Goal: Task Accomplishment & Management: Complete application form

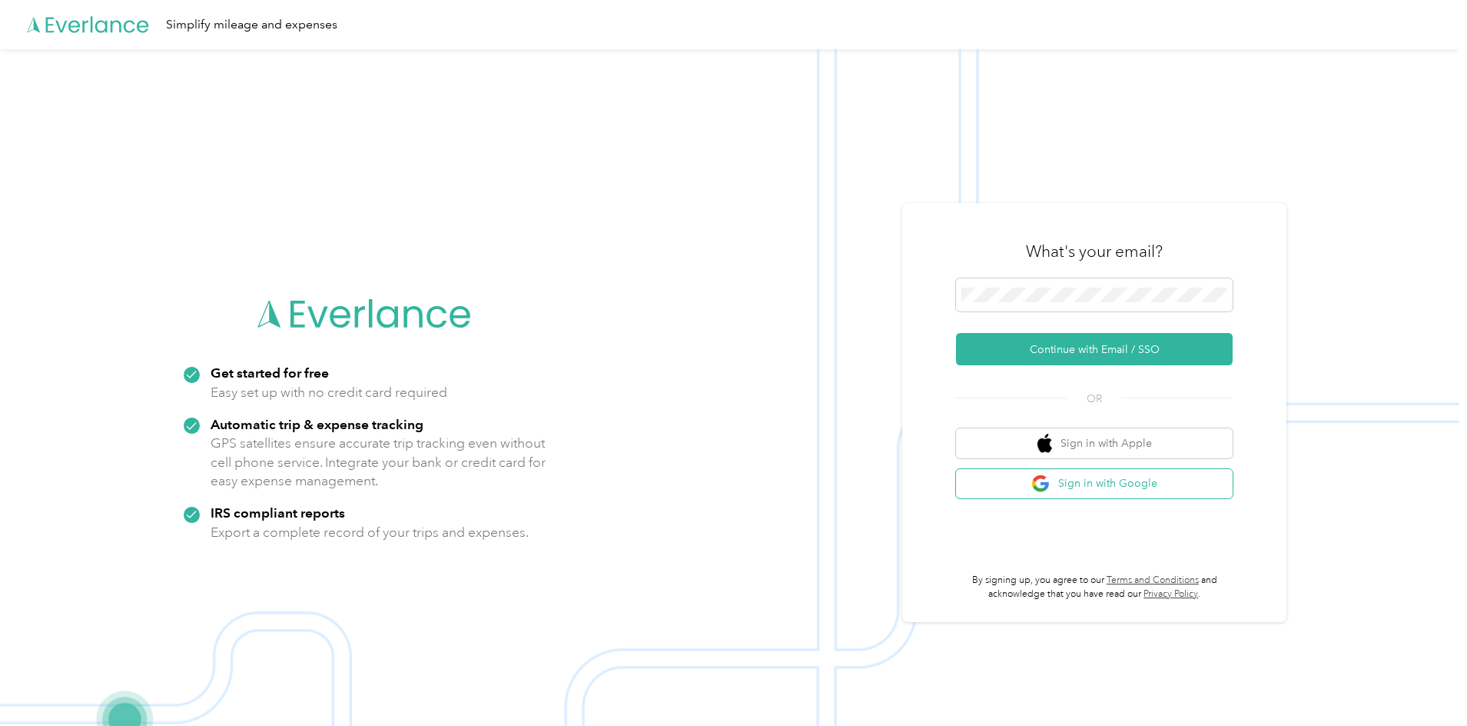
click at [1067, 485] on button "Sign in with Google" at bounding box center [1094, 484] width 277 height 30
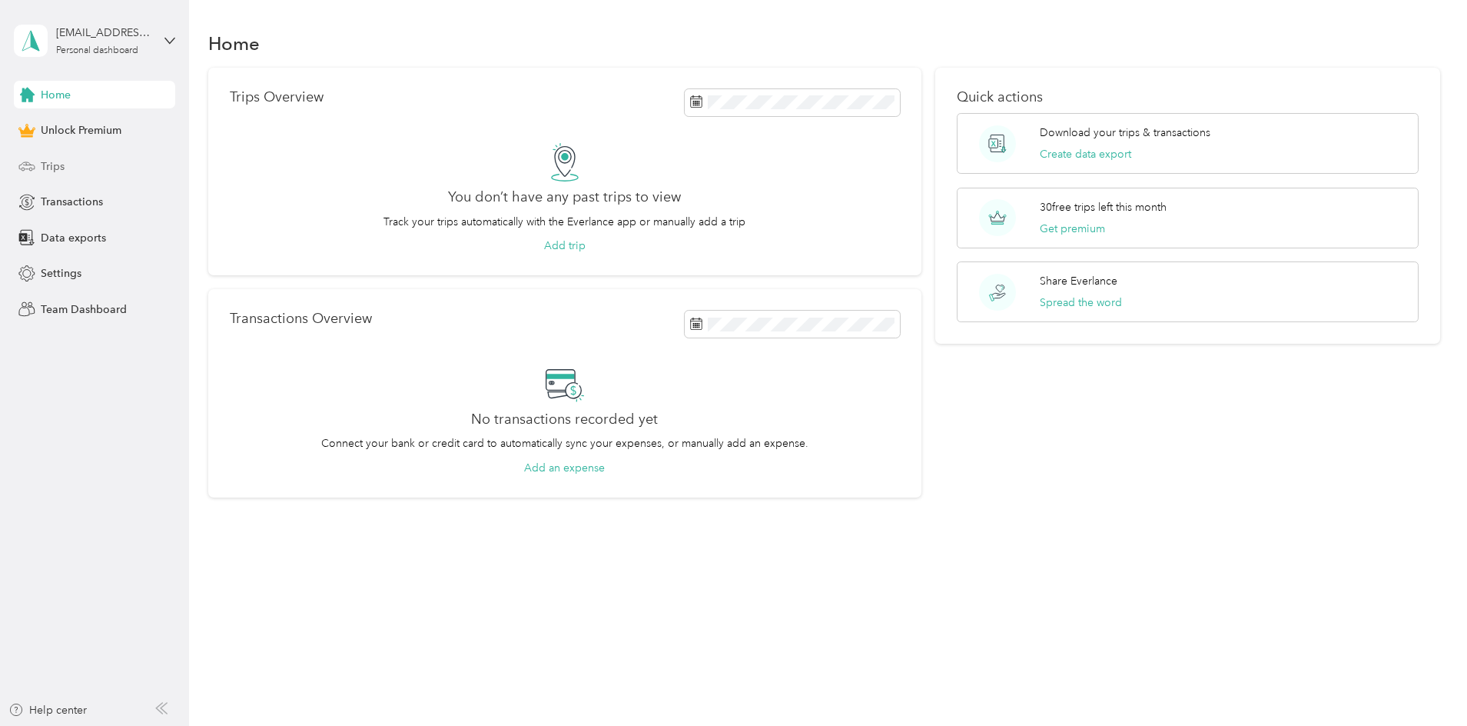
click at [68, 166] on div "Trips" at bounding box center [94, 166] width 161 height 28
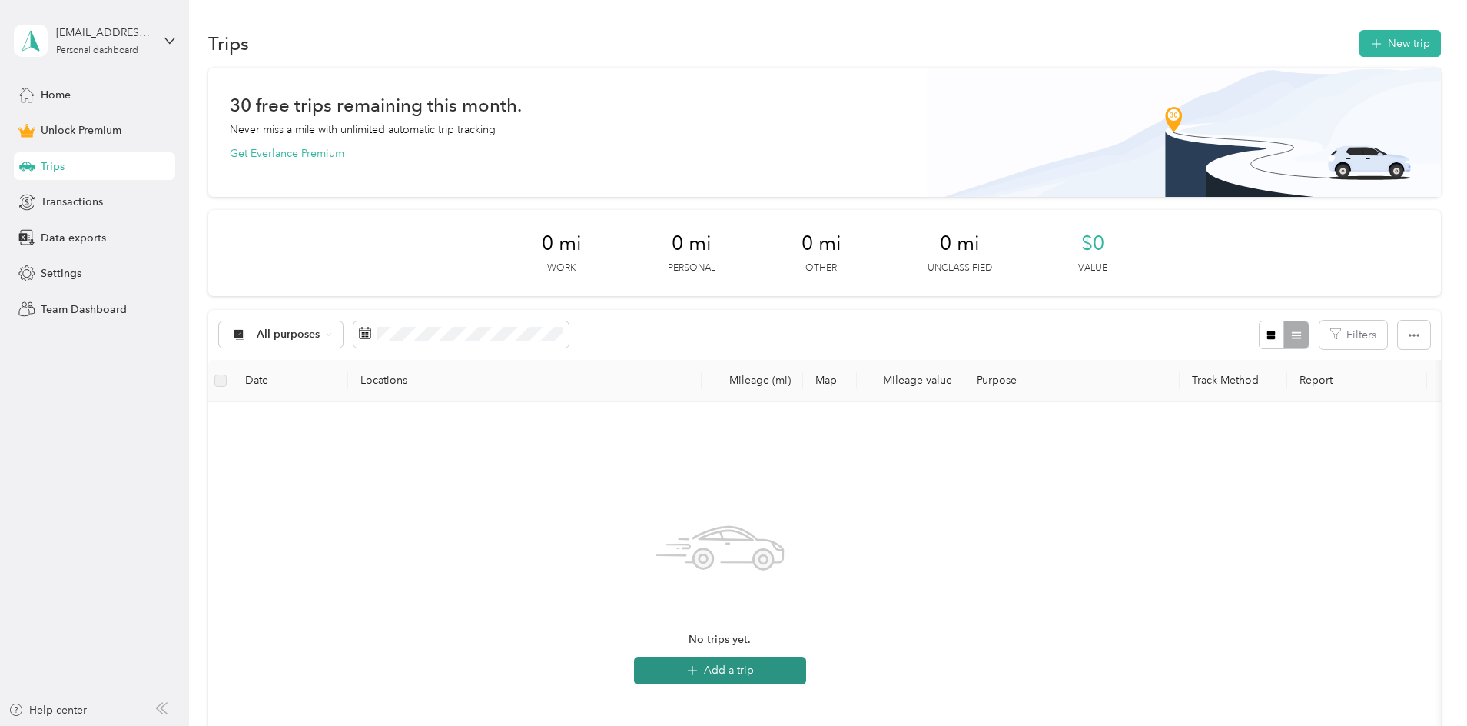
click at [806, 677] on button "Add a trip" at bounding box center [720, 670] width 172 height 28
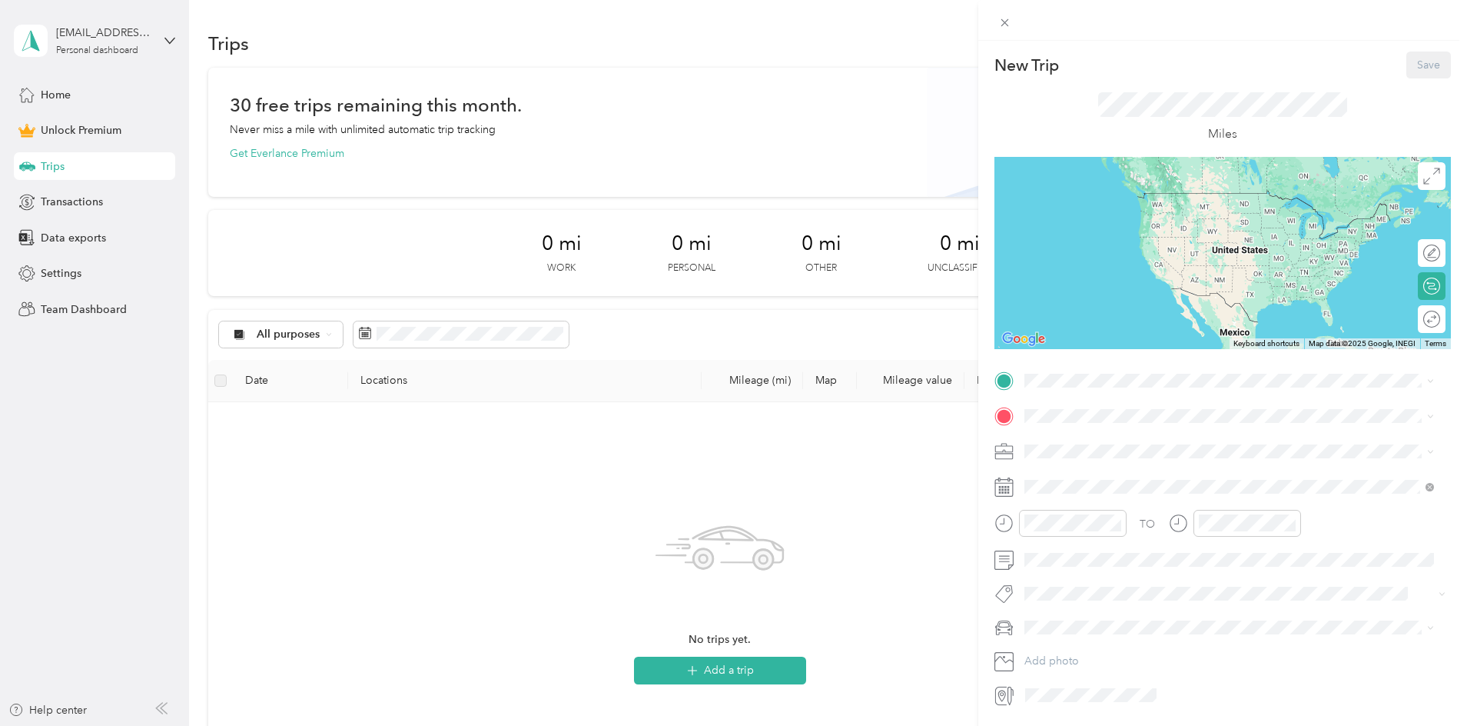
click at [1011, 490] on icon at bounding box center [1003, 486] width 19 height 19
click at [1051, 494] on span at bounding box center [1235, 486] width 432 height 25
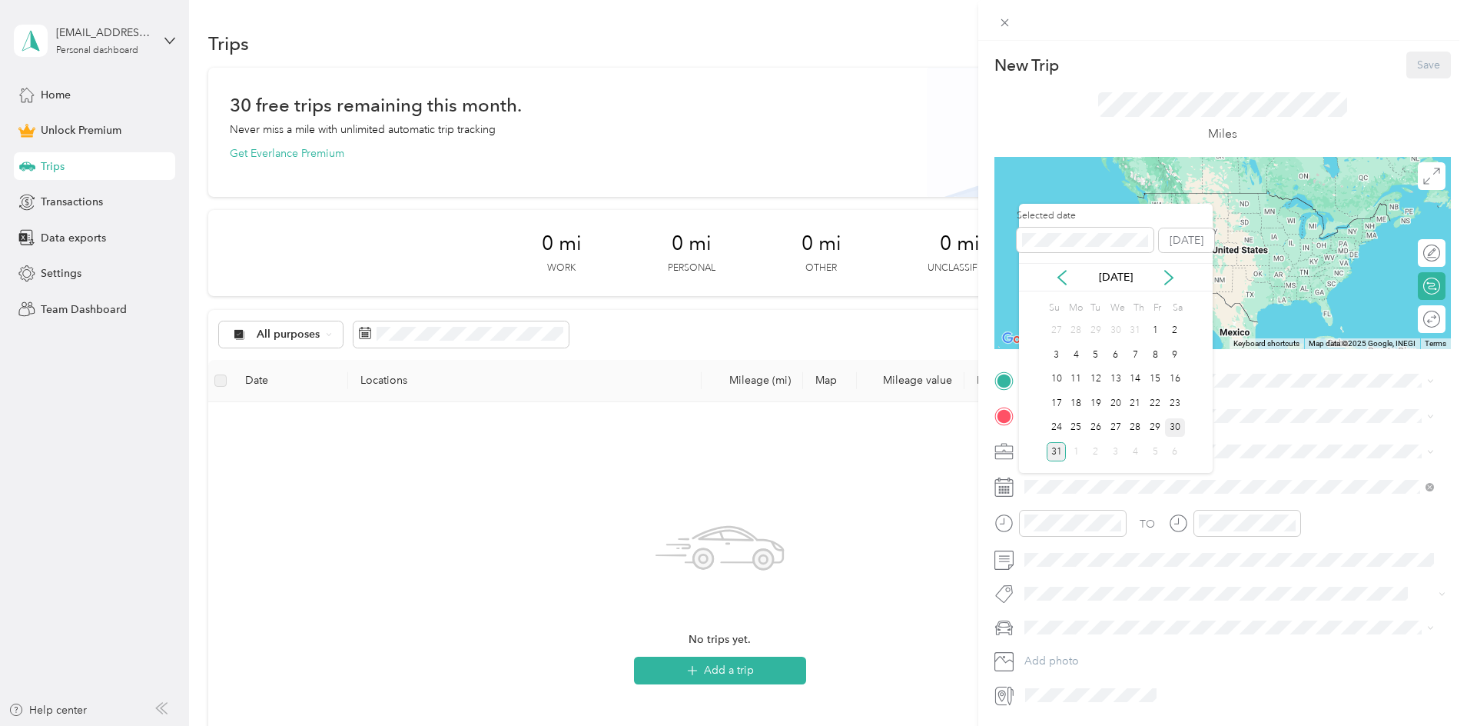
click at [1180, 426] on div "30" at bounding box center [1175, 427] width 20 height 19
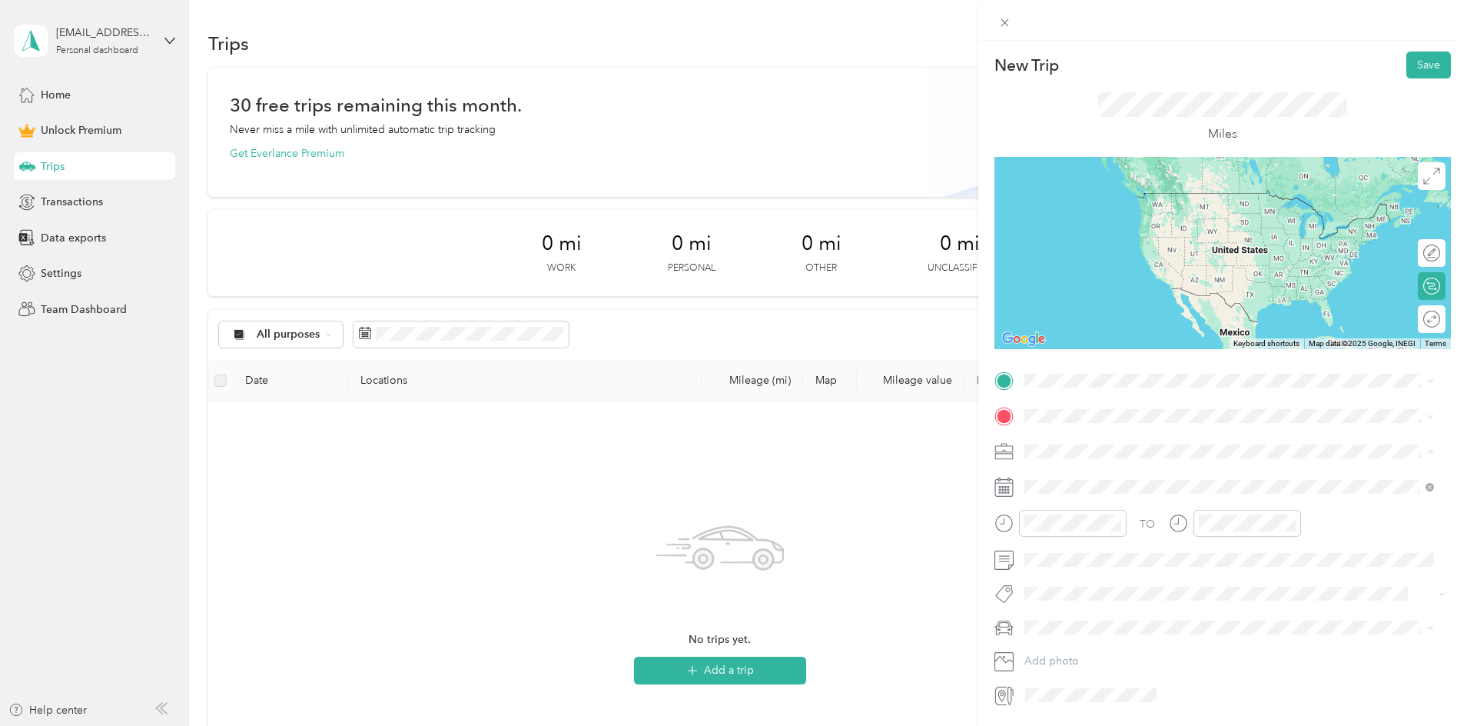
click at [1064, 533] on li "Spark Driver" at bounding box center [1229, 532] width 420 height 27
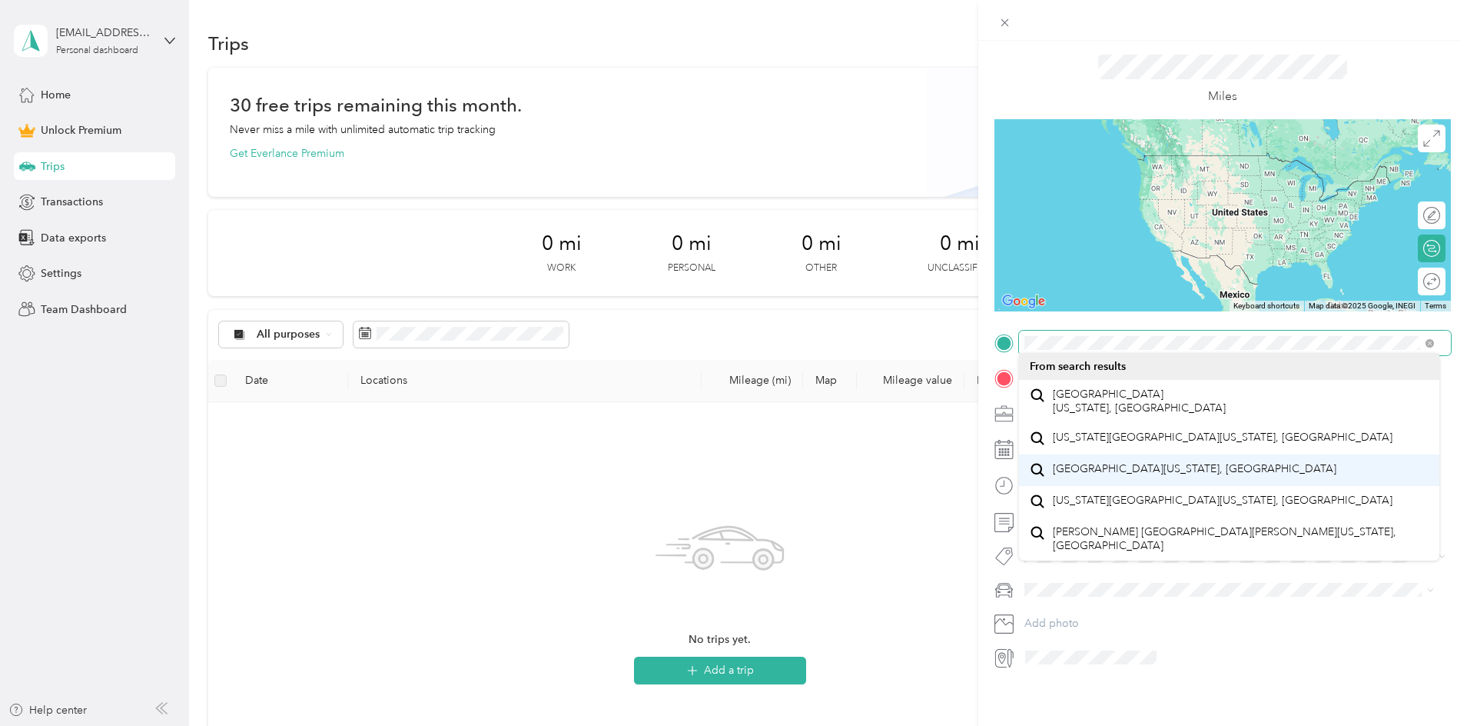
scroll to position [27, 0]
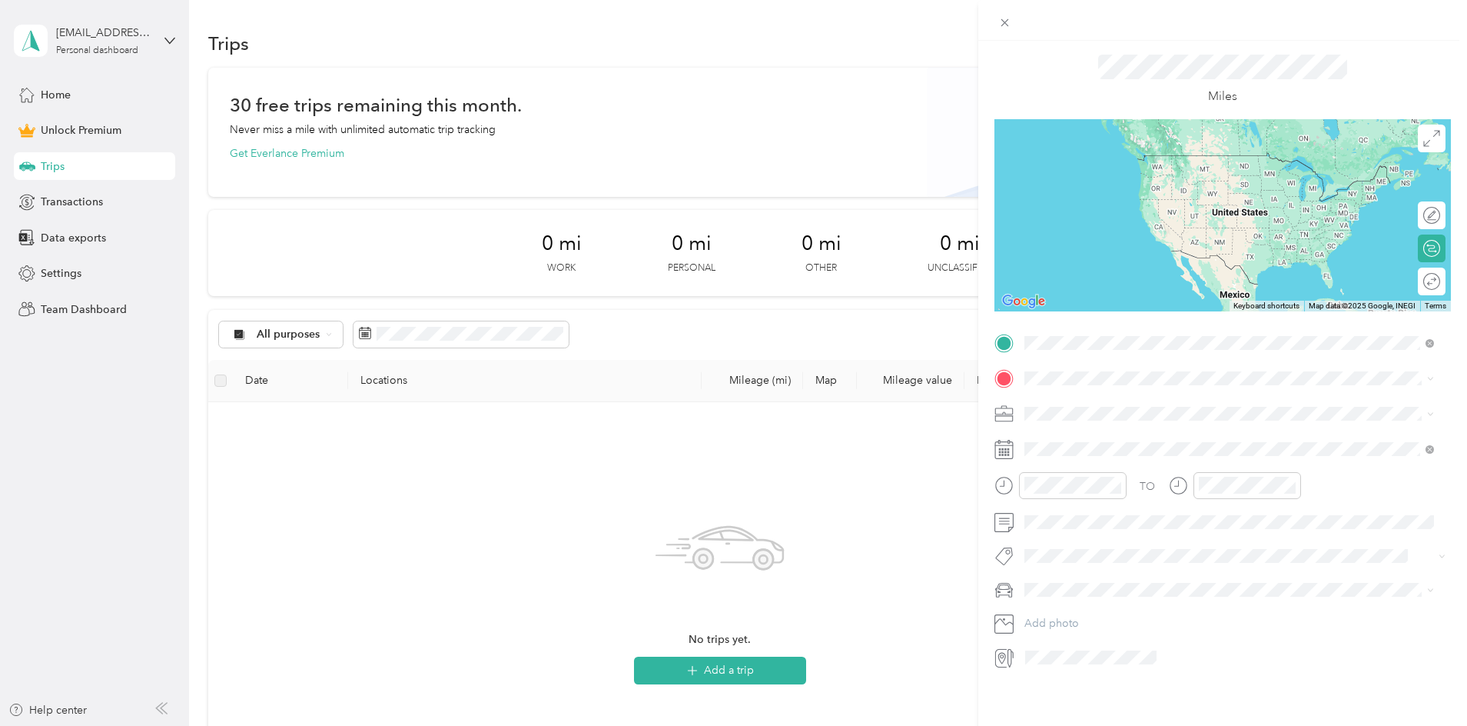
click at [1160, 400] on span "[STREET_ADDRESS][PERSON_NAME][US_STATE]" at bounding box center [1172, 394] width 239 height 14
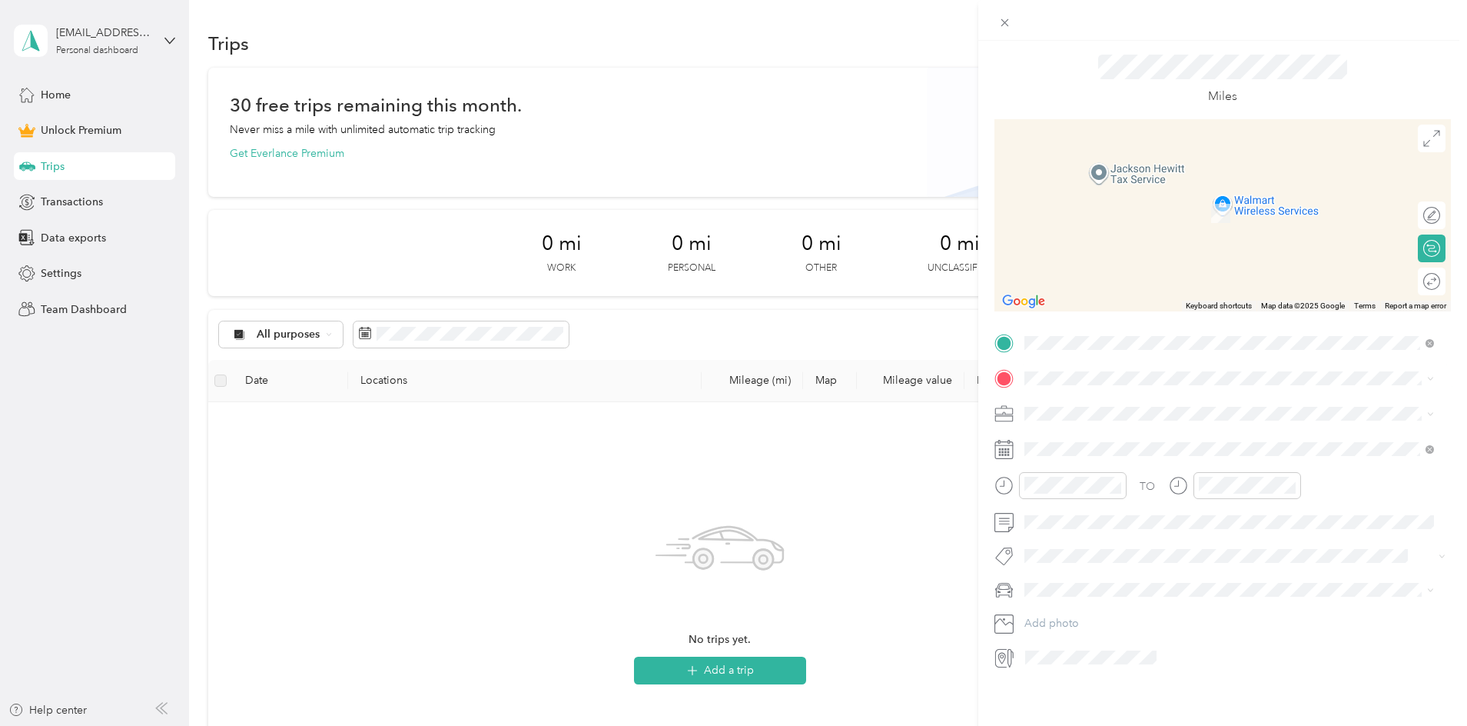
click at [1105, 434] on span "[STREET_ADDRESS][US_STATE]" at bounding box center [1130, 427] width 154 height 14
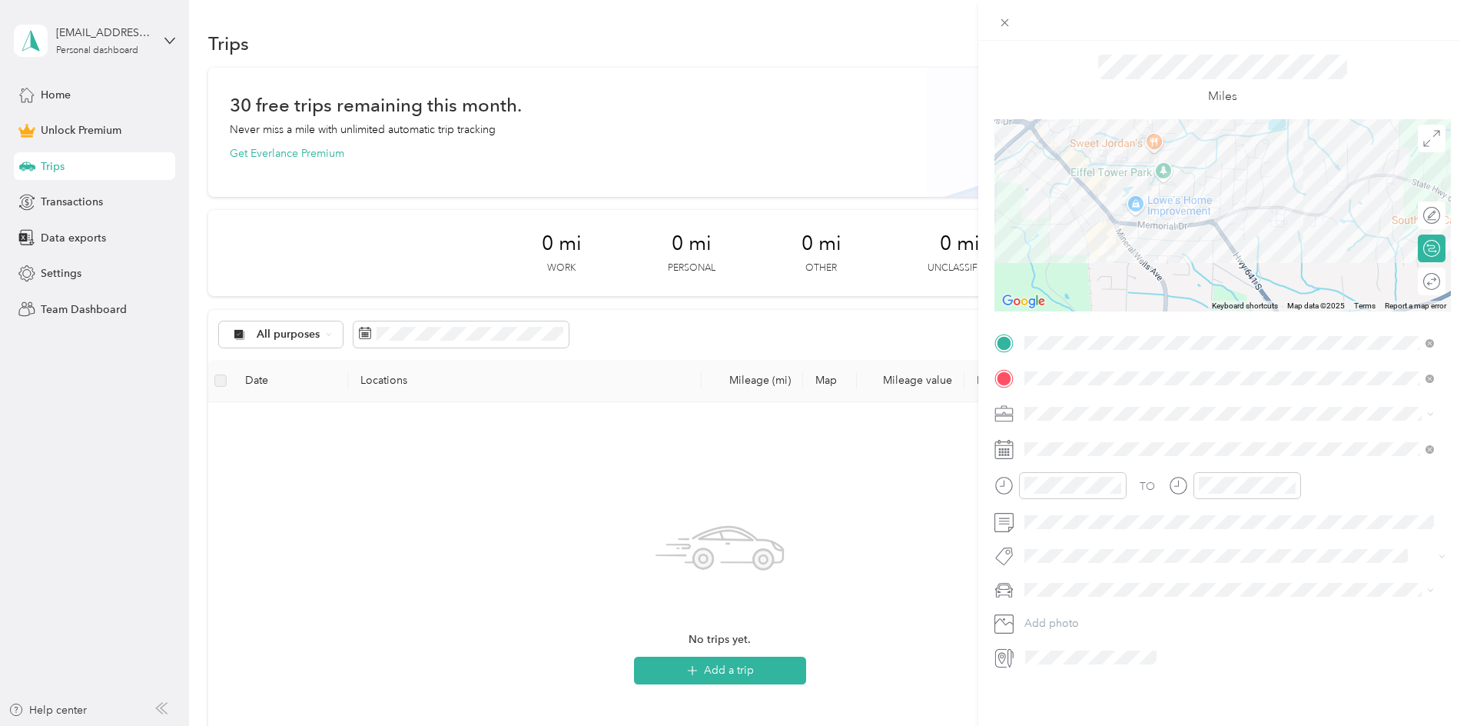
click at [1008, 484] on icon at bounding box center [1003, 485] width 19 height 19
click at [1084, 538] on div "13" at bounding box center [1084, 538] width 37 height 22
click at [1081, 513] on div "13" at bounding box center [1084, 517] width 37 height 22
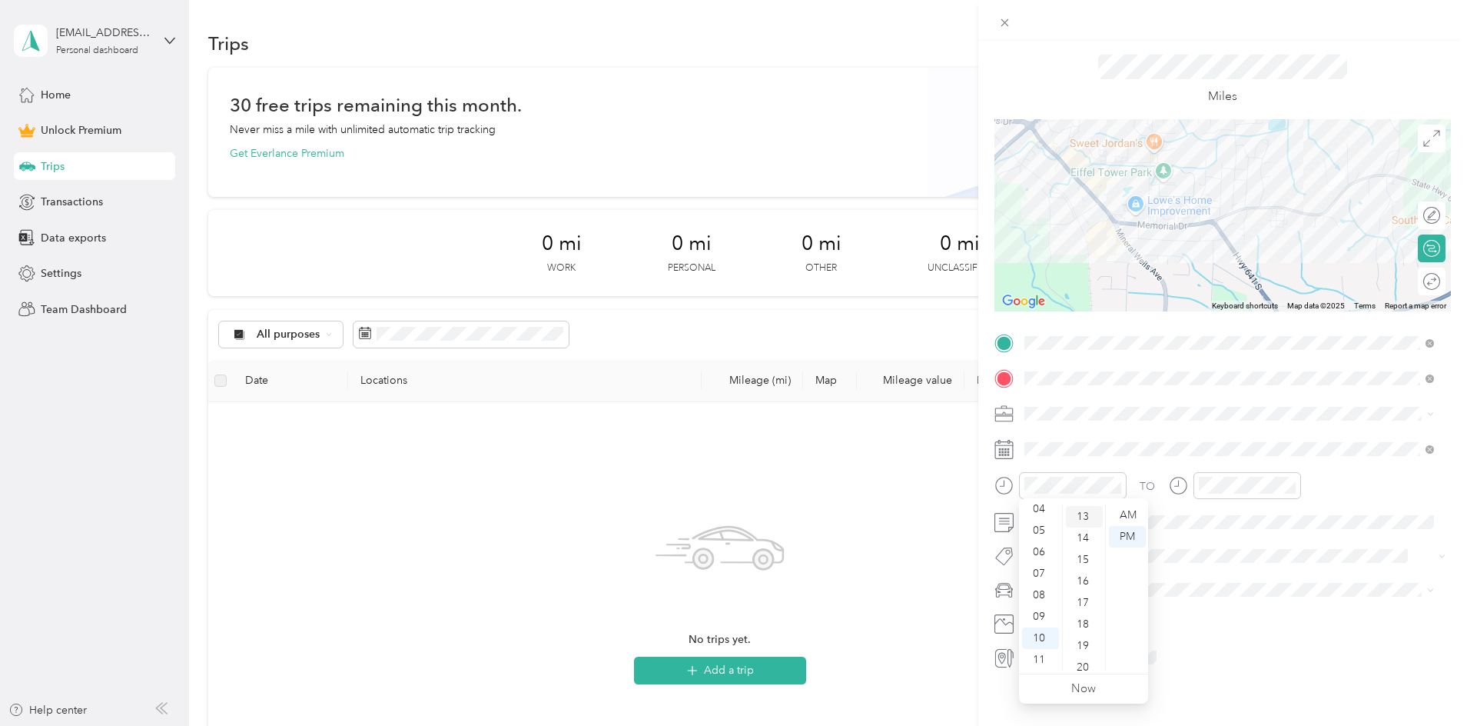
click at [1082, 517] on div "13" at bounding box center [1084, 517] width 37 height 22
click at [1116, 484] on icon "close-circle" at bounding box center [1116, 485] width 11 height 11
click at [1041, 536] on div "01" at bounding box center [1040, 537] width 37 height 22
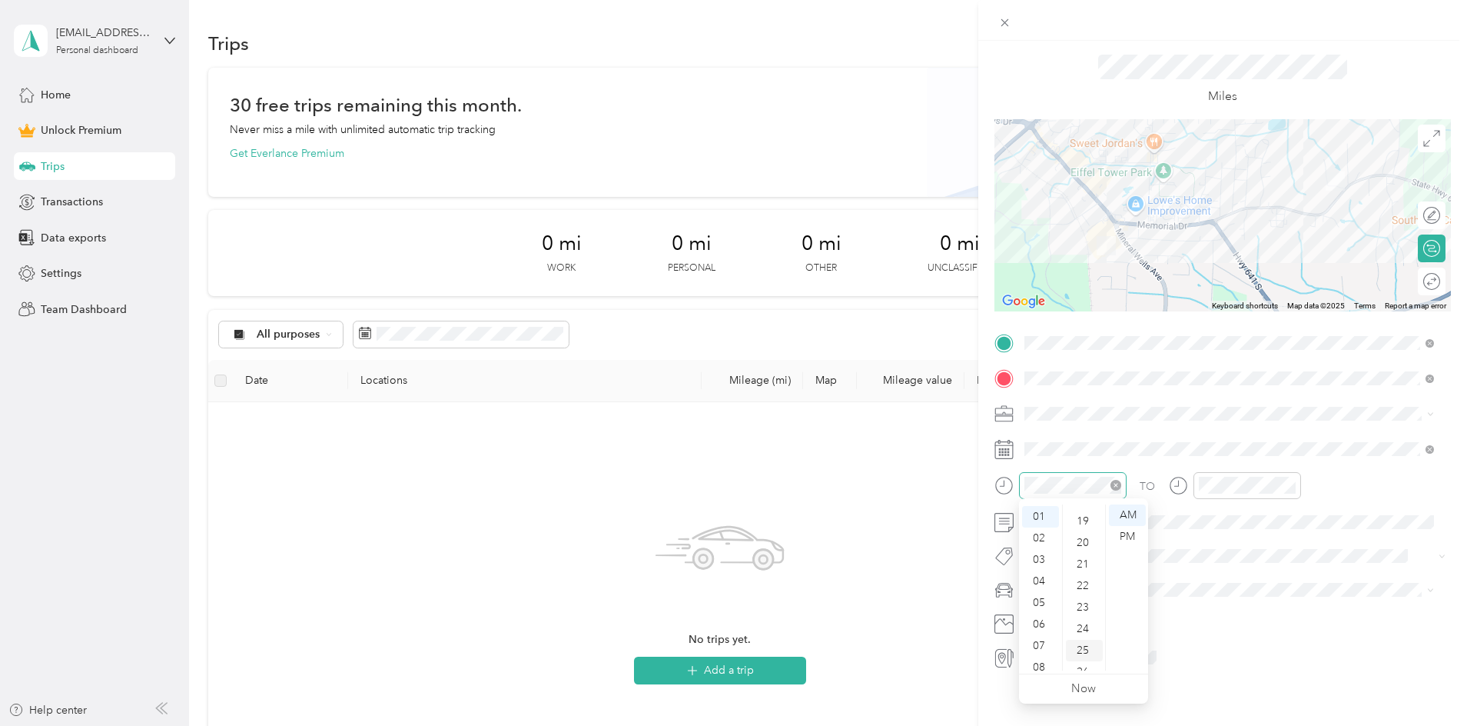
click at [1083, 646] on div "25" at bounding box center [1084, 650] width 37 height 22
click at [1134, 531] on div "PM" at bounding box center [1127, 537] width 37 height 22
click at [1293, 486] on icon "close-circle" at bounding box center [1290, 485] width 11 height 11
click at [1214, 533] on div "01" at bounding box center [1214, 537] width 37 height 22
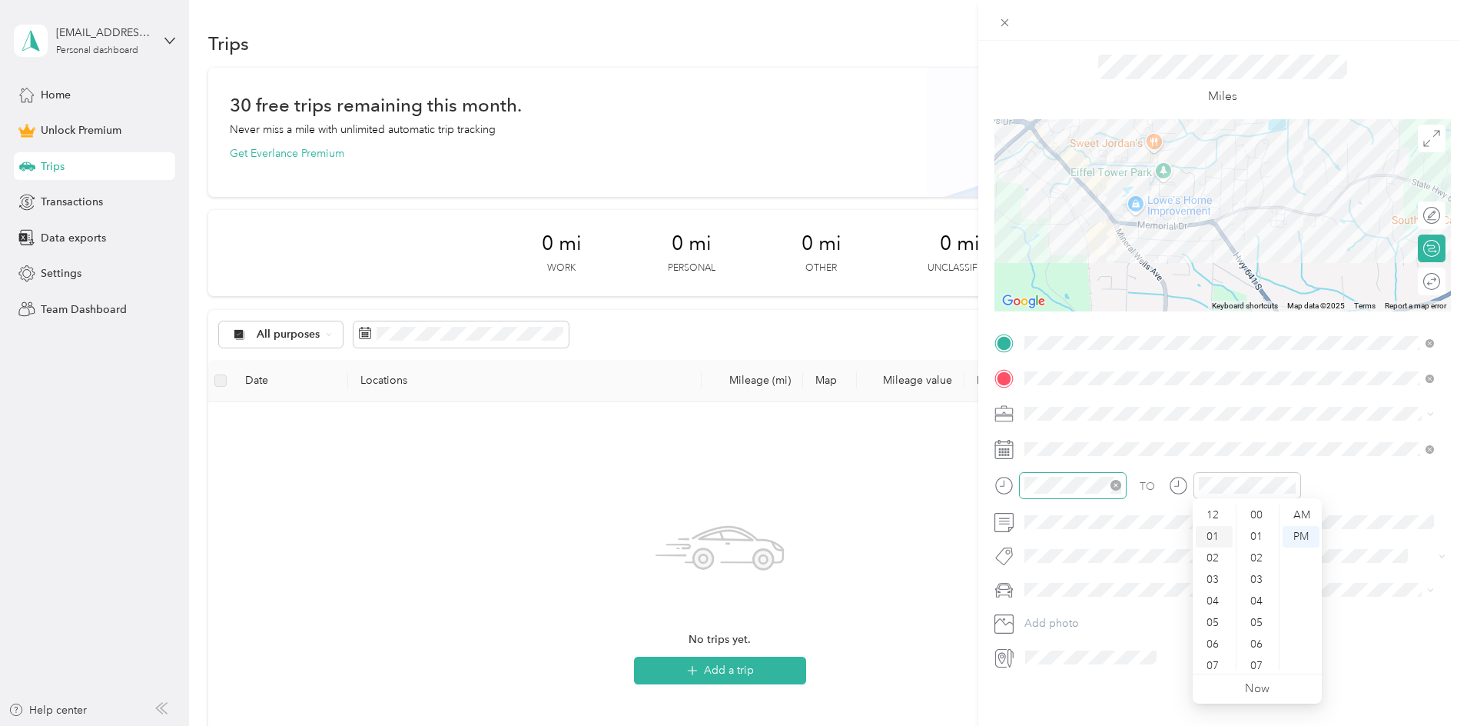
click at [1214, 539] on div "01" at bounding box center [1214, 537] width 37 height 22
click at [1210, 536] on div "01" at bounding box center [1214, 537] width 37 height 22
click at [1210, 539] on div "01" at bounding box center [1214, 537] width 37 height 22
click at [1291, 481] on icon "close-circle" at bounding box center [1290, 485] width 11 height 11
click at [1292, 484] on icon "close-circle" at bounding box center [1290, 485] width 11 height 11
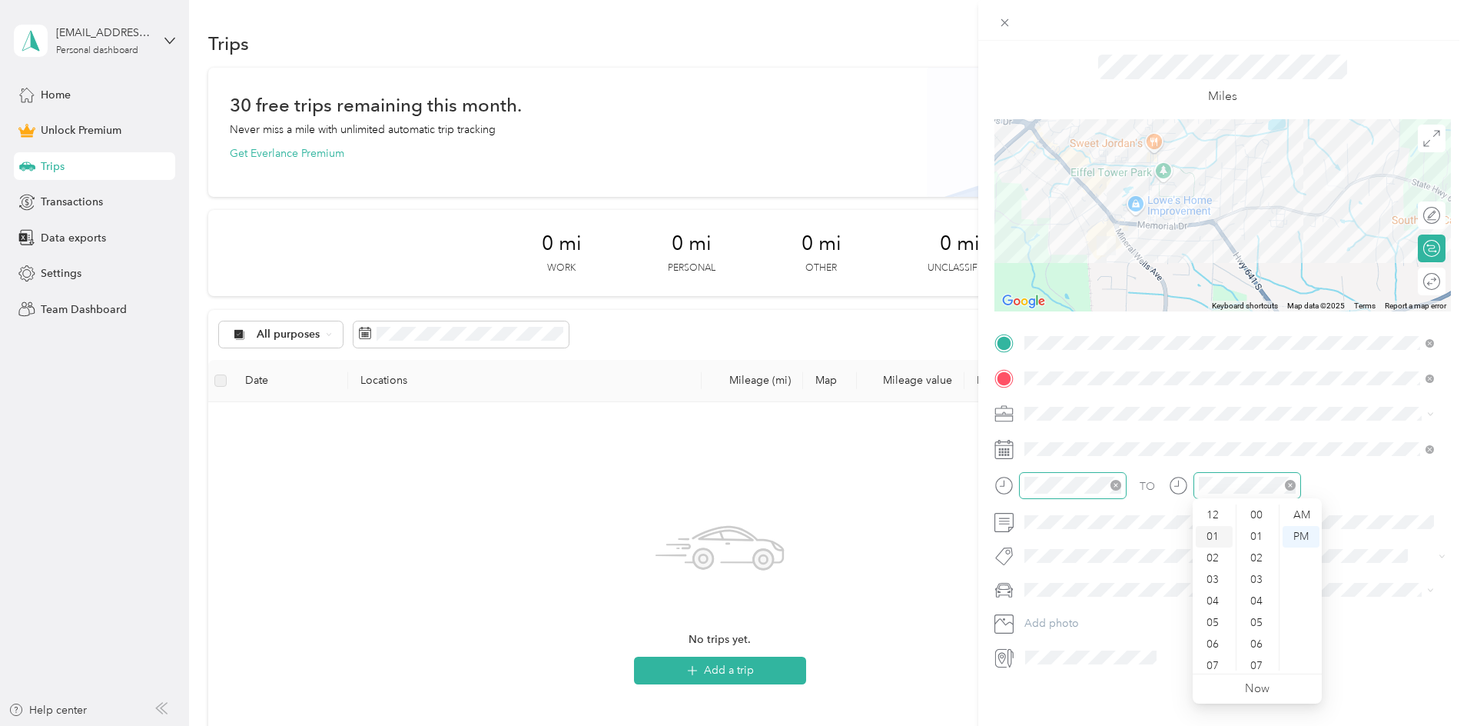
click at [1214, 537] on div "01" at bounding box center [1214, 537] width 37 height 22
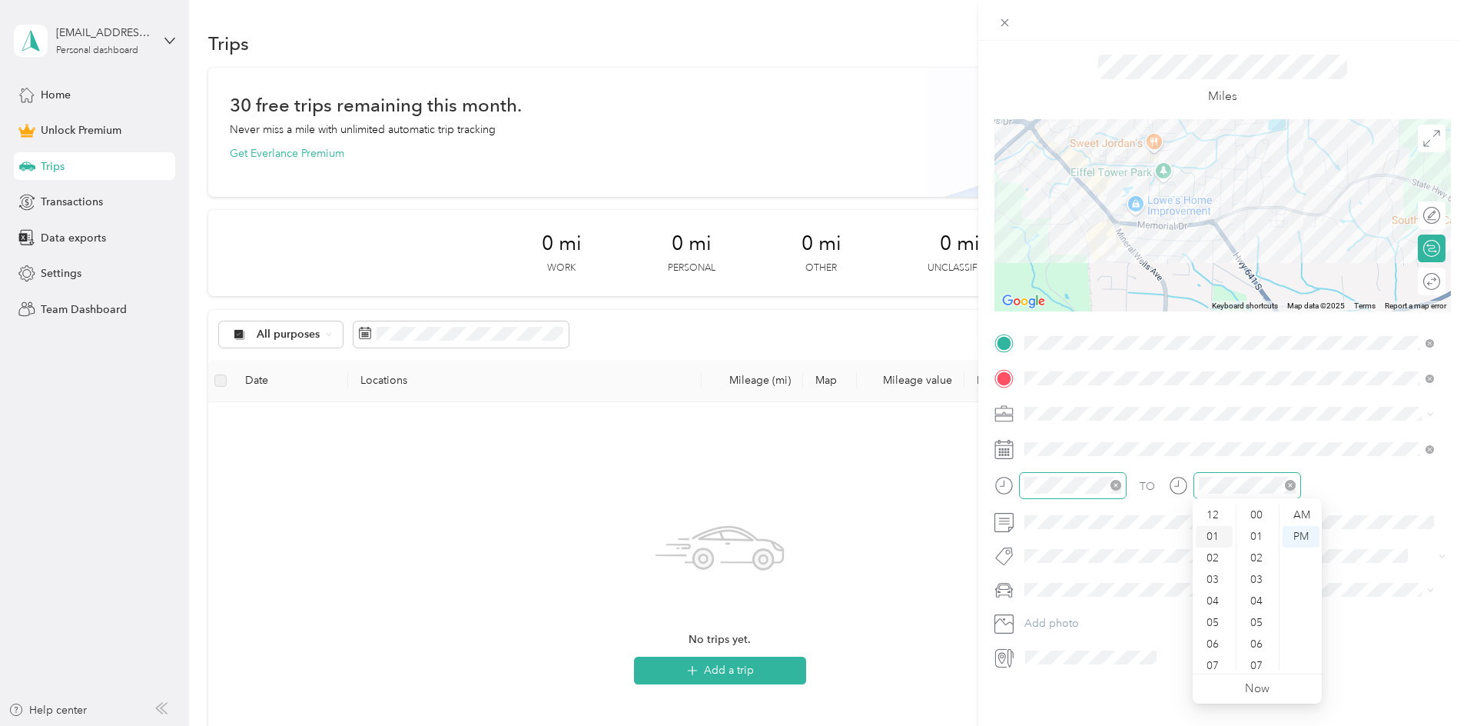
click at [1214, 537] on div "01" at bounding box center [1214, 537] width 37 height 22
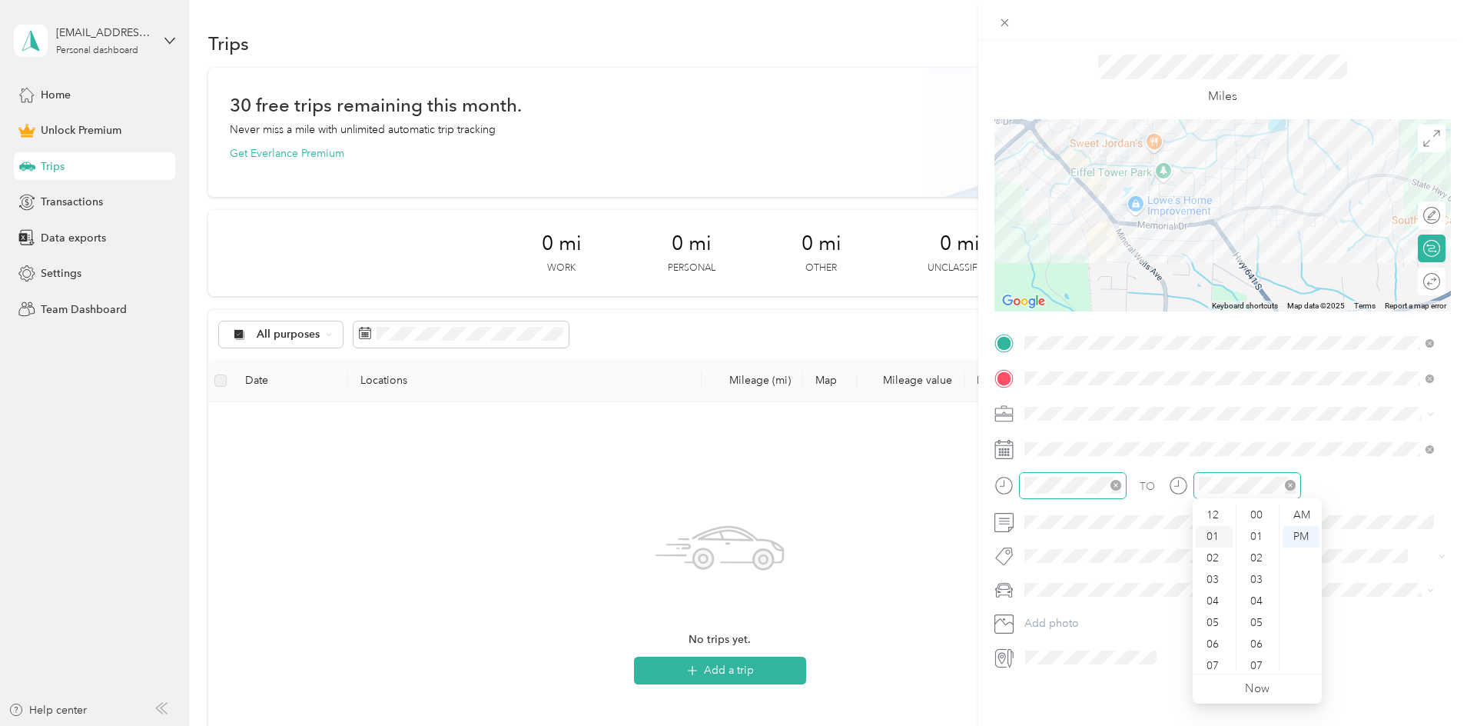
click at [1214, 537] on div "01" at bounding box center [1214, 537] width 37 height 22
click at [1291, 482] on icon "close-circle" at bounding box center [1290, 485] width 11 height 11
click at [1389, 501] on div "TO" at bounding box center [1222, 491] width 457 height 38
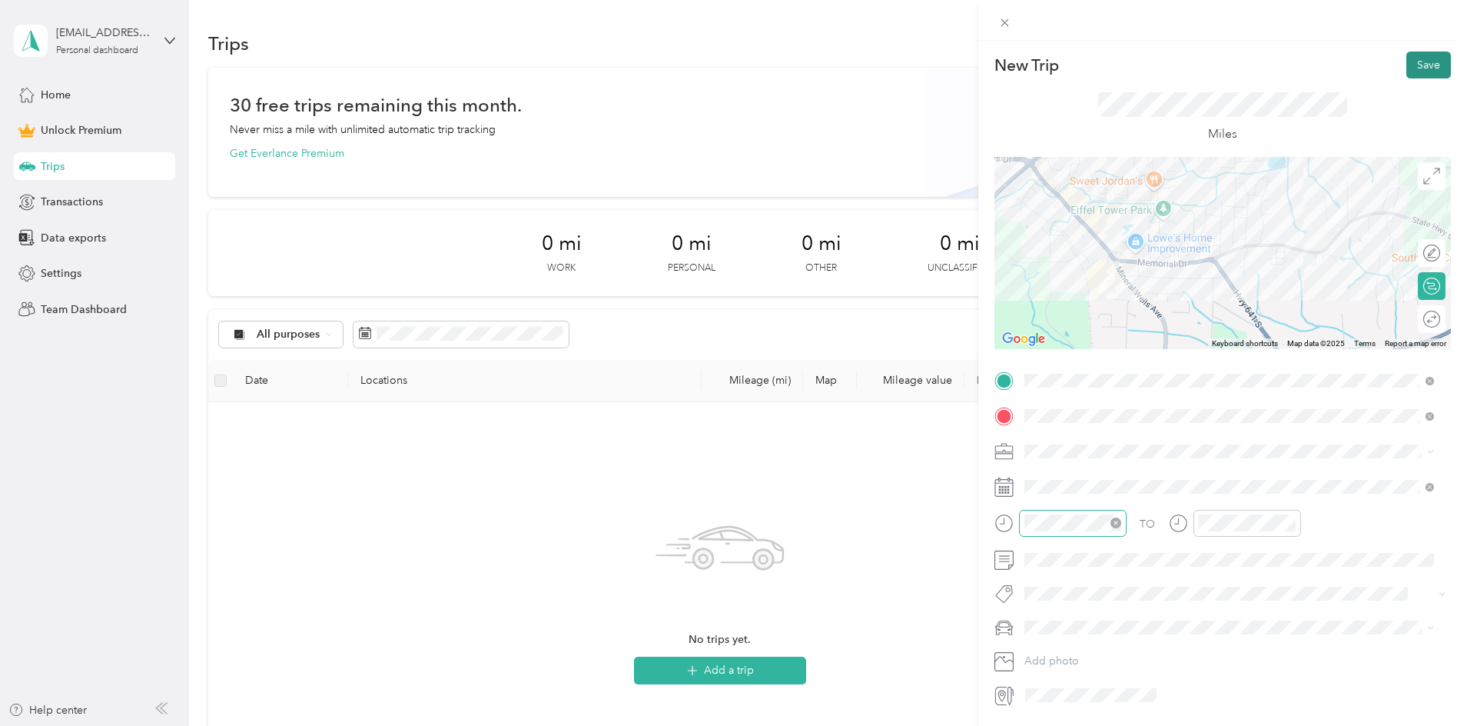
click at [1419, 69] on button "Save" at bounding box center [1428, 64] width 45 height 27
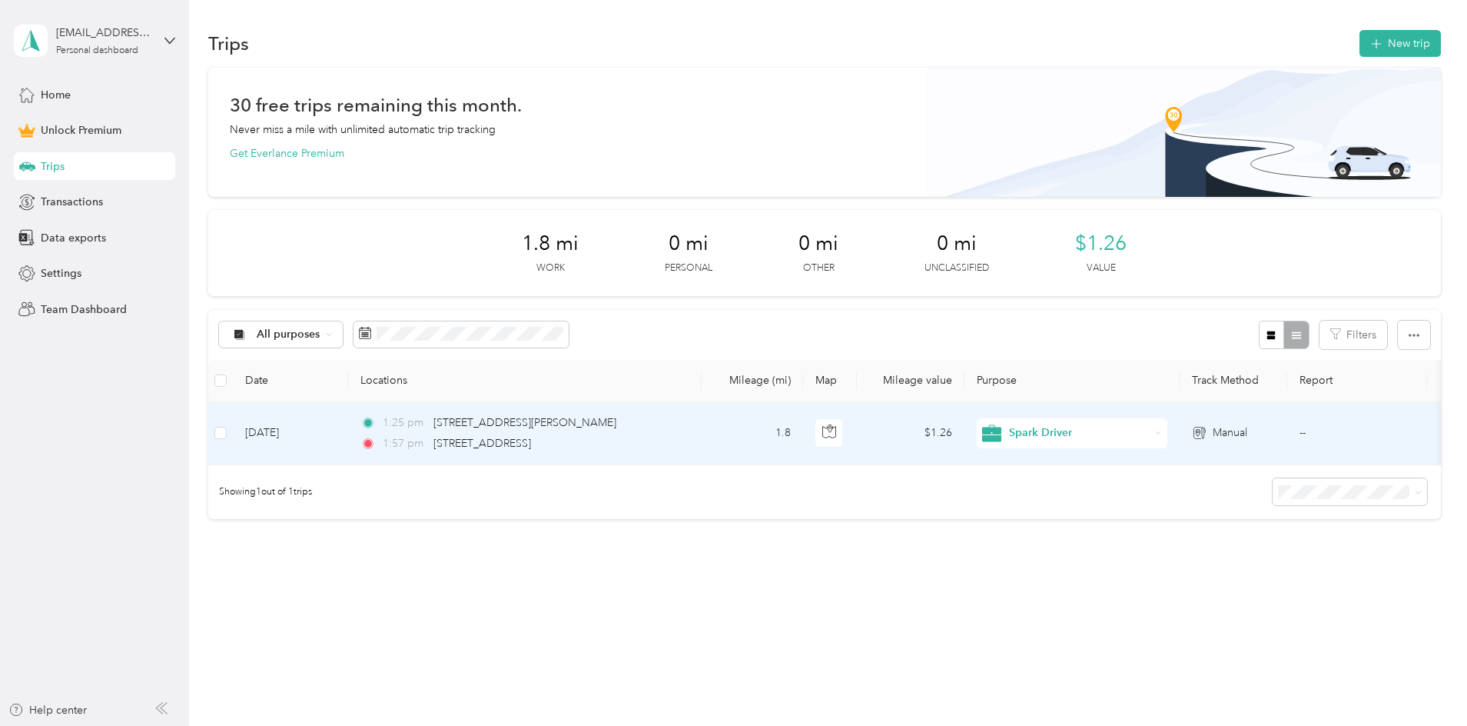
click at [965, 433] on td "$1.26" at bounding box center [911, 433] width 108 height 63
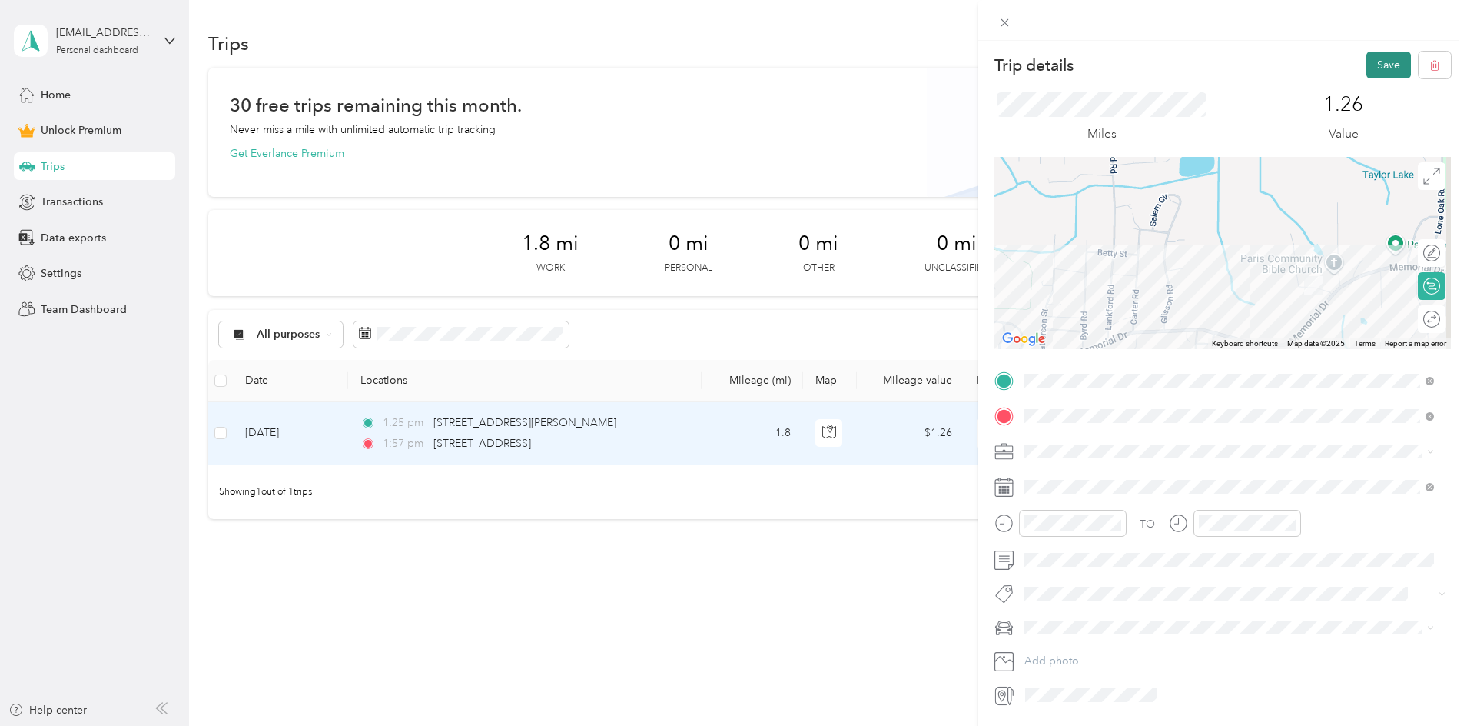
click at [1376, 72] on button "Save" at bounding box center [1388, 64] width 45 height 27
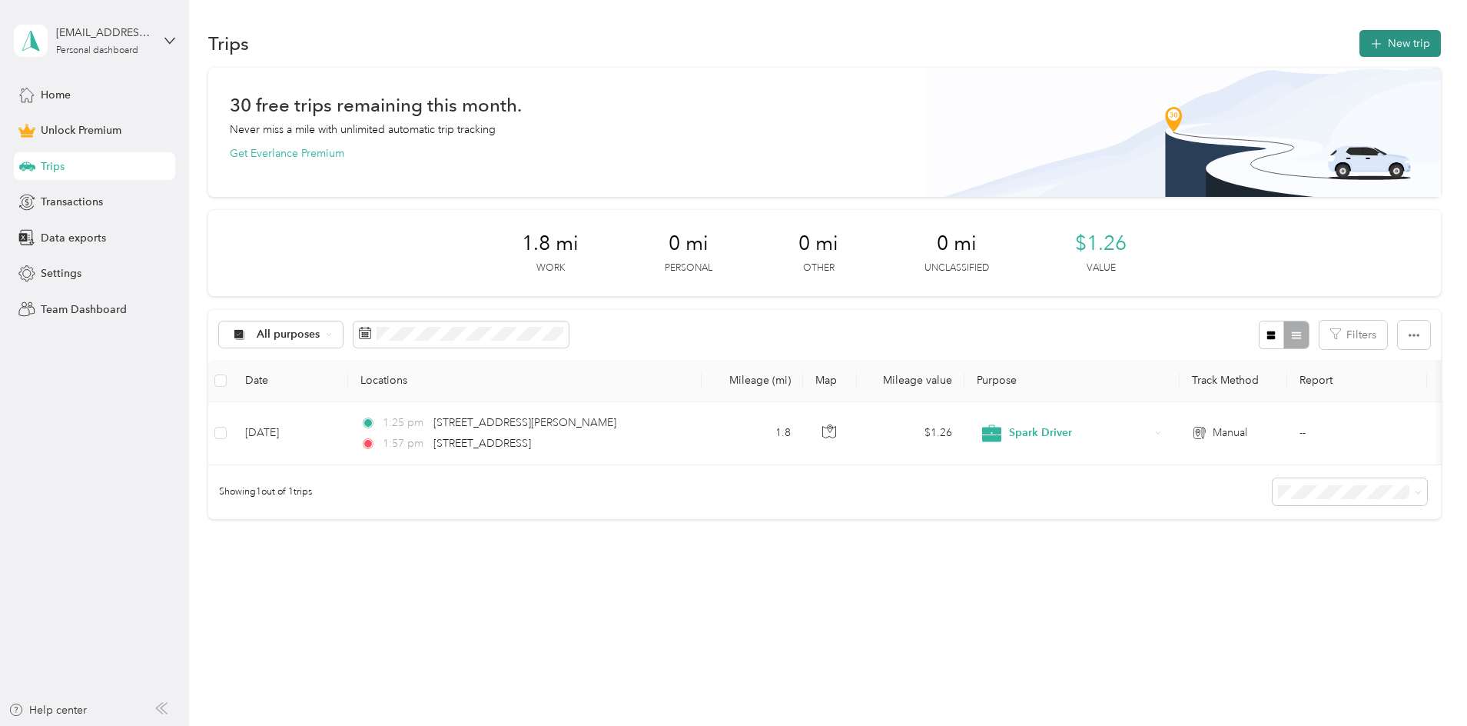
click at [1360, 44] on button "New trip" at bounding box center [1400, 43] width 81 height 27
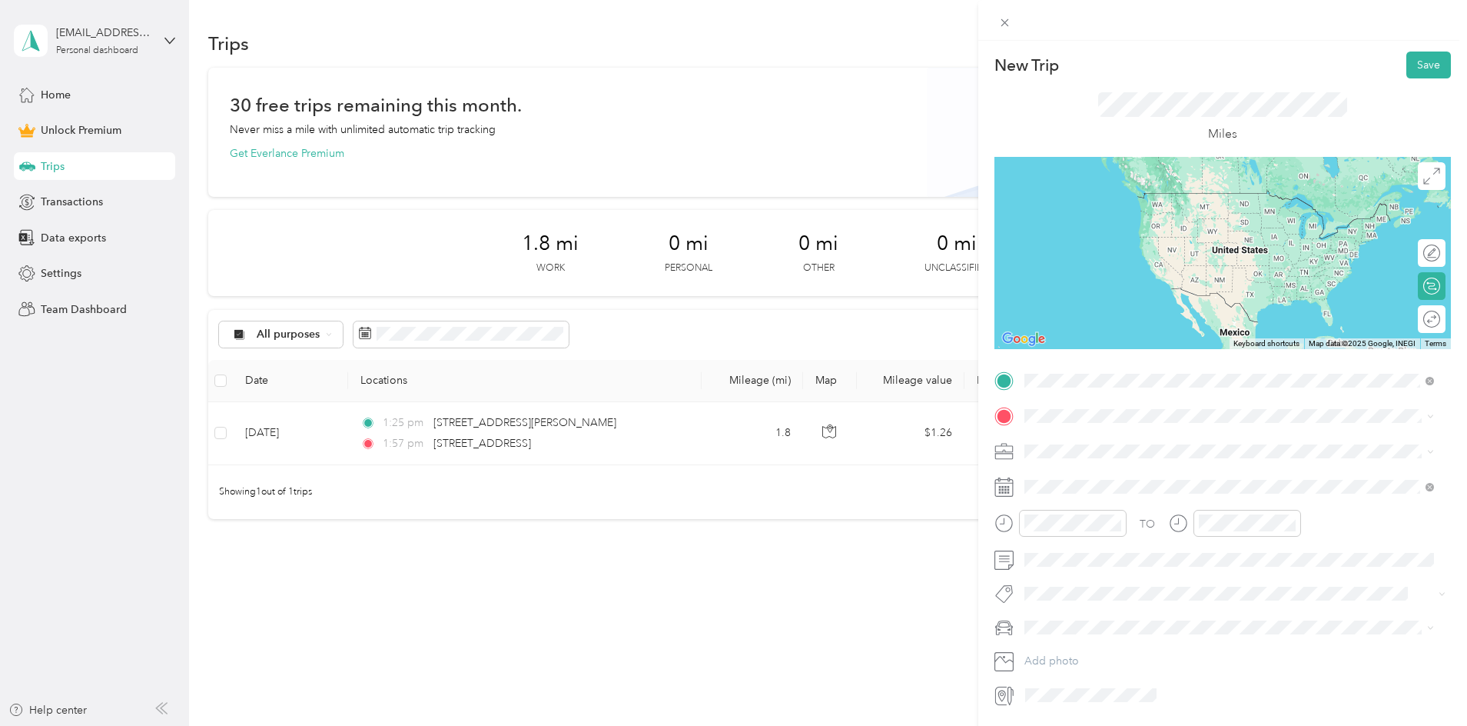
click at [1127, 443] on span "[STREET_ADDRESS][US_STATE]" at bounding box center [1130, 436] width 154 height 14
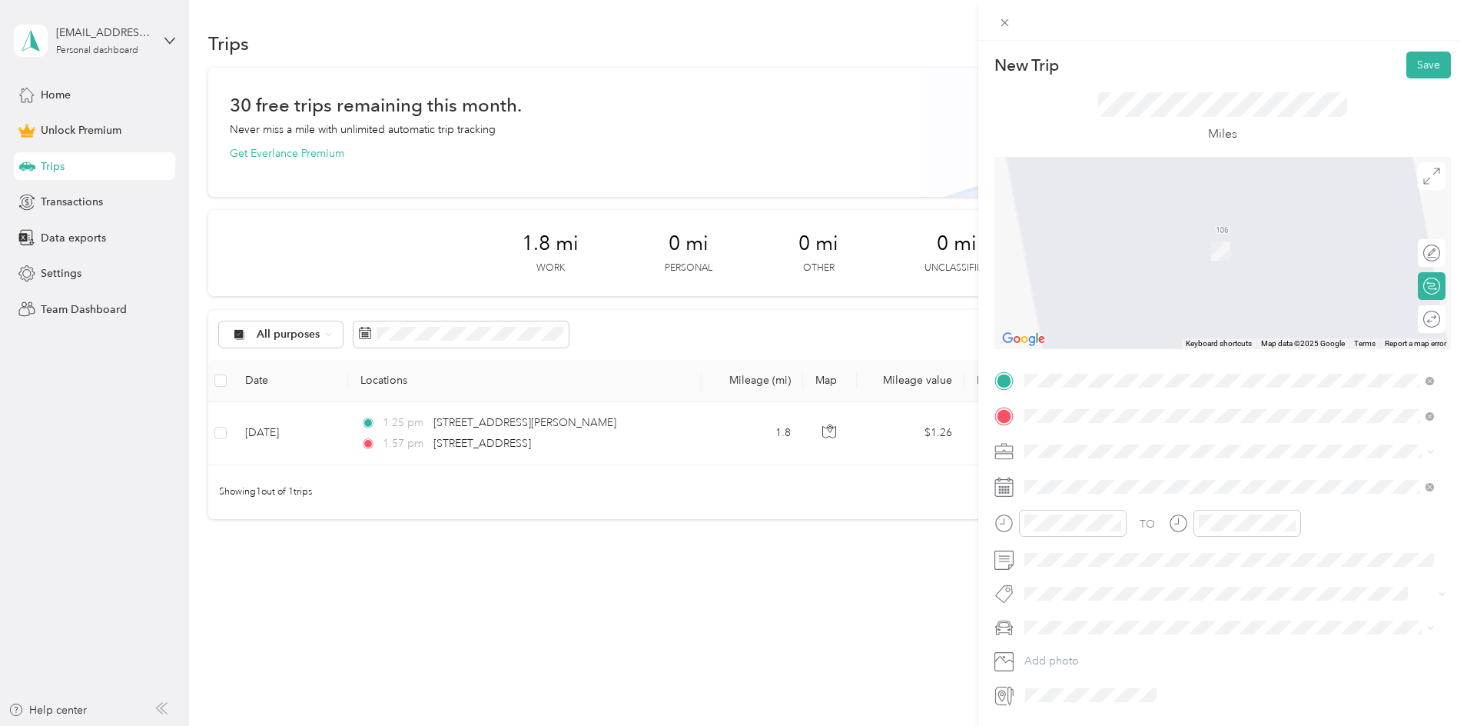
click at [1127, 474] on span "[STREET_ADDRESS][PERSON_NAME][US_STATE]" at bounding box center [1172, 471] width 239 height 14
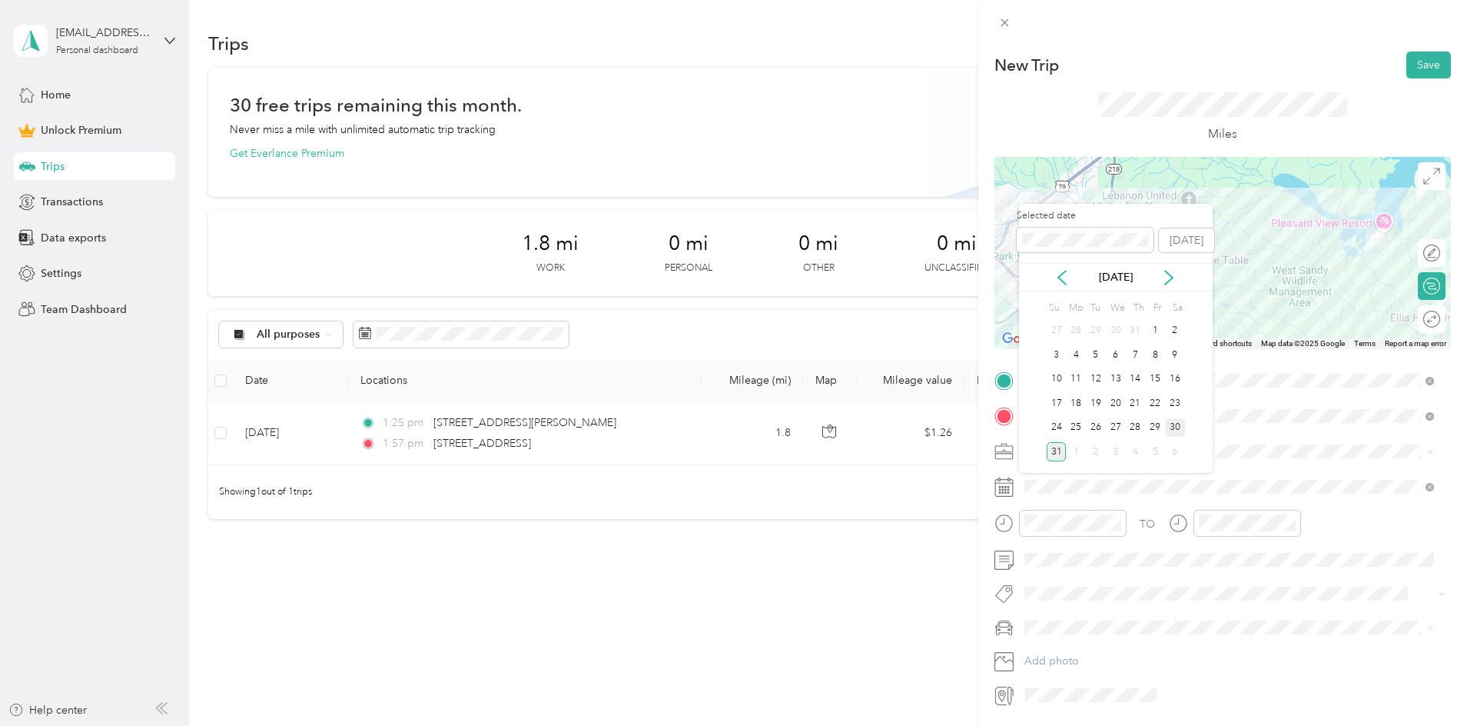
click at [1181, 427] on div "30" at bounding box center [1175, 427] width 20 height 19
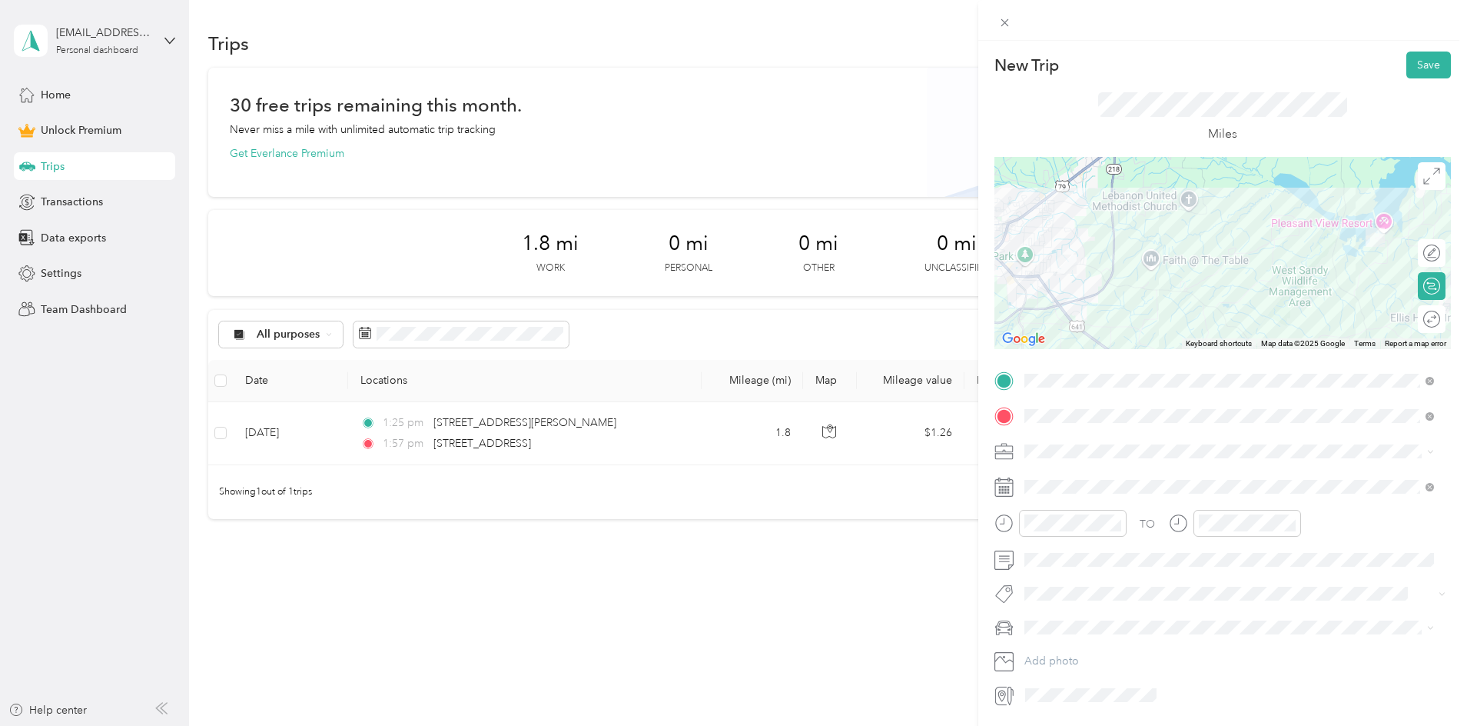
click at [1069, 535] on li "Spark Driver" at bounding box center [1229, 532] width 420 height 27
click at [1426, 65] on button "Save" at bounding box center [1428, 64] width 45 height 27
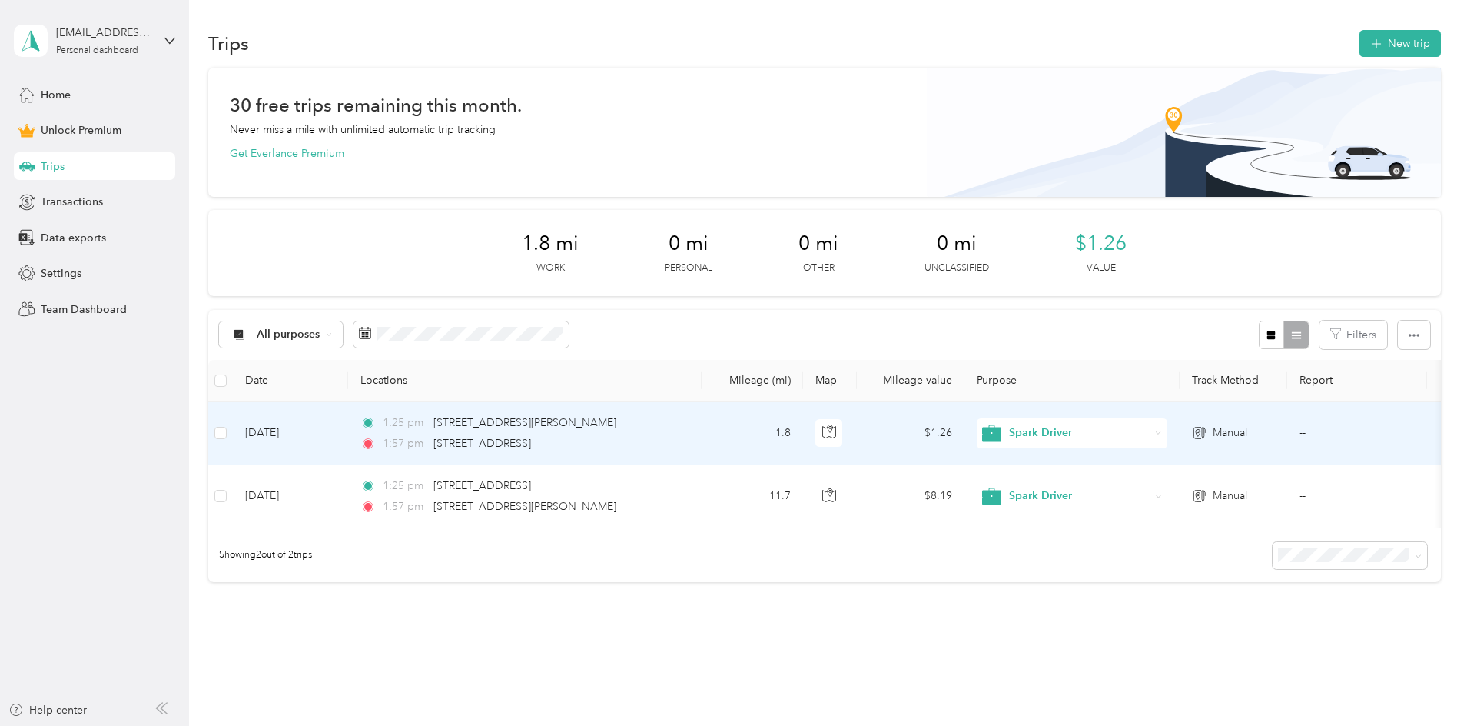
click at [683, 426] on div "1:25 pm [STREET_ADDRESS][PERSON_NAME]" at bounding box center [521, 422] width 323 height 17
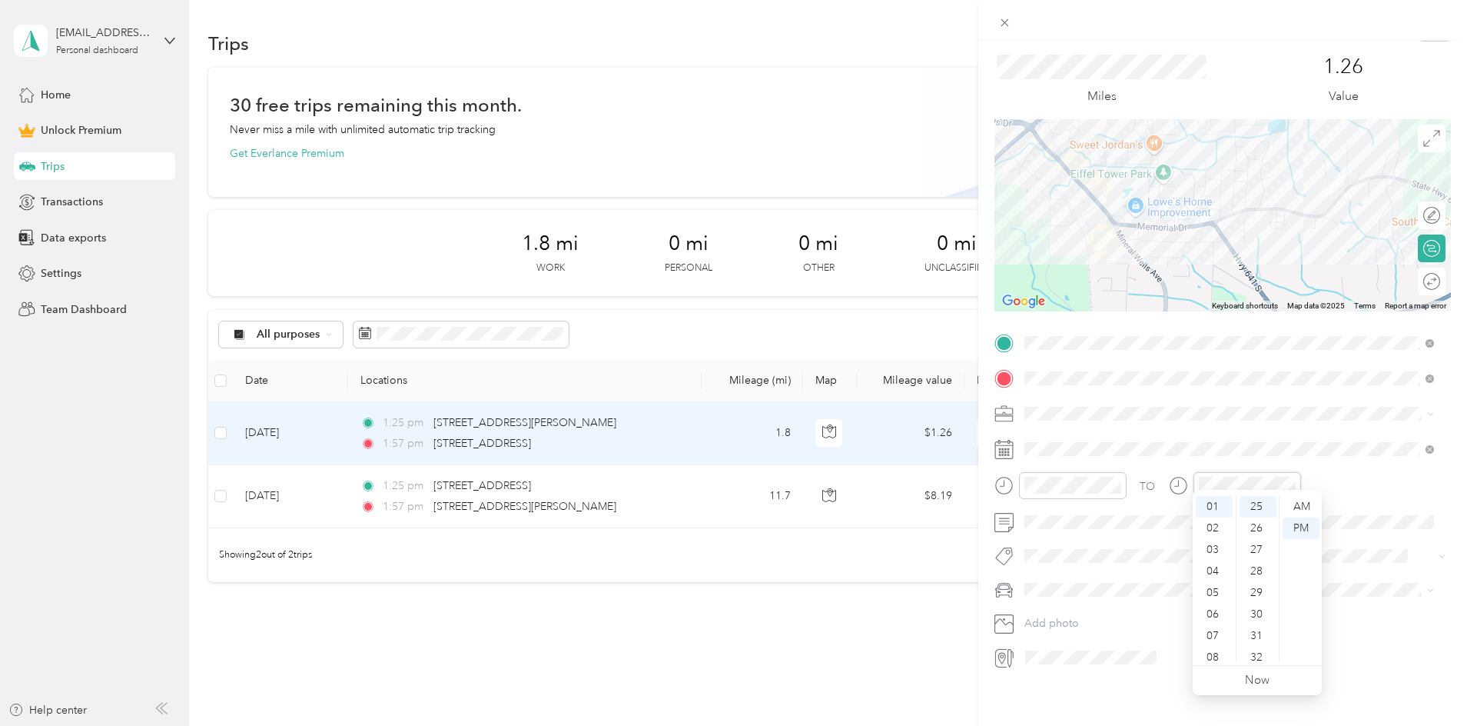
scroll to position [22, 0]
click at [1085, 685] on div "Trip details Save This trip cannot be edited because it is either under review,…" at bounding box center [1222, 404] width 489 height 726
click at [1002, 648] on icon at bounding box center [1004, 658] width 20 height 20
click at [1209, 655] on div at bounding box center [1235, 657] width 431 height 25
click at [1168, 647] on div at bounding box center [1235, 657] width 431 height 25
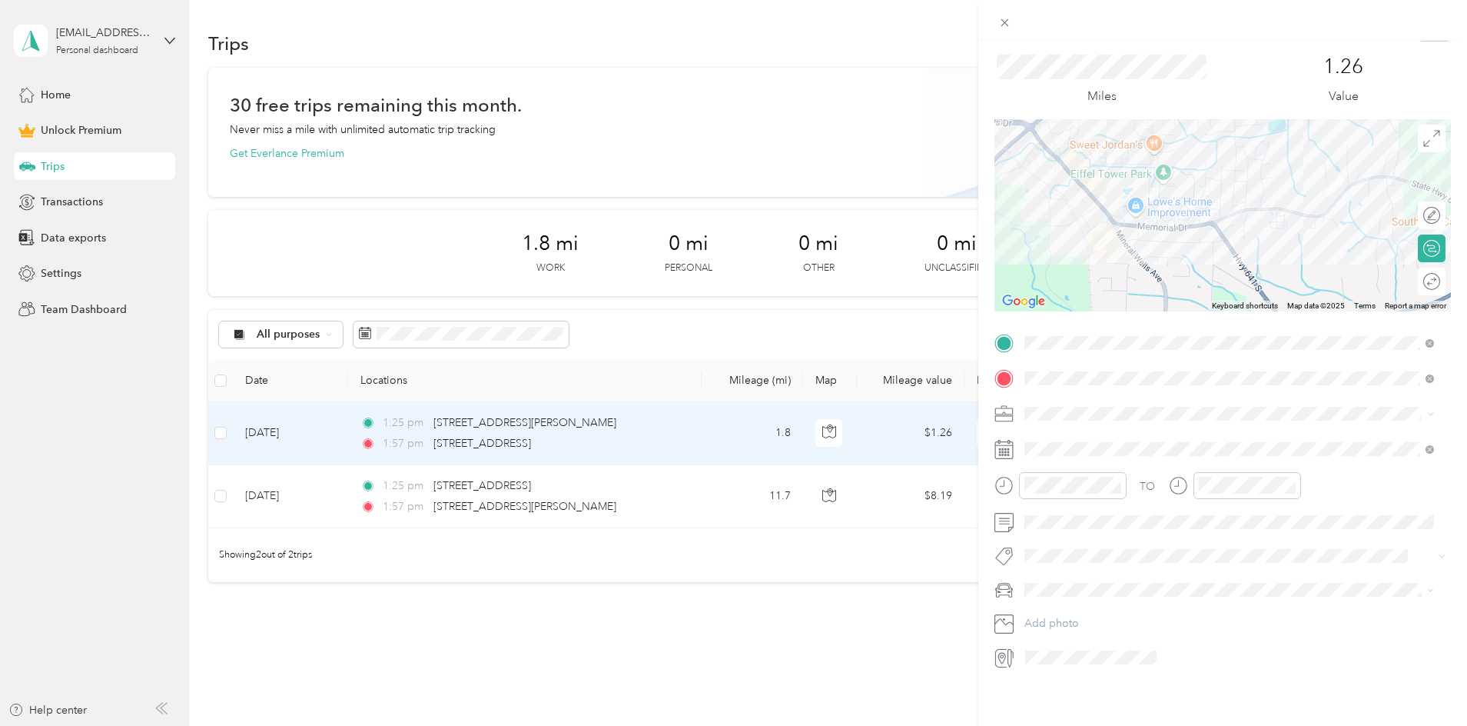
click at [1141, 652] on span at bounding box center [1091, 657] width 142 height 25
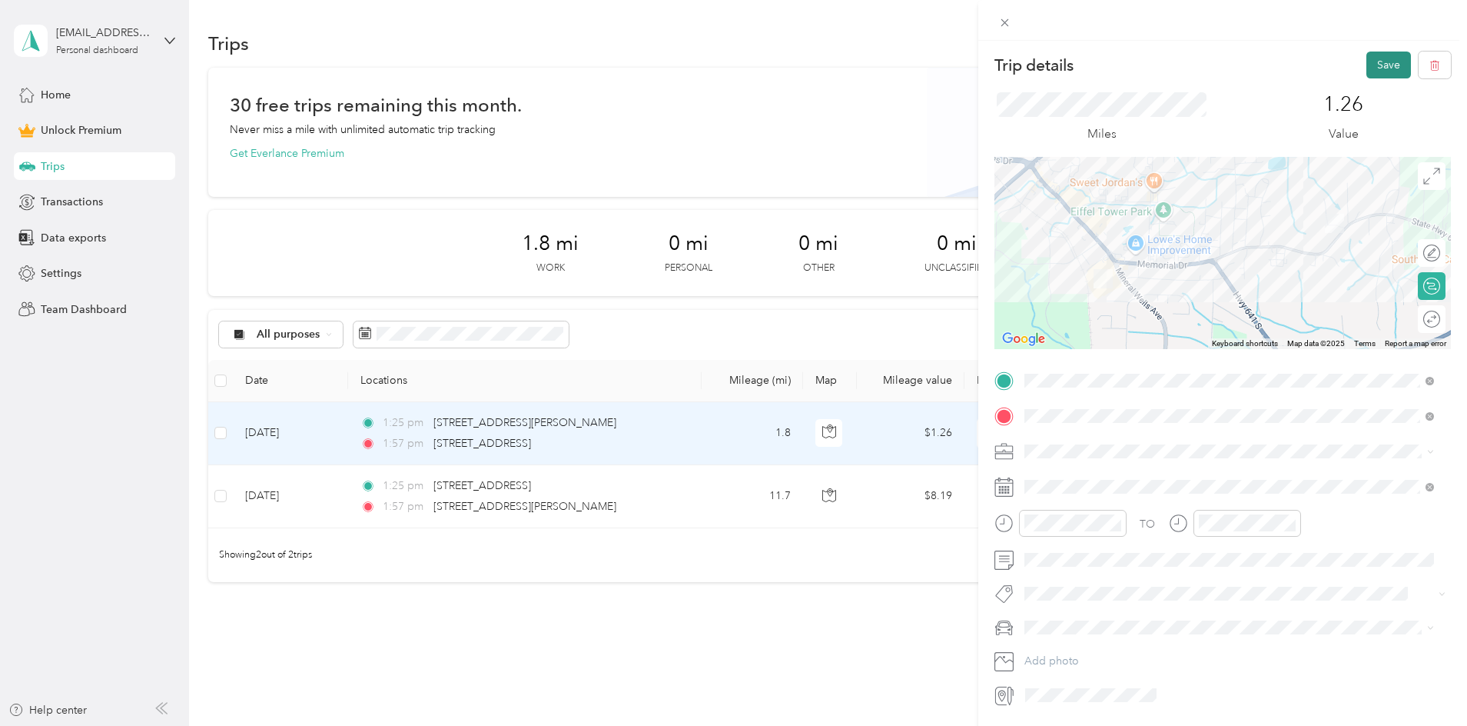
click at [1366, 62] on button "Save" at bounding box center [1388, 64] width 45 height 27
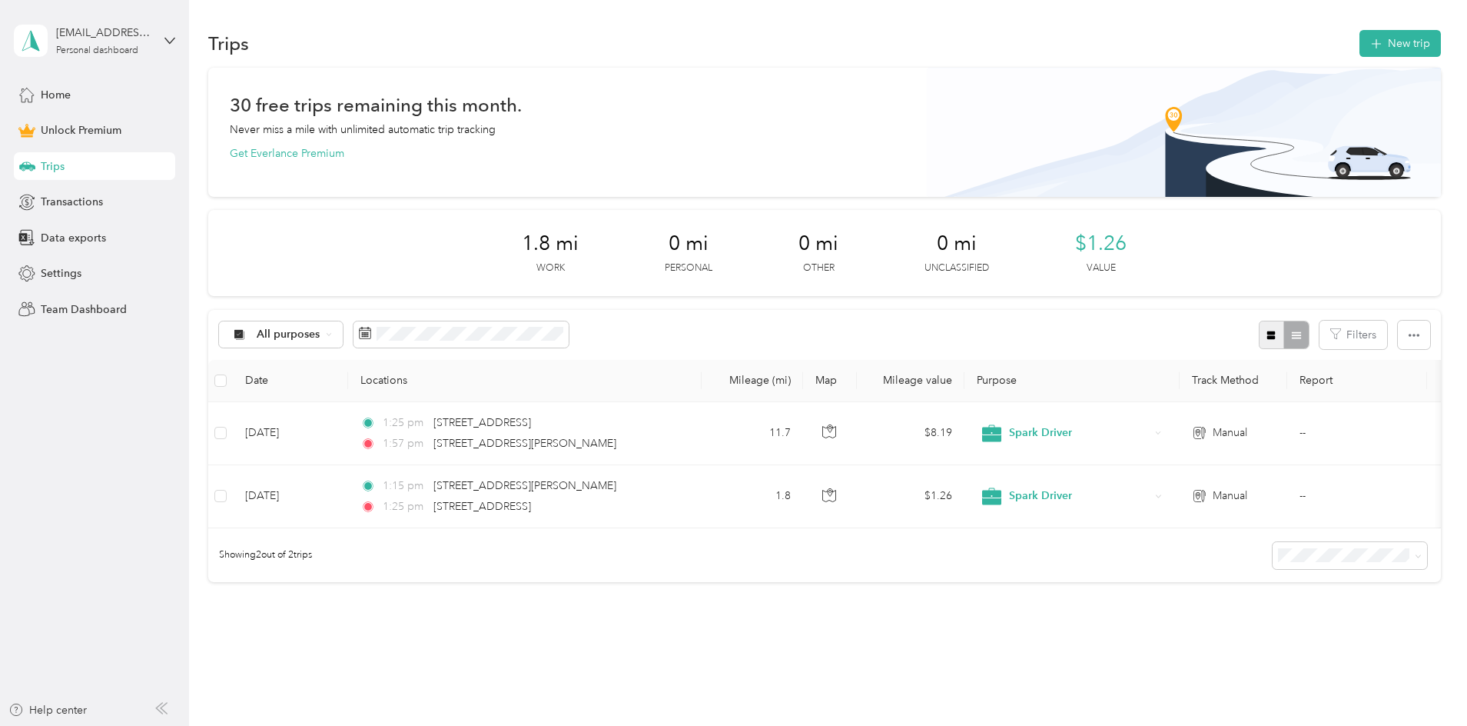
click at [1267, 332] on icon "button" at bounding box center [1271, 335] width 8 height 8
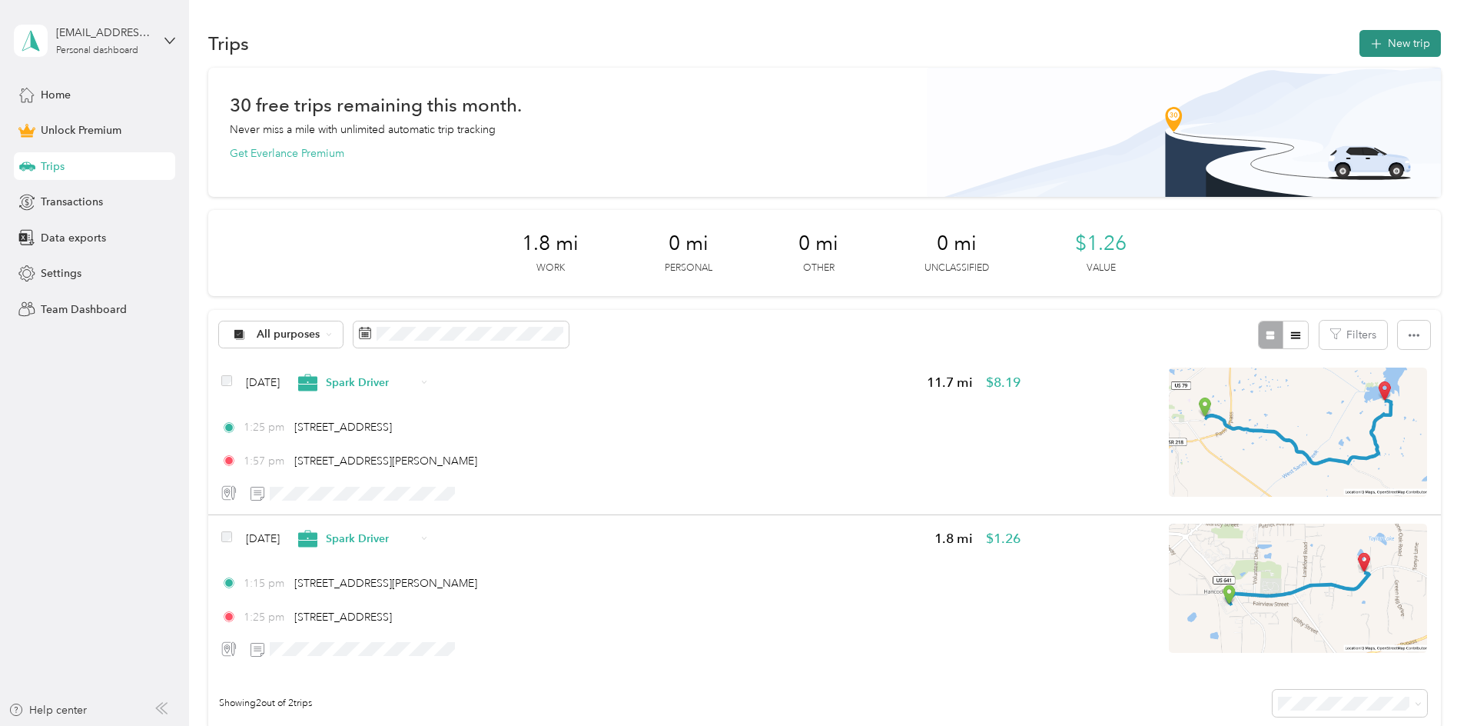
click at [1360, 33] on button "New trip" at bounding box center [1400, 43] width 81 height 27
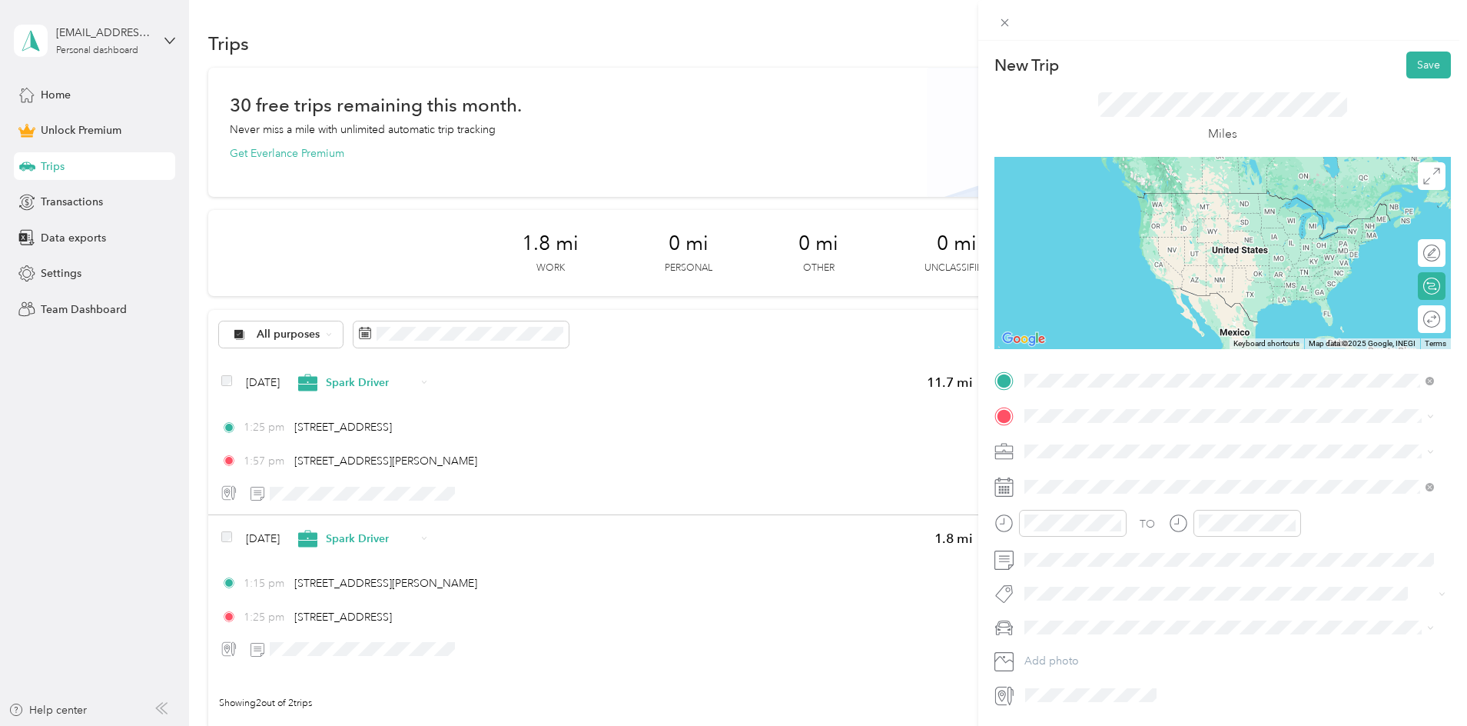
click at [1120, 440] on span "[STREET_ADDRESS][PERSON_NAME][US_STATE]" at bounding box center [1172, 436] width 239 height 14
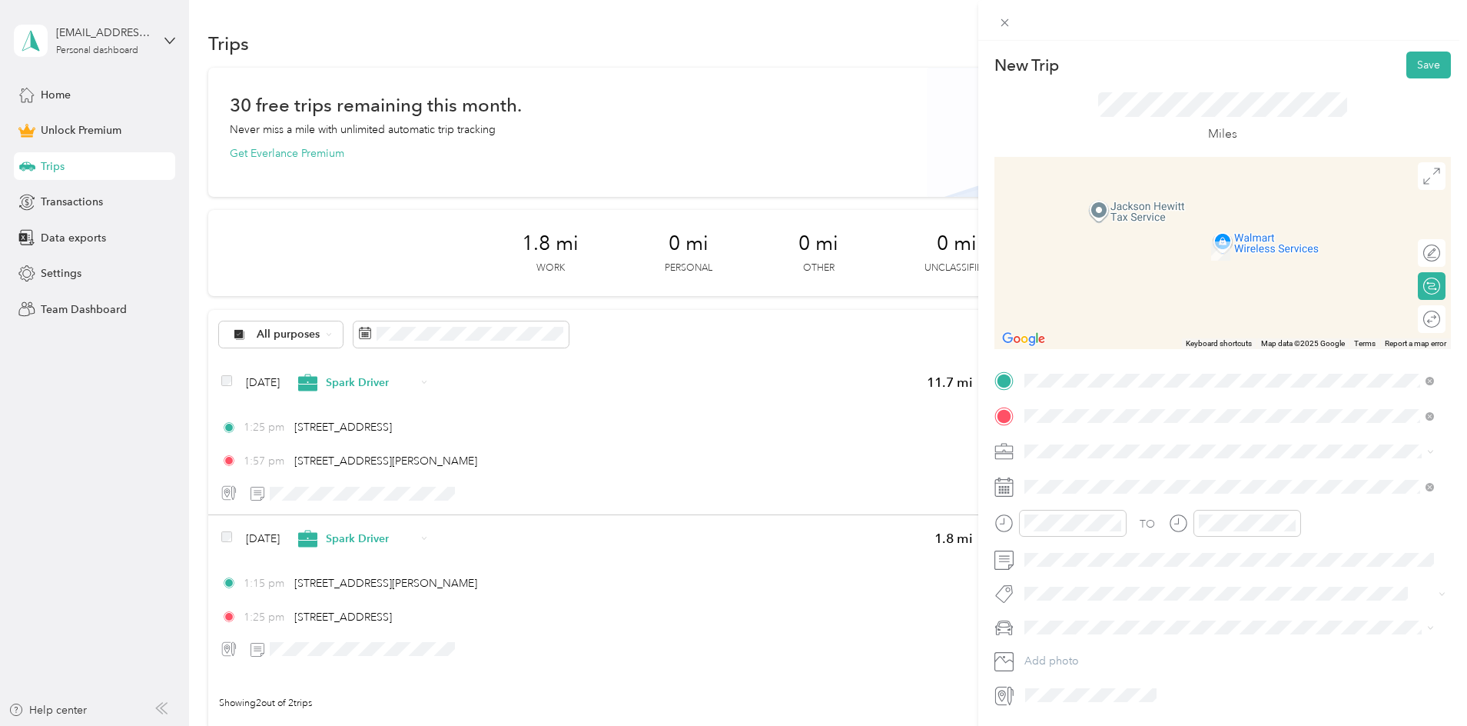
click at [1105, 478] on span "[STREET_ADDRESS][PERSON_NAME][PERSON_NAME][US_STATE]" at bounding box center [1215, 471] width 324 height 14
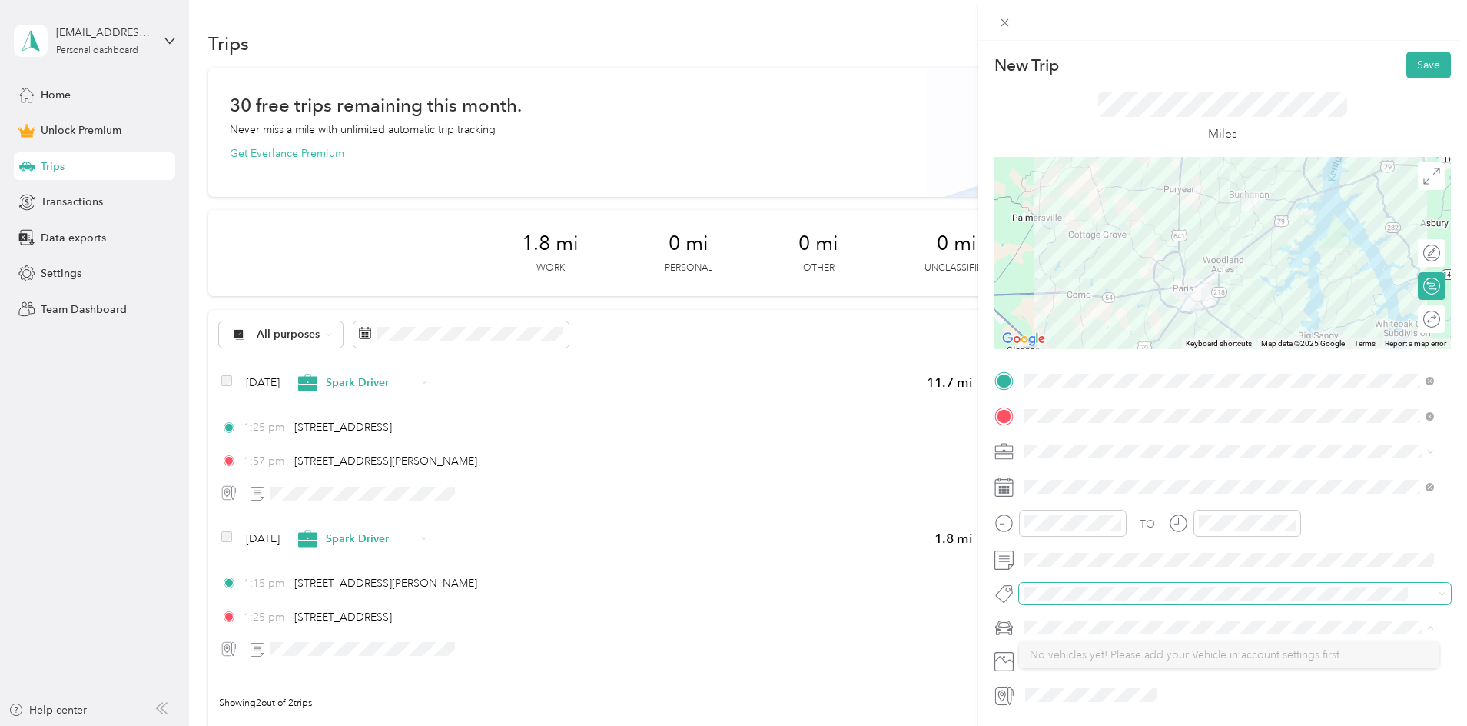
scroll to position [50, 0]
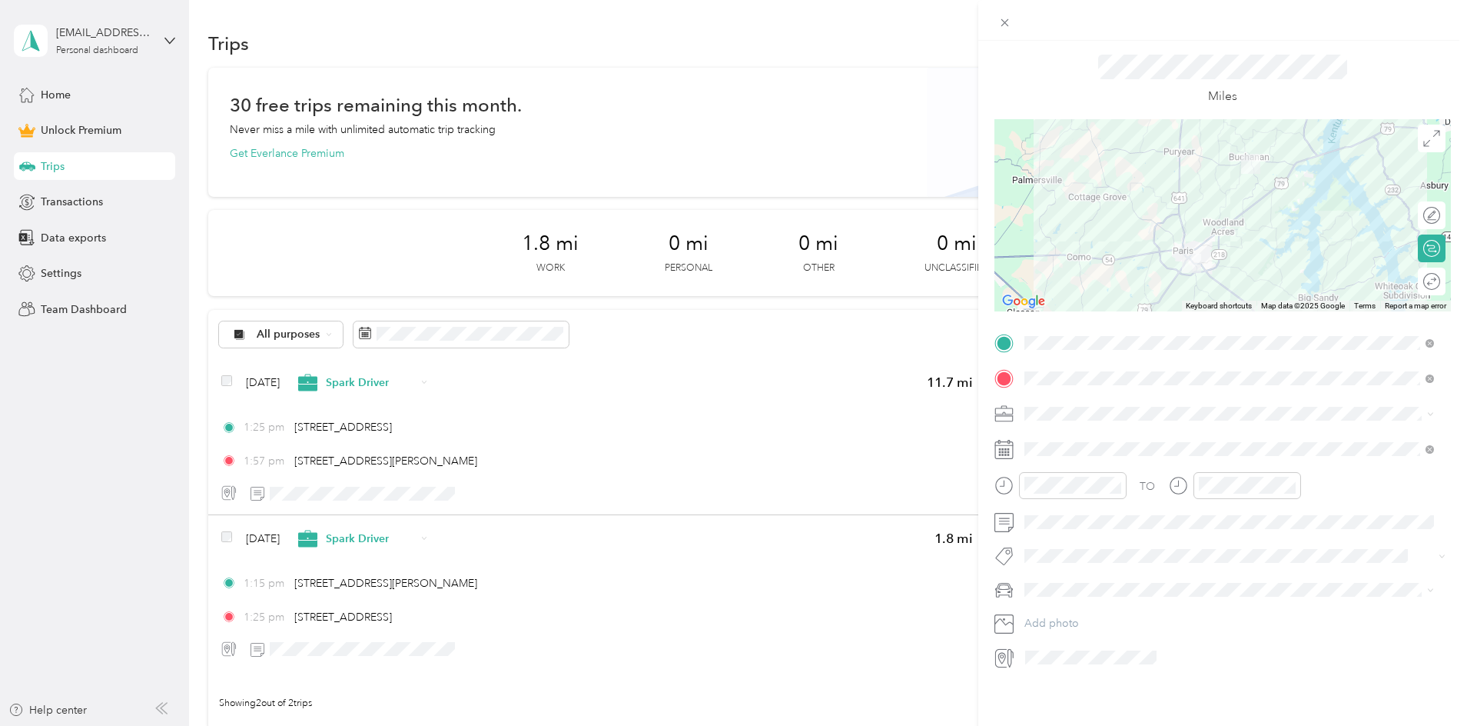
click at [1004, 651] on icon at bounding box center [1001, 657] width 9 height 13
click at [1081, 652] on span at bounding box center [1091, 657] width 142 height 25
click at [1068, 479] on span "Spark Driver" at bounding box center [1060, 475] width 61 height 13
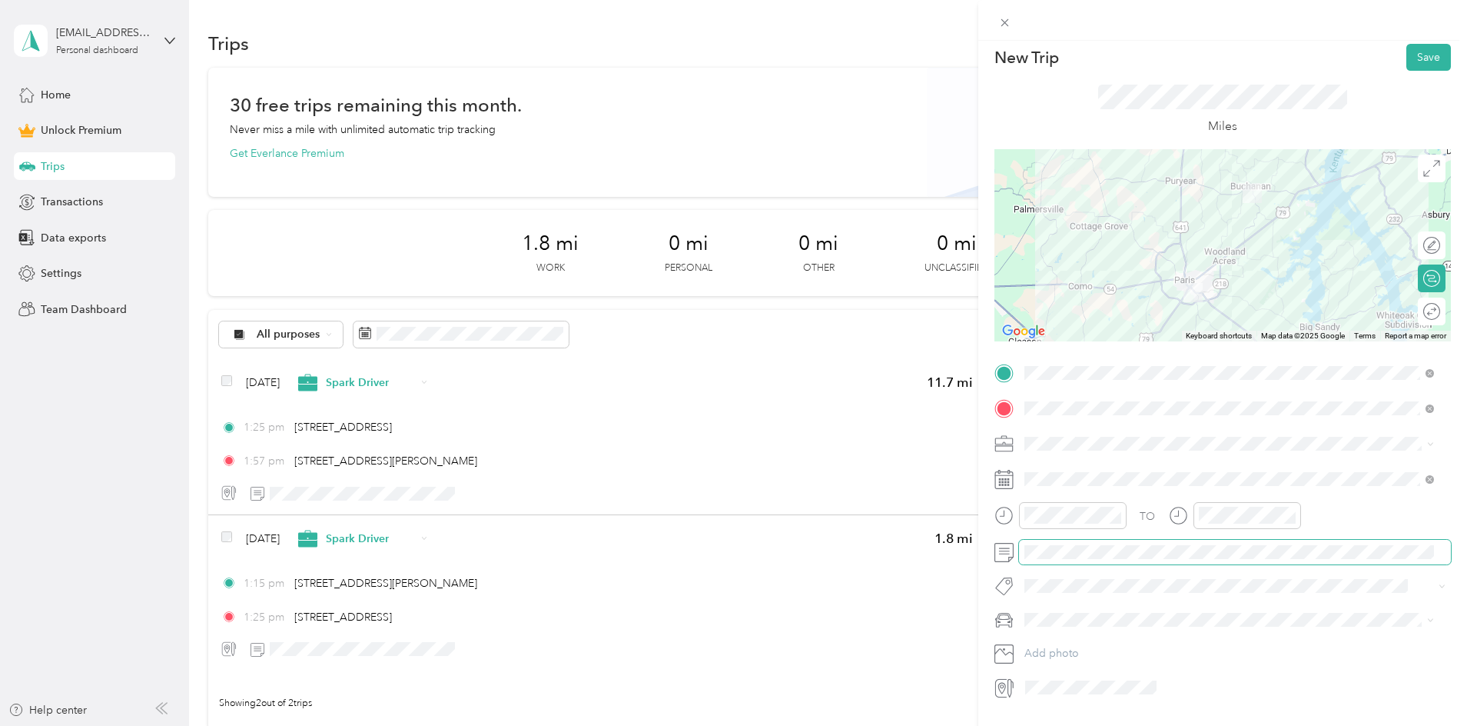
scroll to position [0, 0]
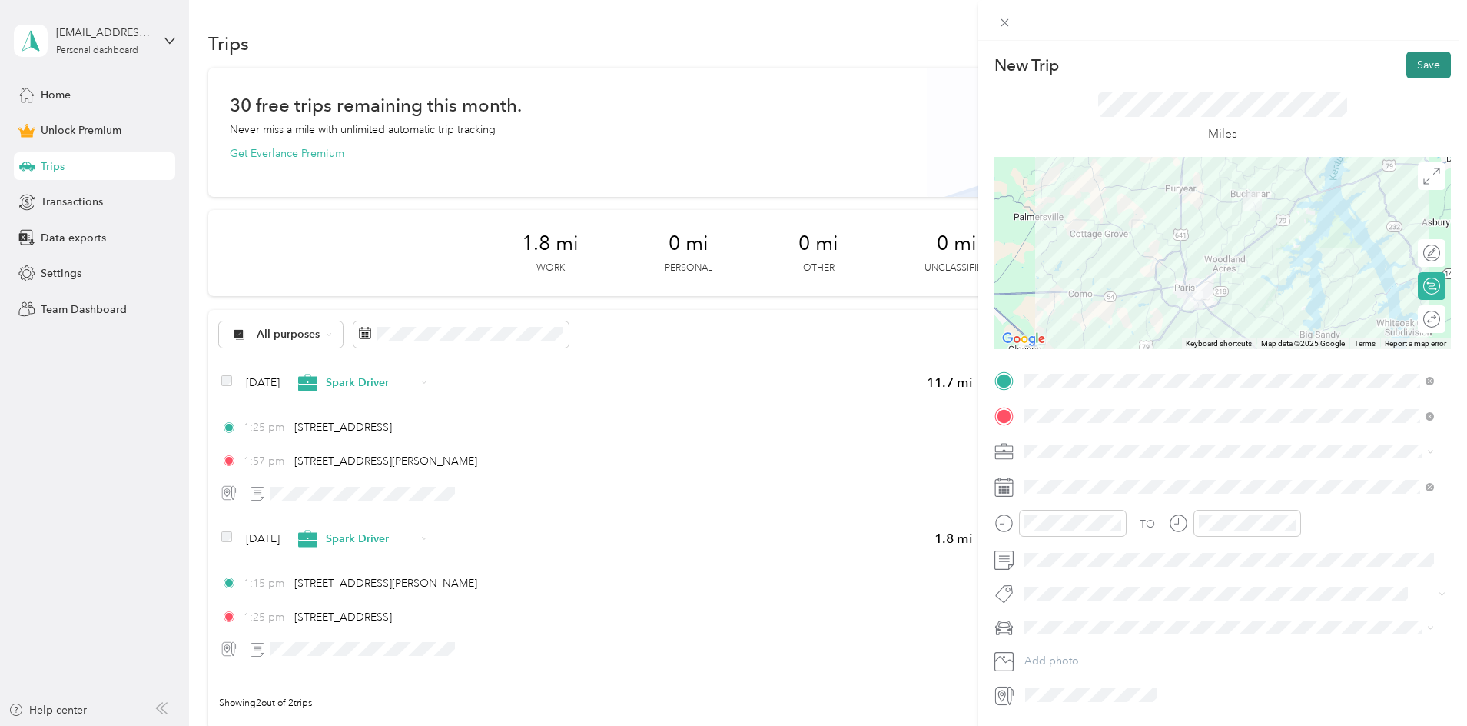
click at [1414, 65] on button "Save" at bounding box center [1428, 64] width 45 height 27
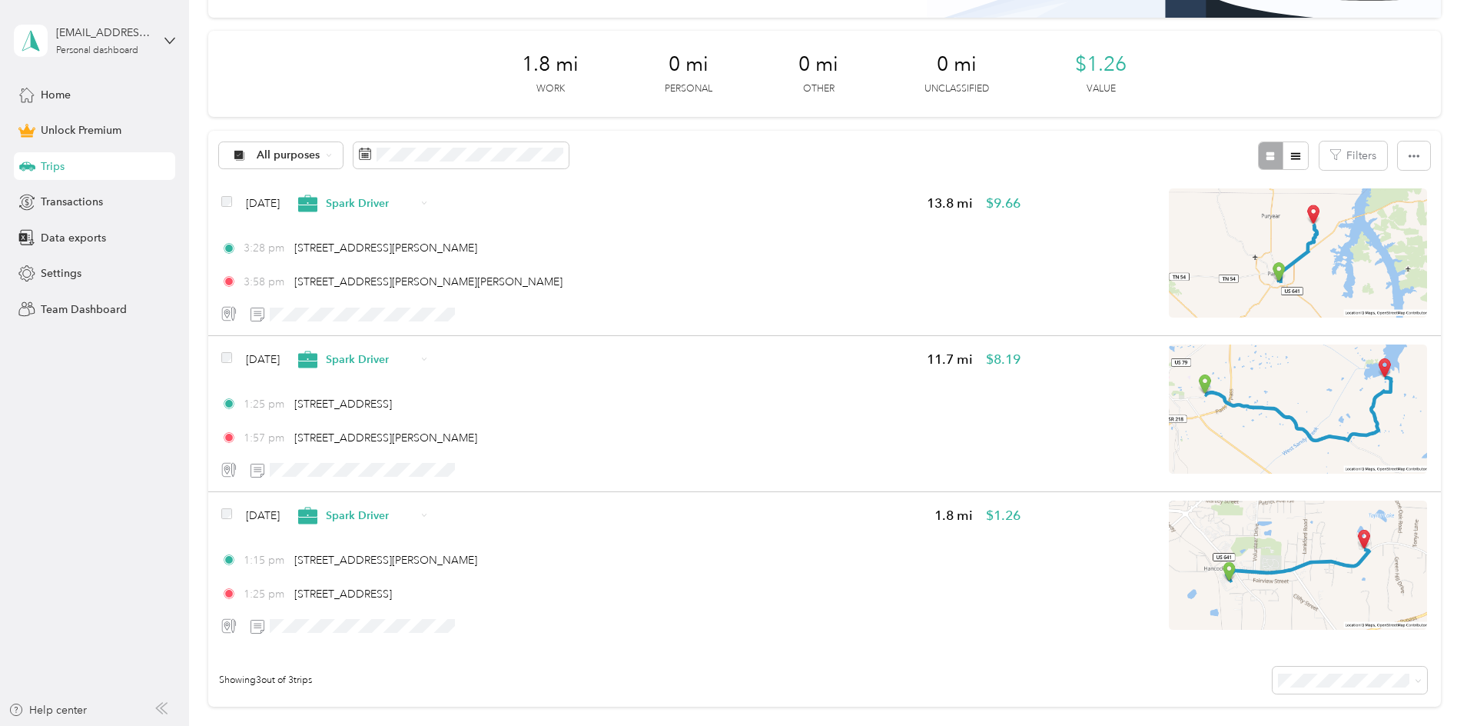
scroll to position [235, 0]
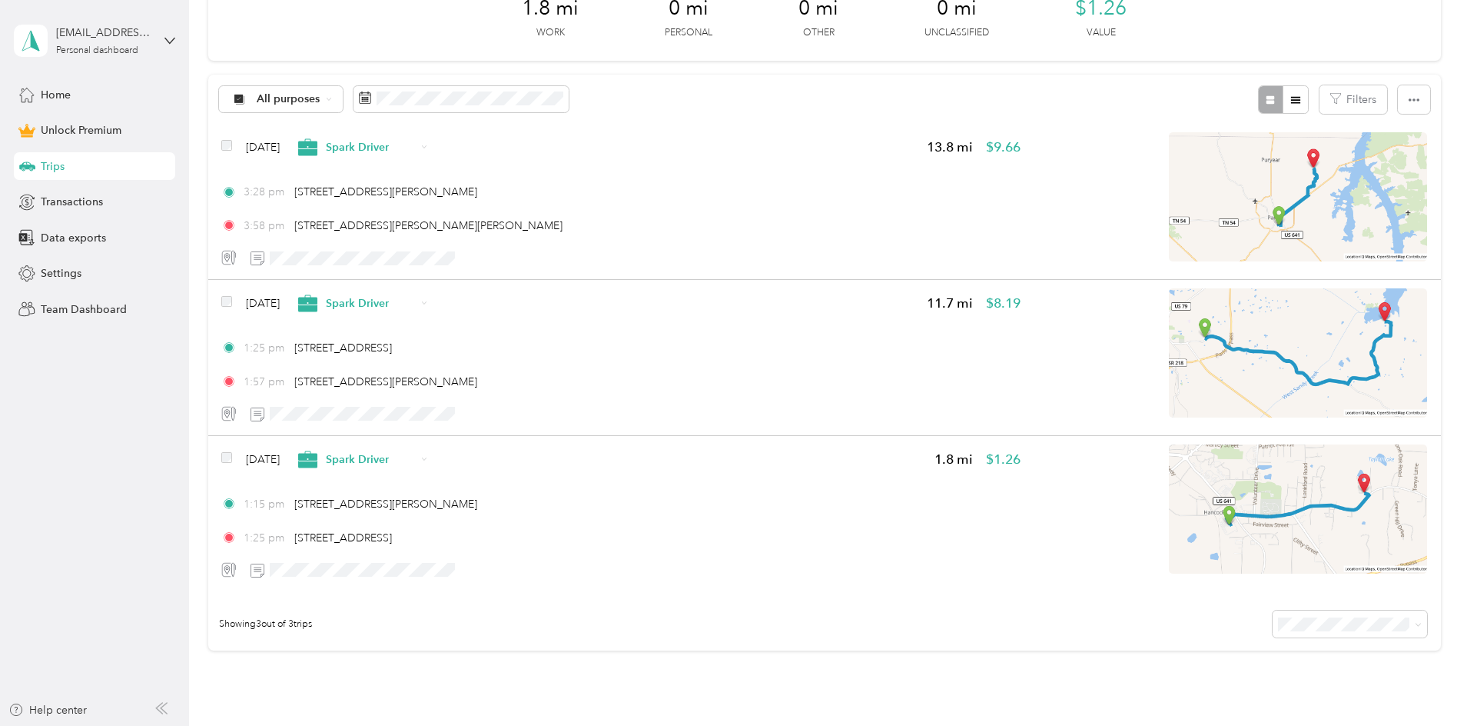
click at [215, 412] on div "30 free trips remaining this month. Never miss a mile with unlimited automatic …" at bounding box center [824, 268] width 1233 height 872
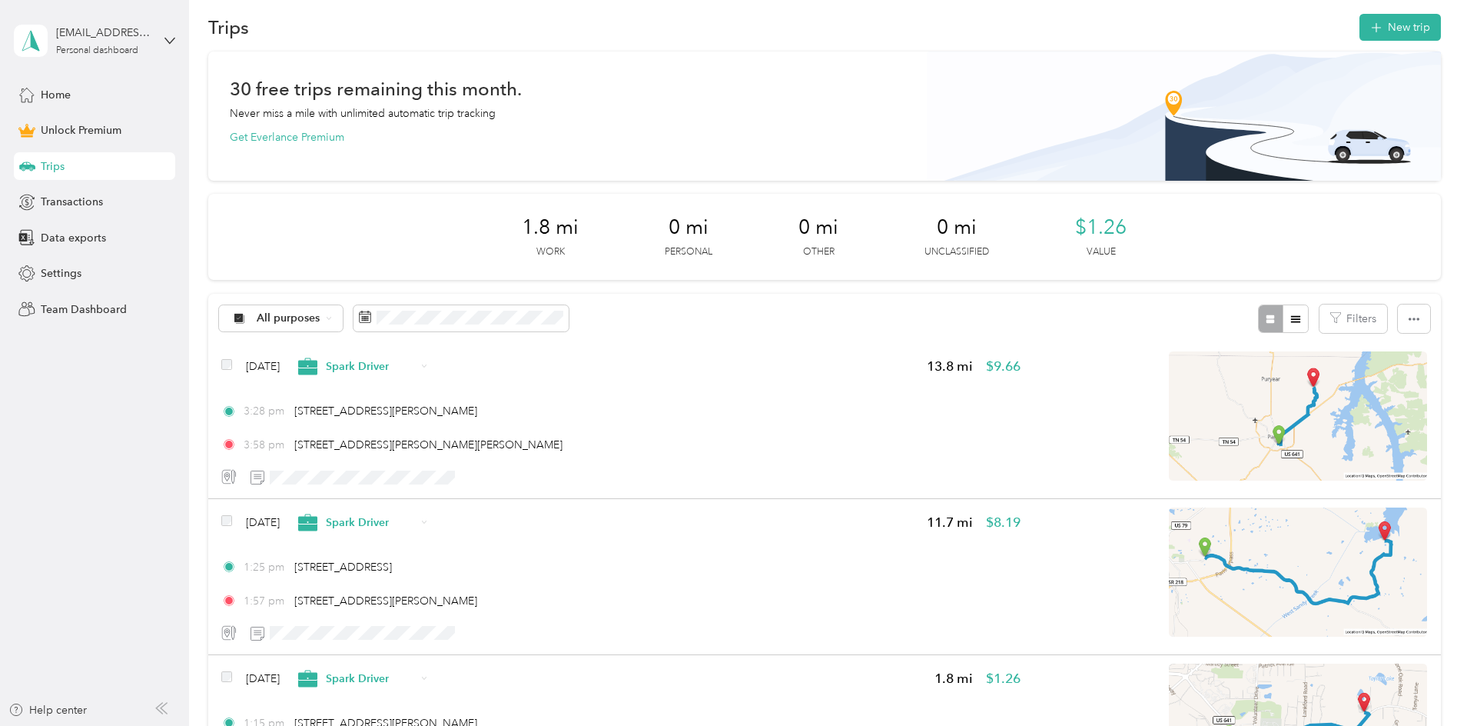
scroll to position [0, 0]
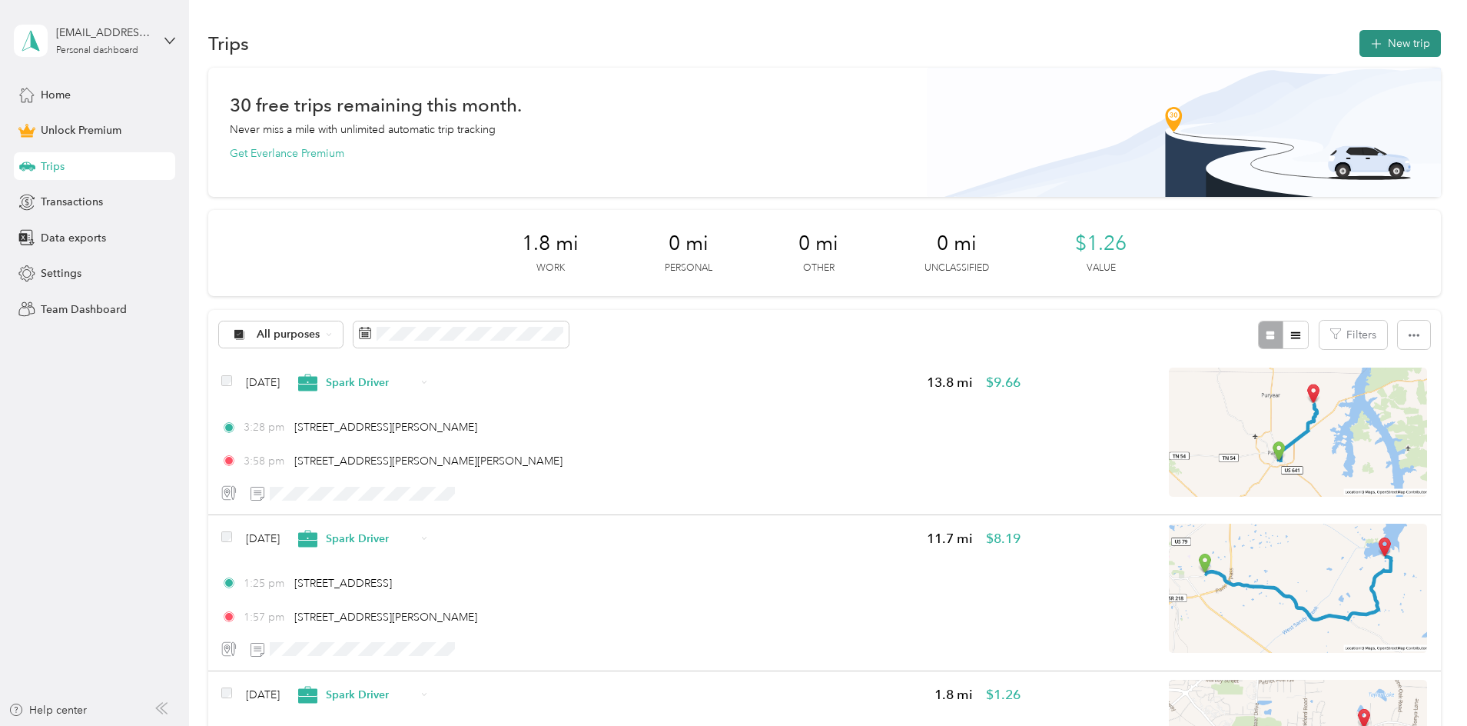
click at [1360, 40] on button "New trip" at bounding box center [1400, 43] width 81 height 27
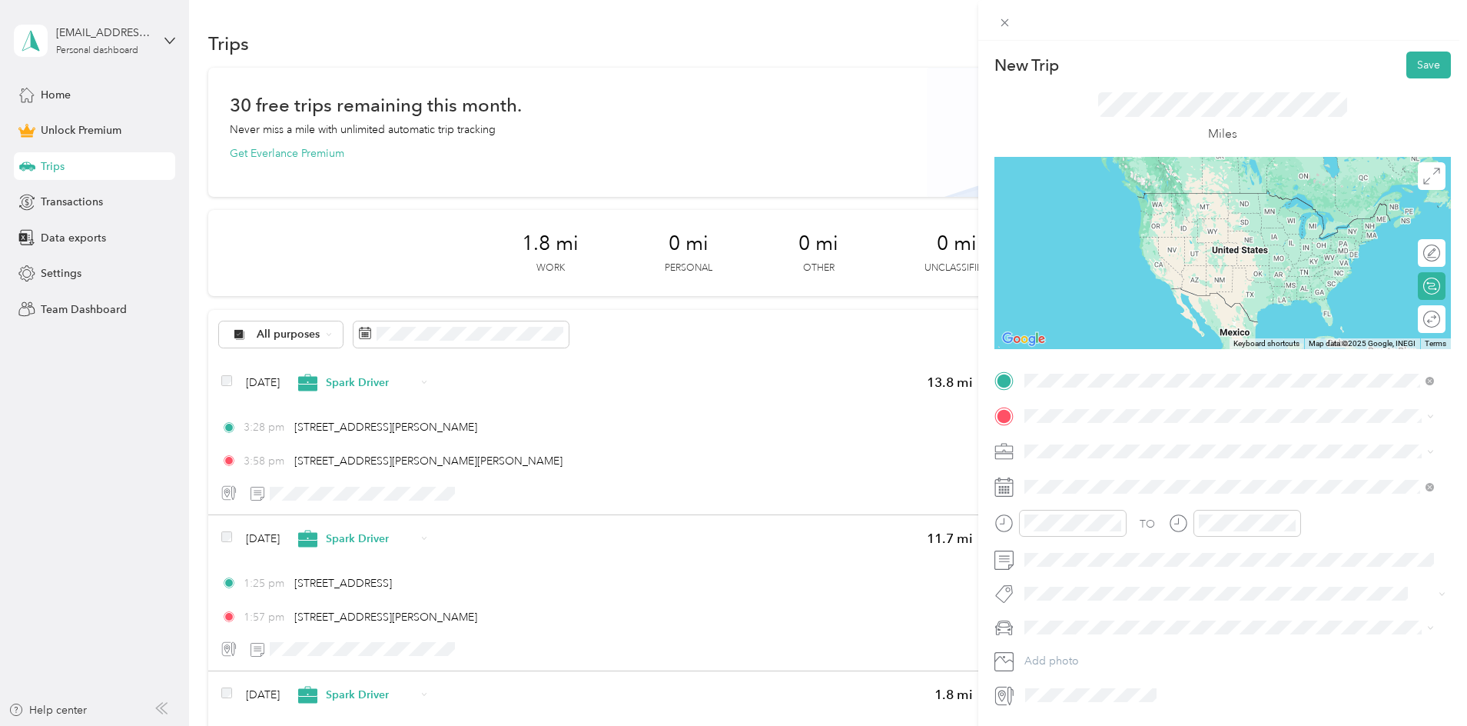
click at [1100, 431] on span "[STREET_ADDRESS][PERSON_NAME][US_STATE]" at bounding box center [1172, 436] width 239 height 14
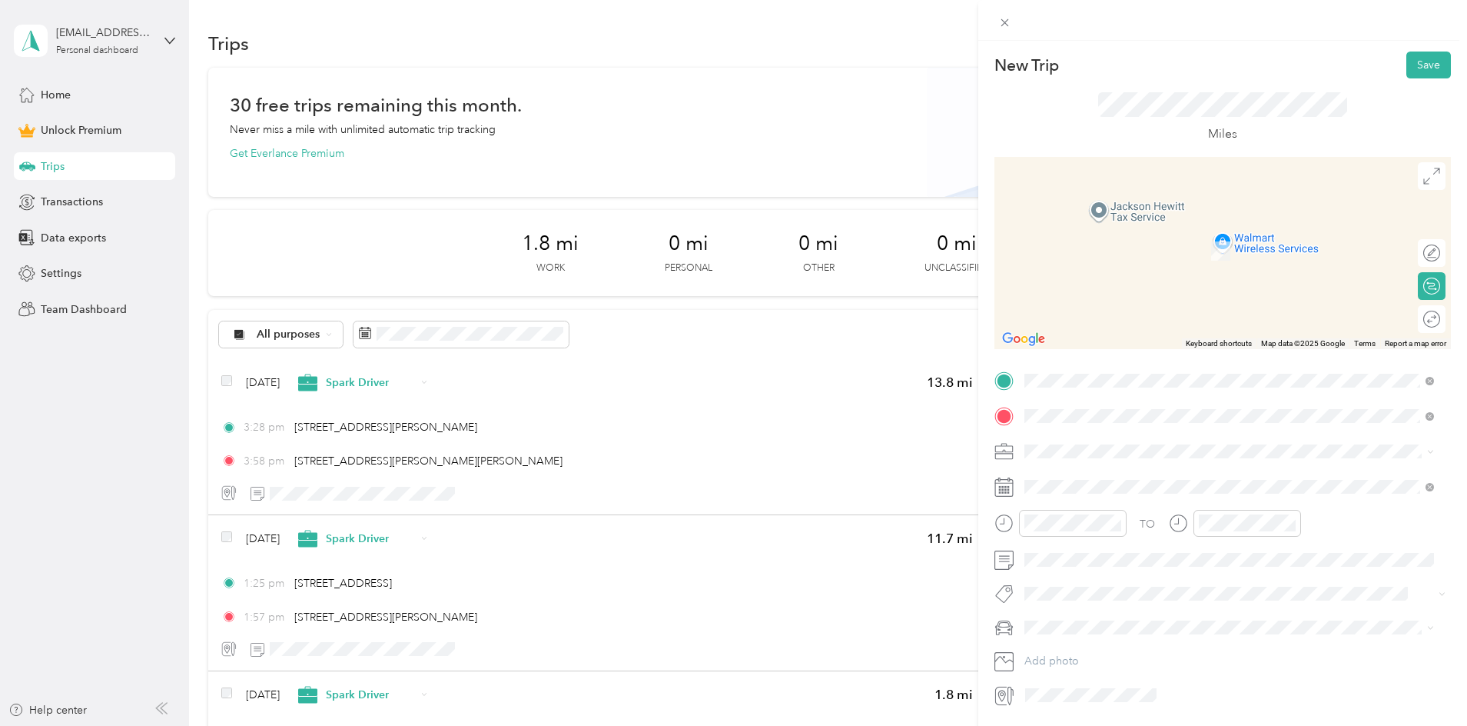
click at [1095, 541] on span "[STREET_ADDRESS][US_STATE]" at bounding box center [1130, 534] width 154 height 14
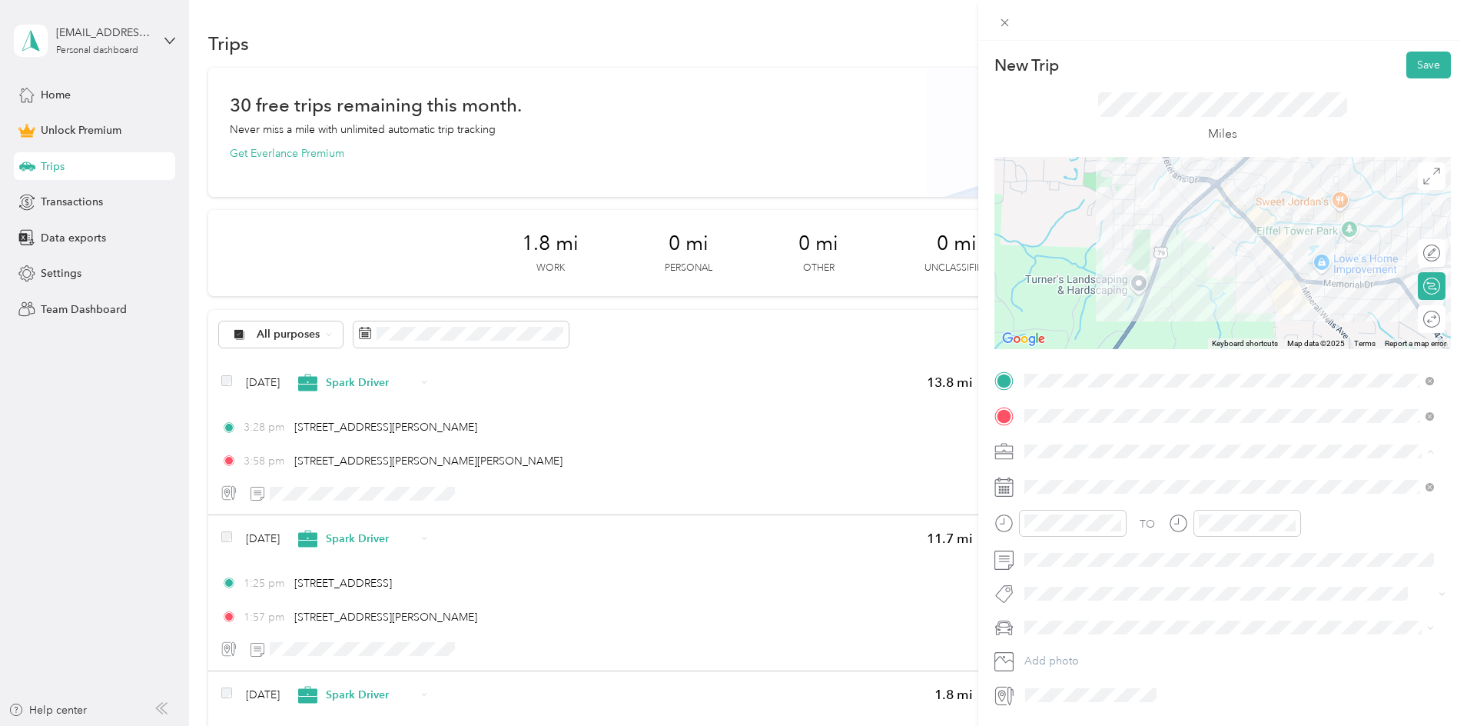
click at [1078, 539] on ol "Work Personal Spark Driver Trucking Other Charity Medical Moving Commute" at bounding box center [1229, 572] width 420 height 215
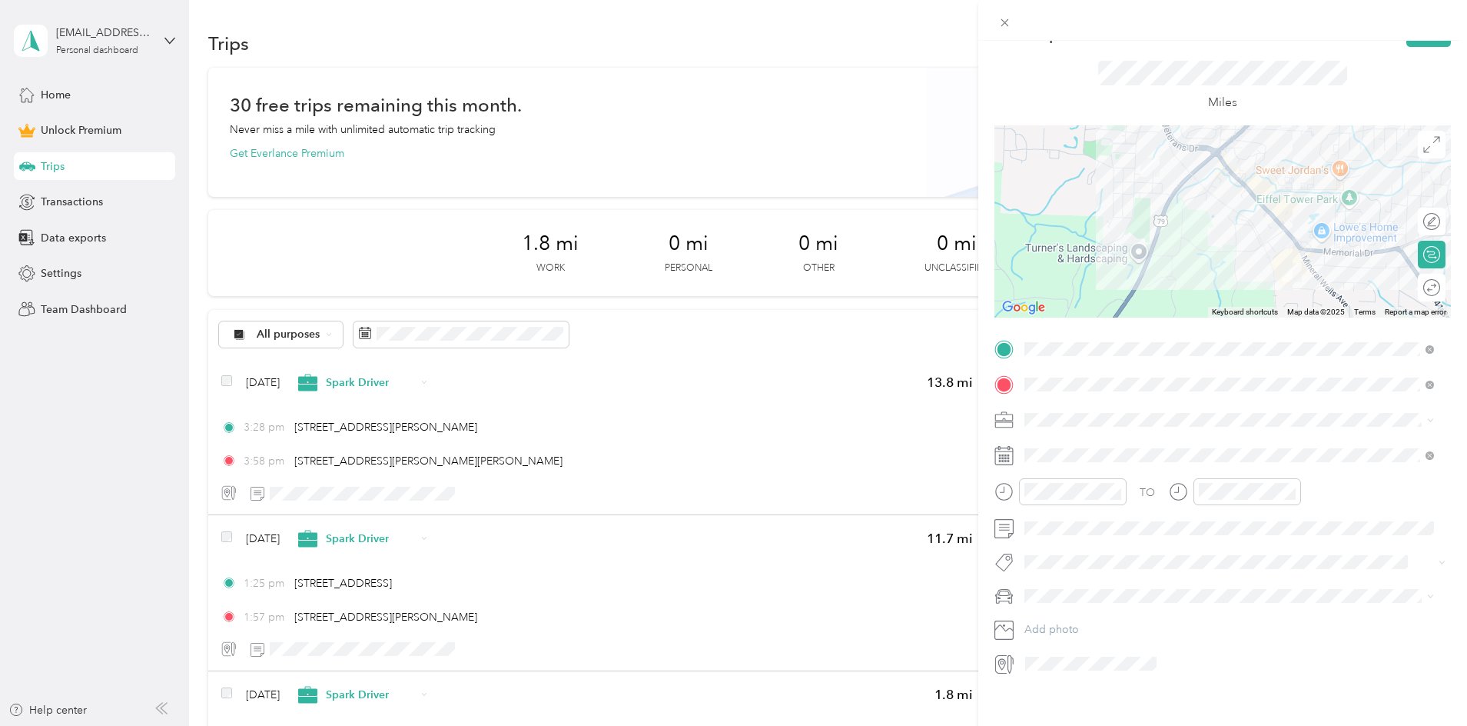
scroll to position [50, 0]
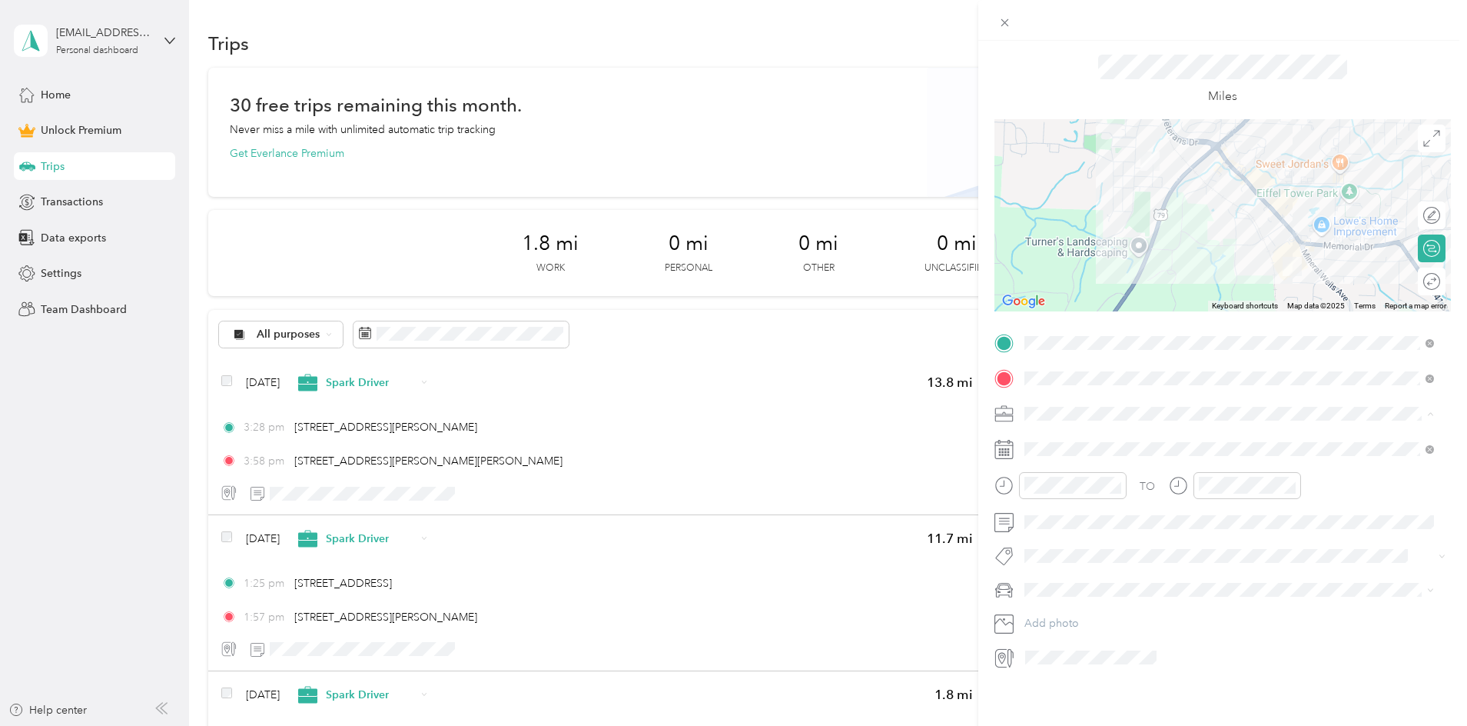
click at [1051, 478] on span "Spark Driver" at bounding box center [1060, 482] width 61 height 13
click at [1178, 672] on div "30" at bounding box center [1175, 674] width 20 height 19
click at [1452, 600] on form "New Trip Save This trip cannot be edited because it is either under review, app…" at bounding box center [1222, 342] width 489 height 656
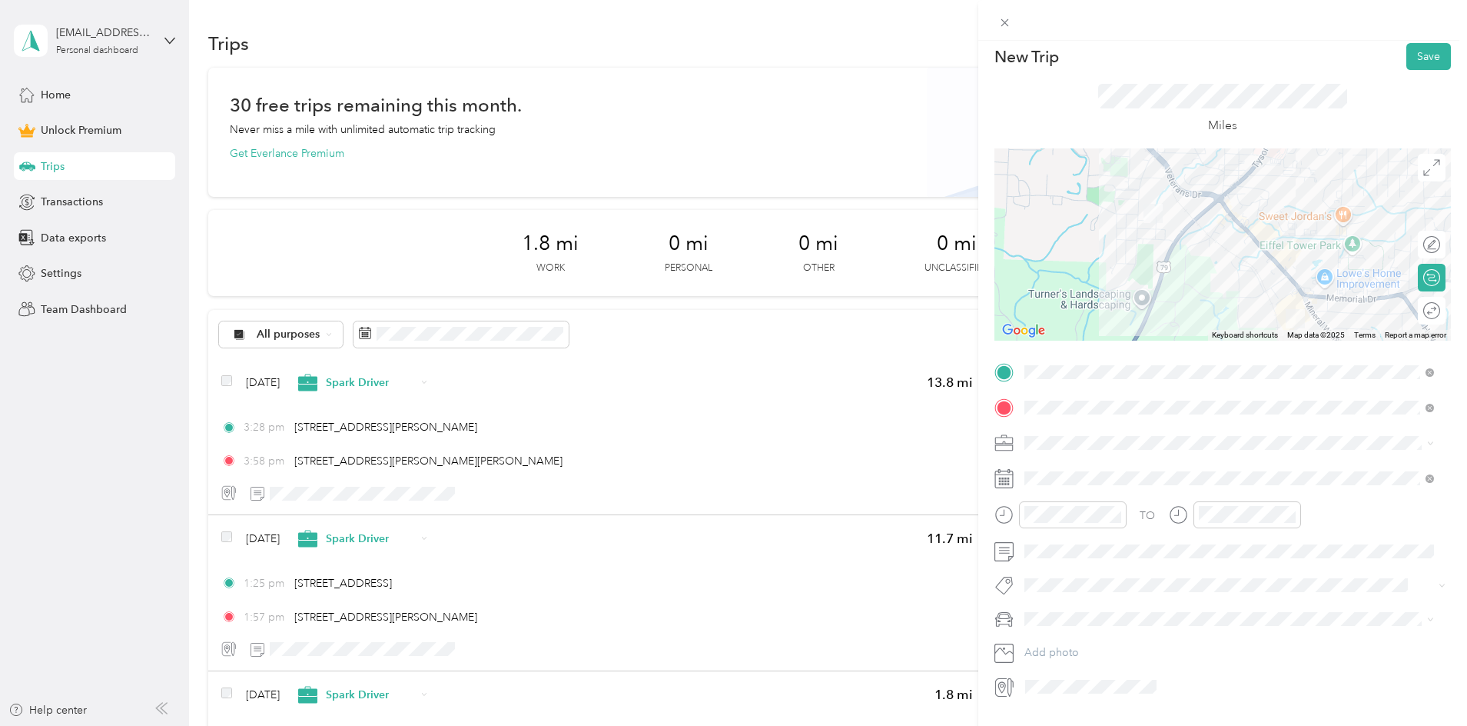
scroll to position [0, 0]
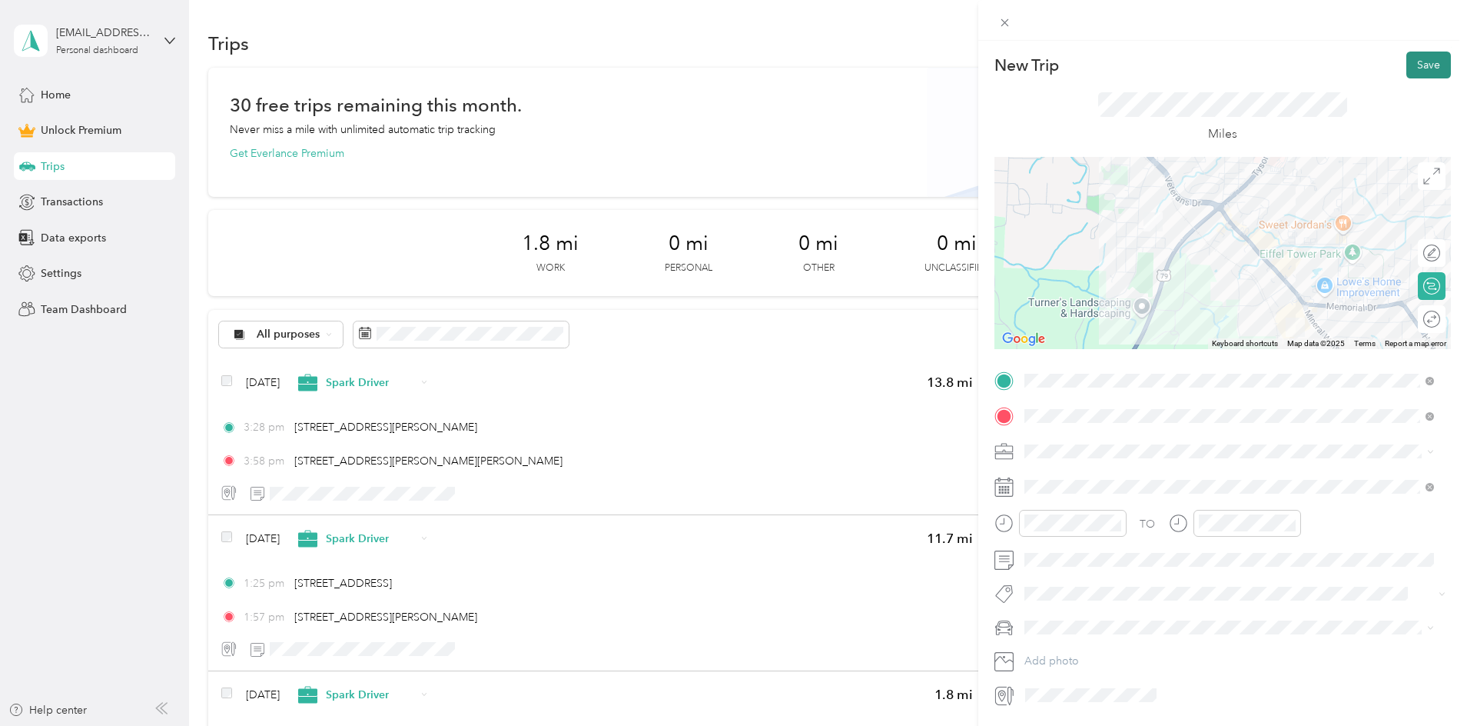
click at [1423, 58] on button "Save" at bounding box center [1428, 64] width 45 height 27
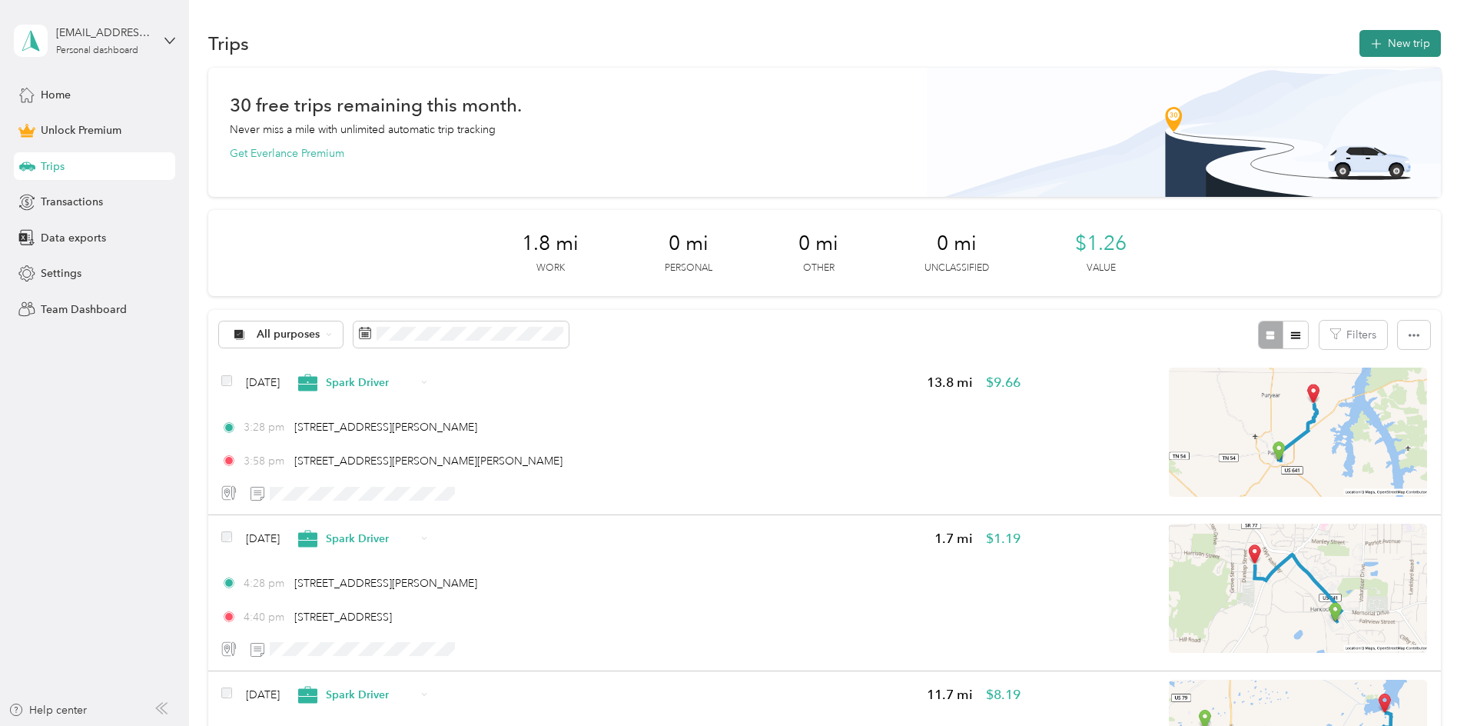
click at [1360, 46] on button "New trip" at bounding box center [1400, 43] width 81 height 27
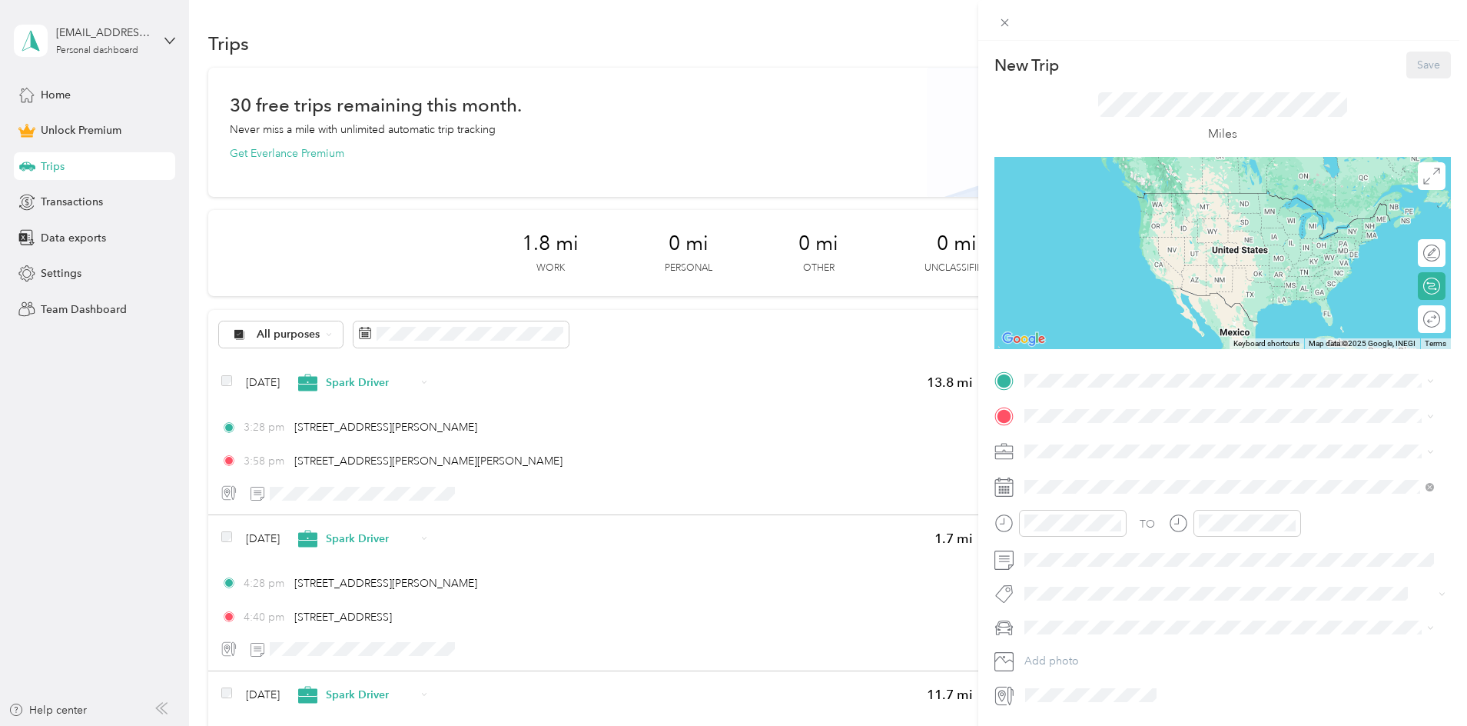
click at [850, 447] on div "New Trip Save This trip cannot be edited because it is either under review, app…" at bounding box center [733, 363] width 1467 height 726
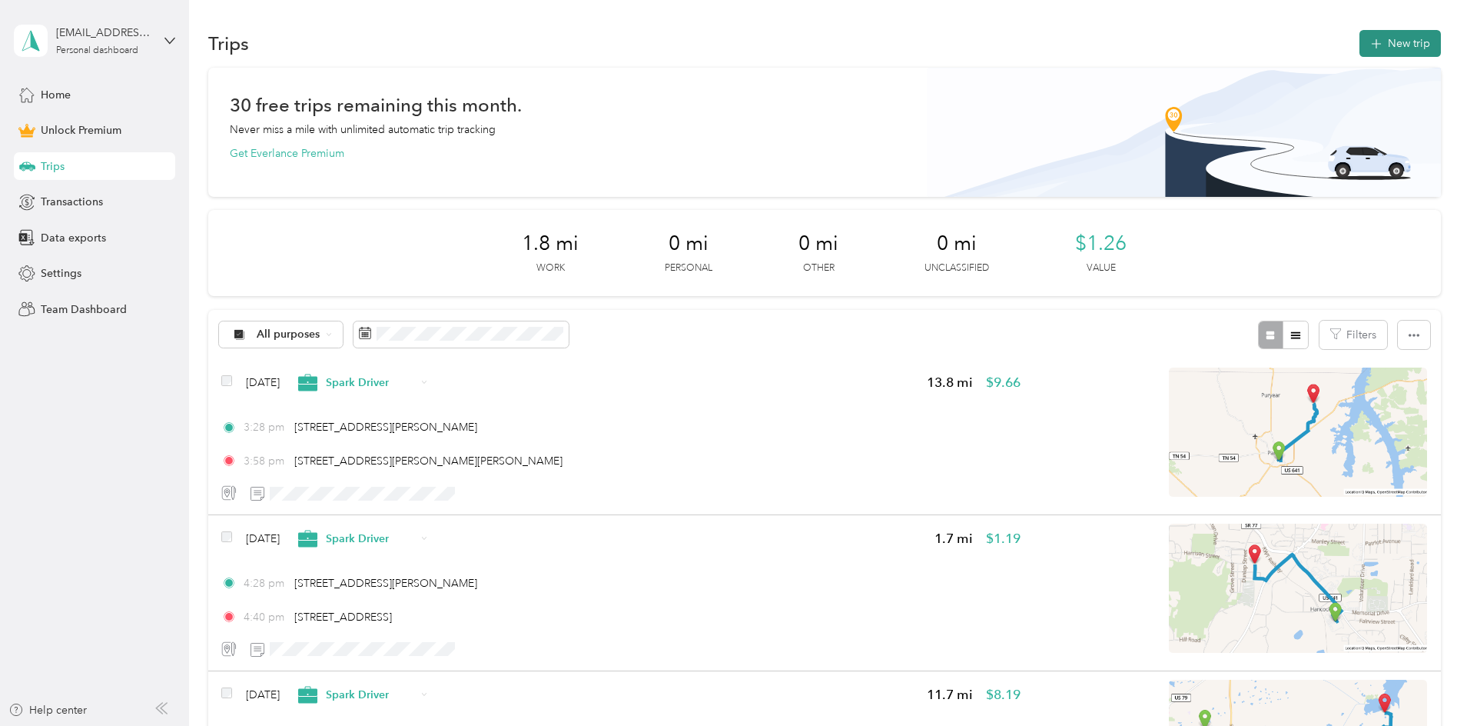
click at [1360, 46] on button "New trip" at bounding box center [1400, 43] width 81 height 27
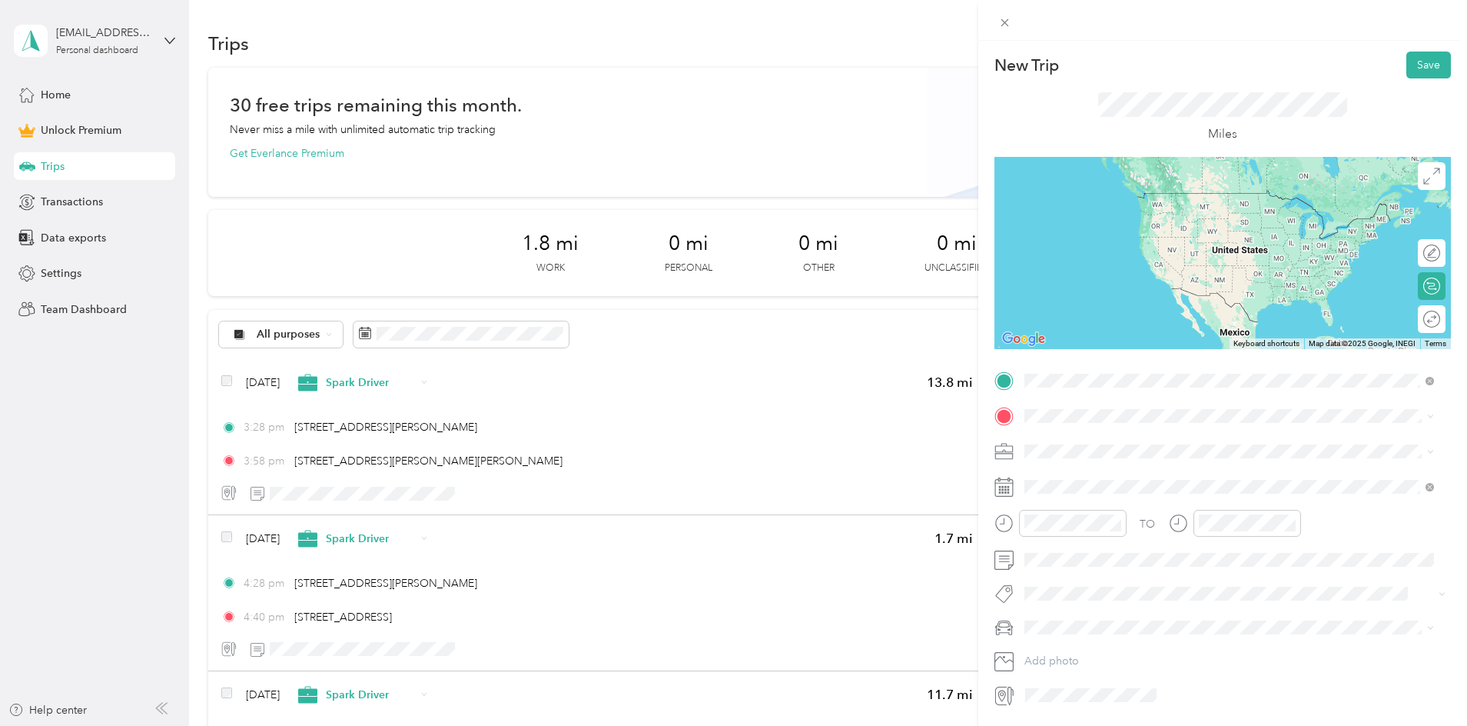
click at [1157, 506] on span "[STREET_ADDRESS][US_STATE]" at bounding box center [1130, 499] width 154 height 14
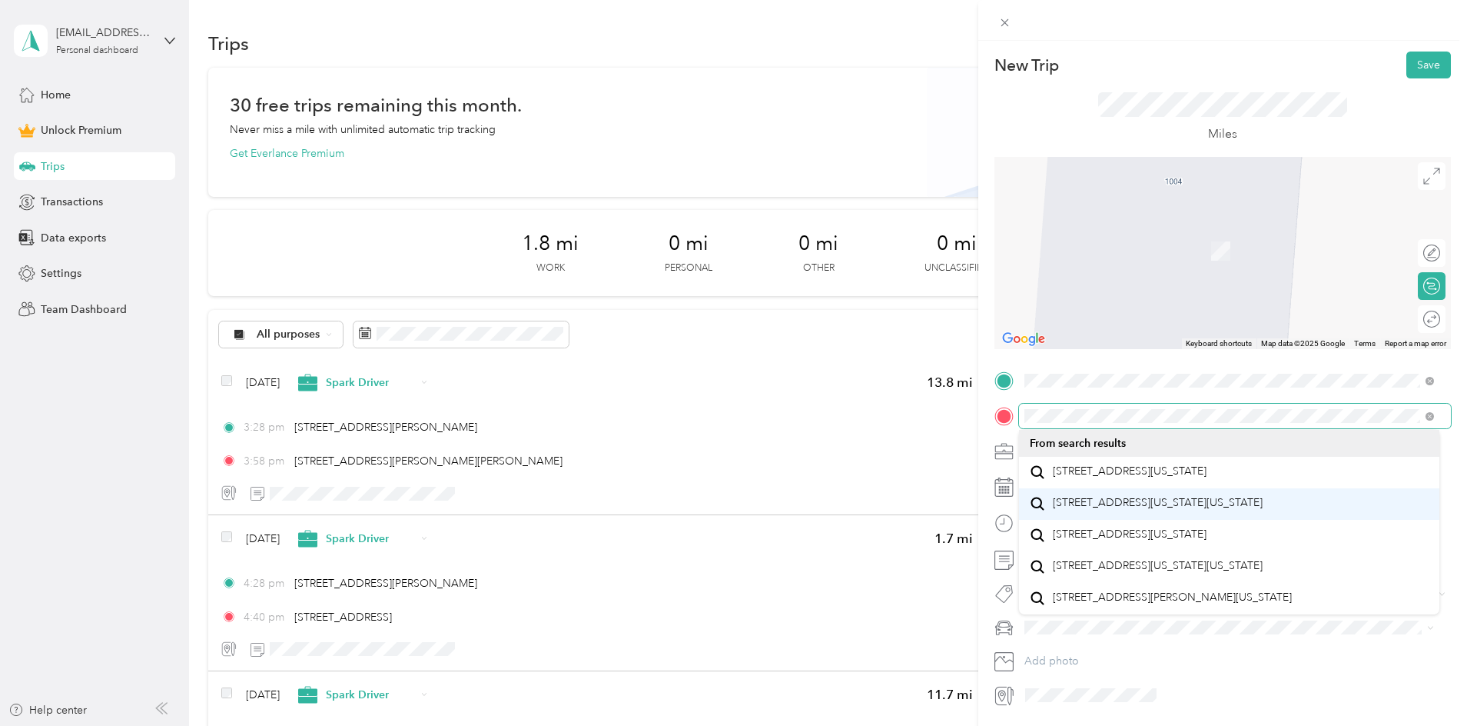
scroll to position [27, 0]
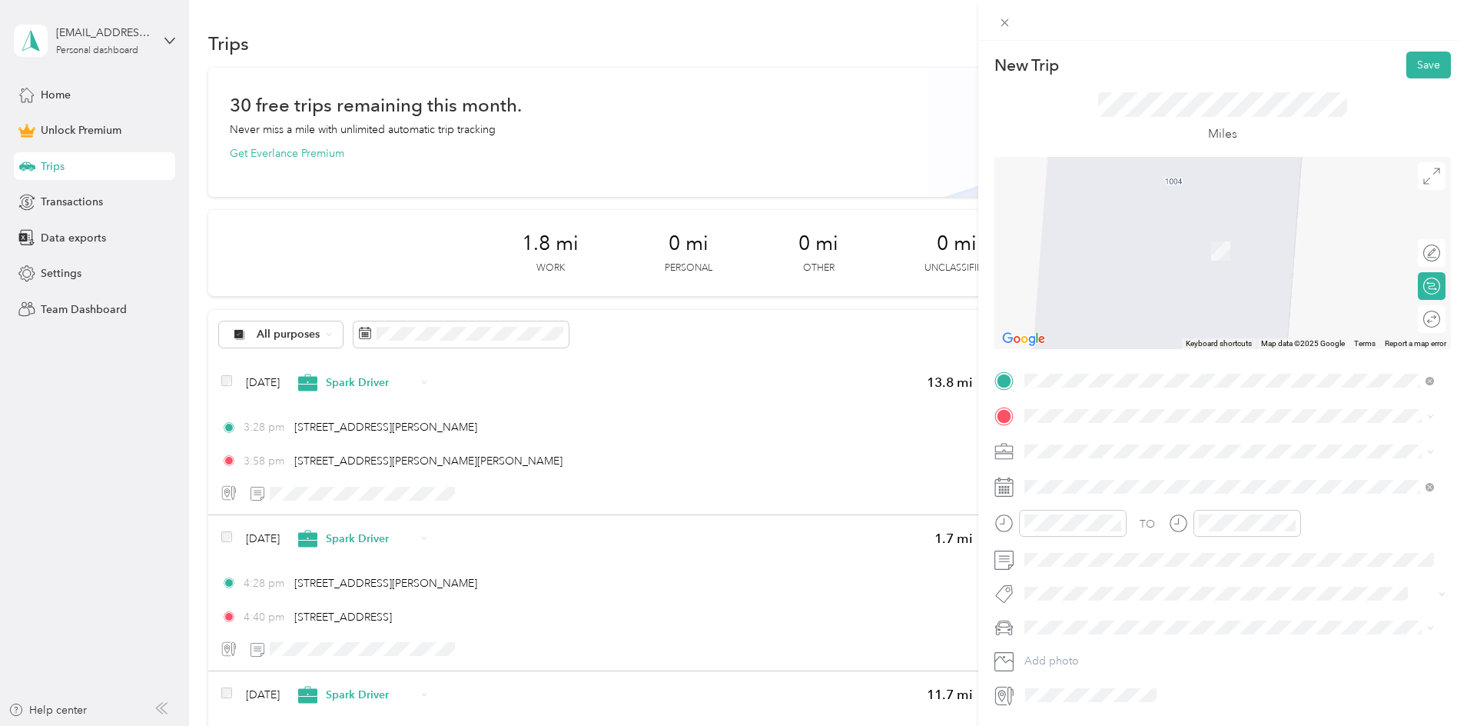
click at [1151, 478] on span "[STREET_ADDRESS][PERSON_NAME][US_STATE]" at bounding box center [1172, 471] width 239 height 14
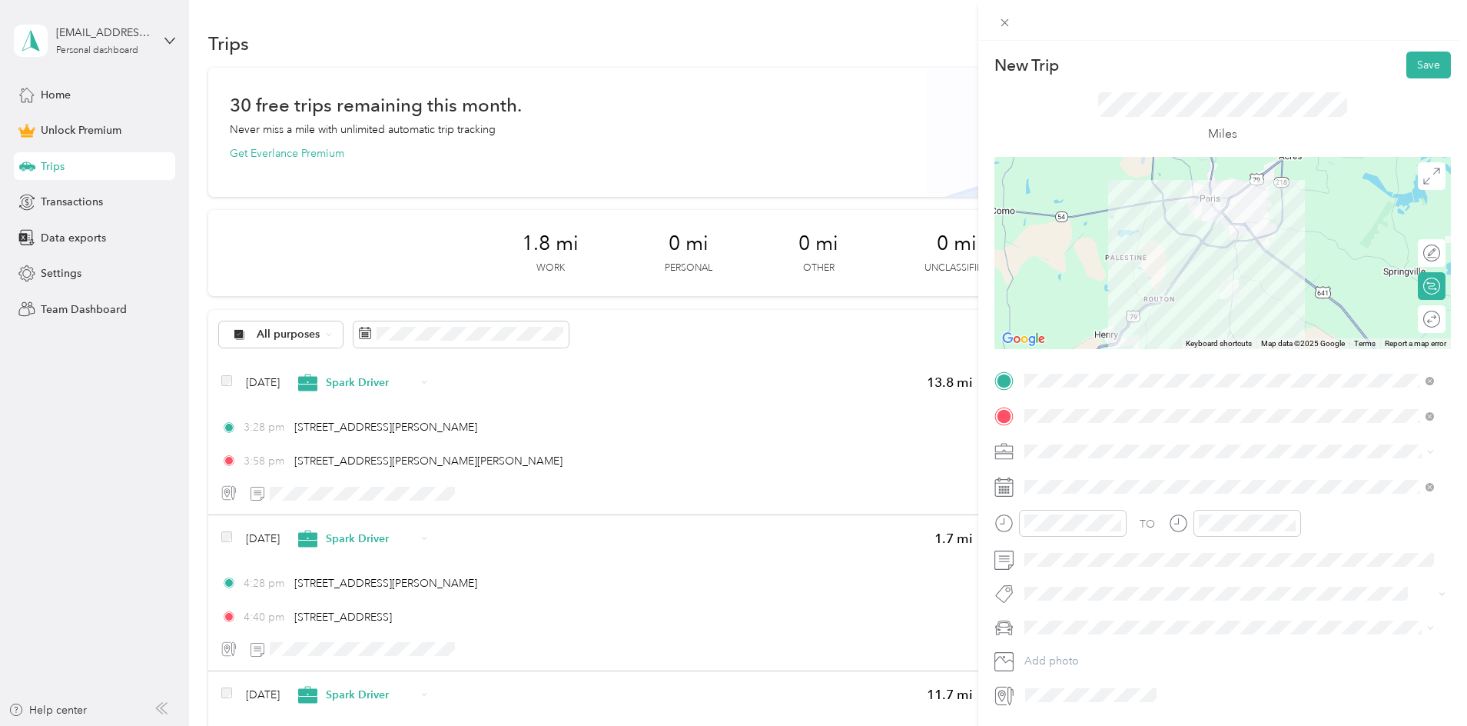
click at [1174, 464] on div "TO Add photo" at bounding box center [1222, 538] width 457 height 340
click at [1169, 462] on span at bounding box center [1235, 451] width 432 height 25
click at [1064, 536] on li "Spark Driver" at bounding box center [1229, 532] width 420 height 27
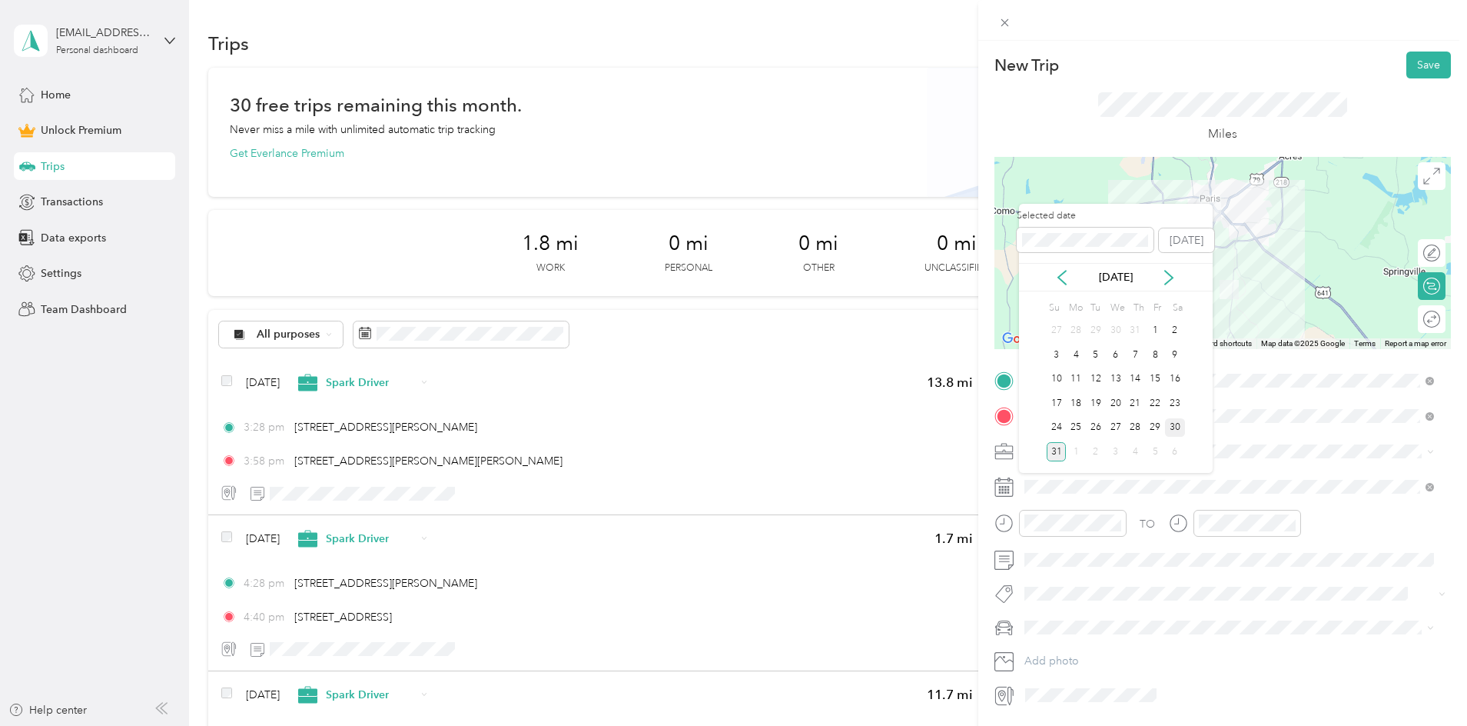
click at [1177, 425] on div "30" at bounding box center [1175, 427] width 20 height 19
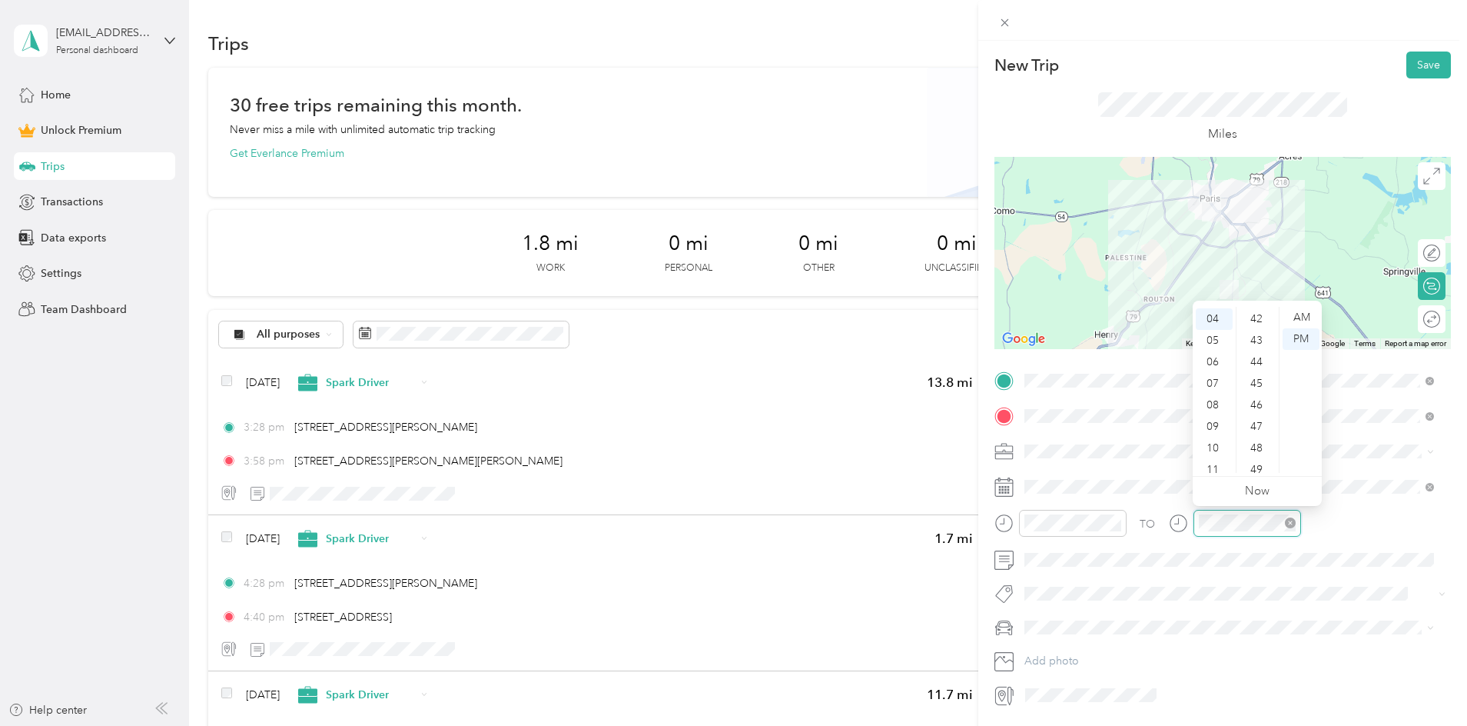
scroll to position [1125, 0]
click at [1145, 650] on div "TO Add photo" at bounding box center [1222, 538] width 457 height 340
click at [1412, 77] on button "Save" at bounding box center [1428, 64] width 45 height 27
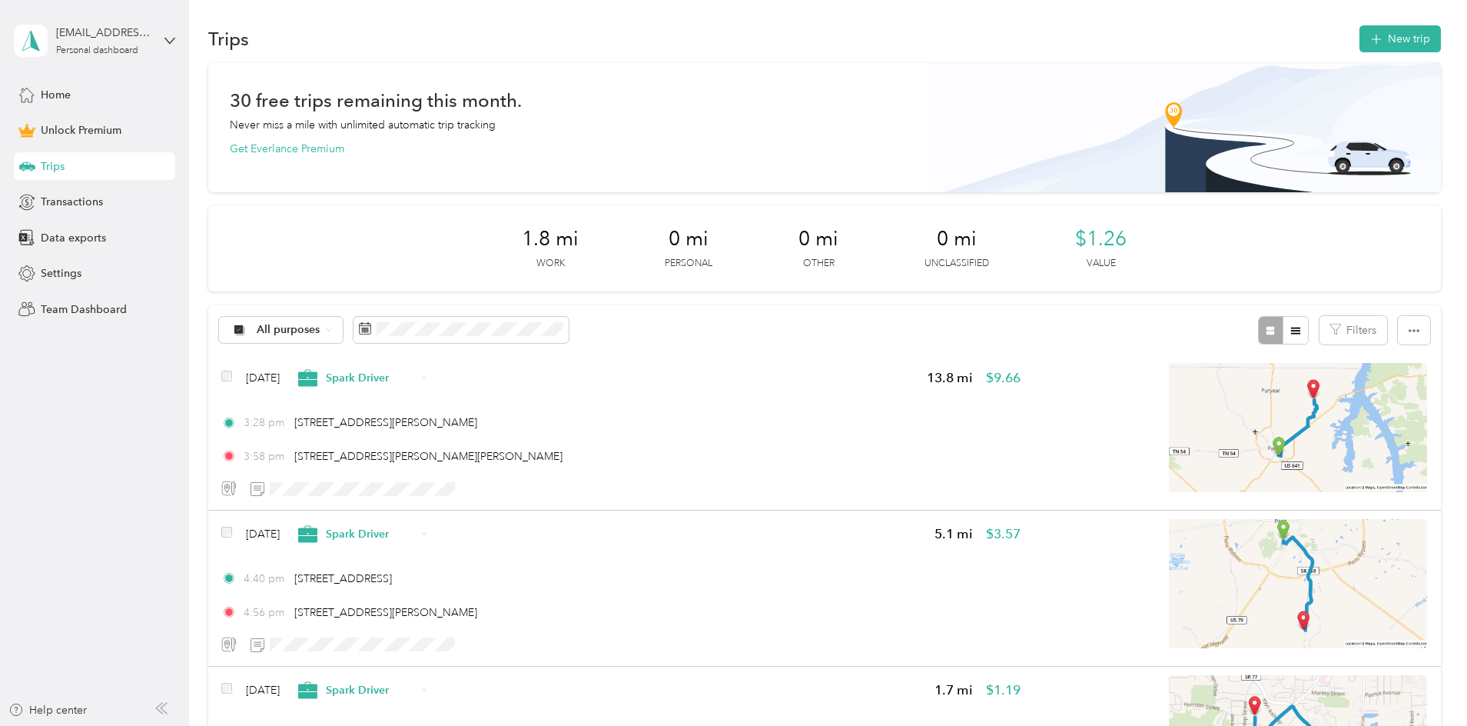
scroll to position [0, 0]
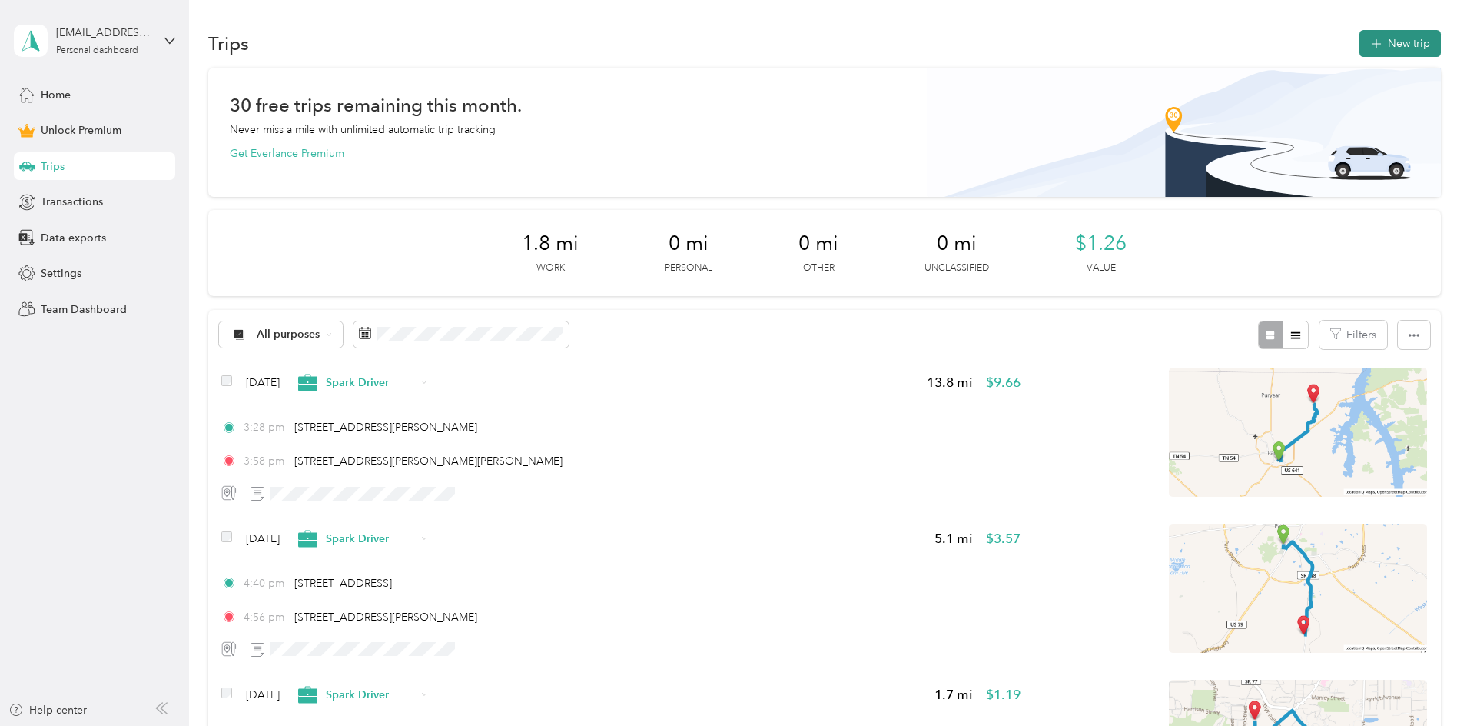
click at [1360, 51] on button "New trip" at bounding box center [1400, 43] width 81 height 27
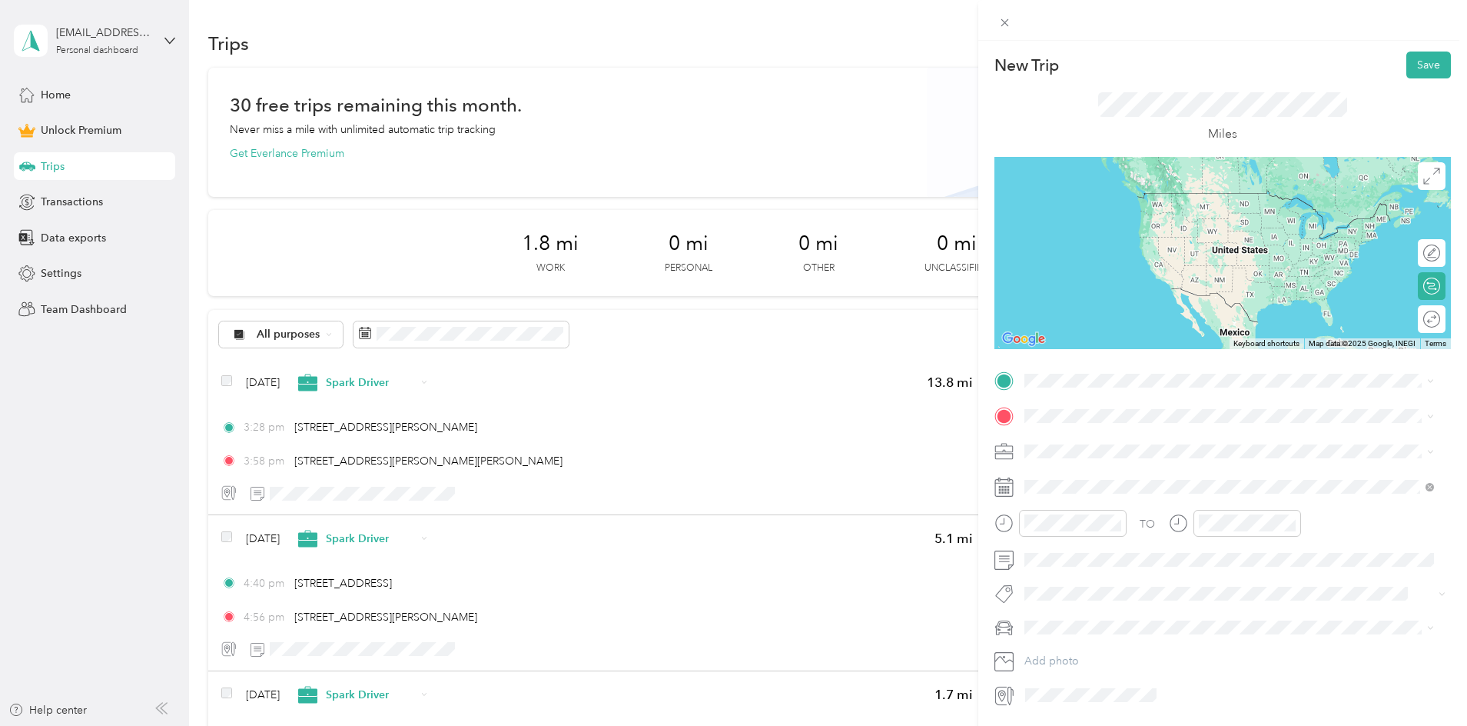
click at [1105, 437] on span "[STREET_ADDRESS][PERSON_NAME][US_STATE]" at bounding box center [1172, 432] width 239 height 14
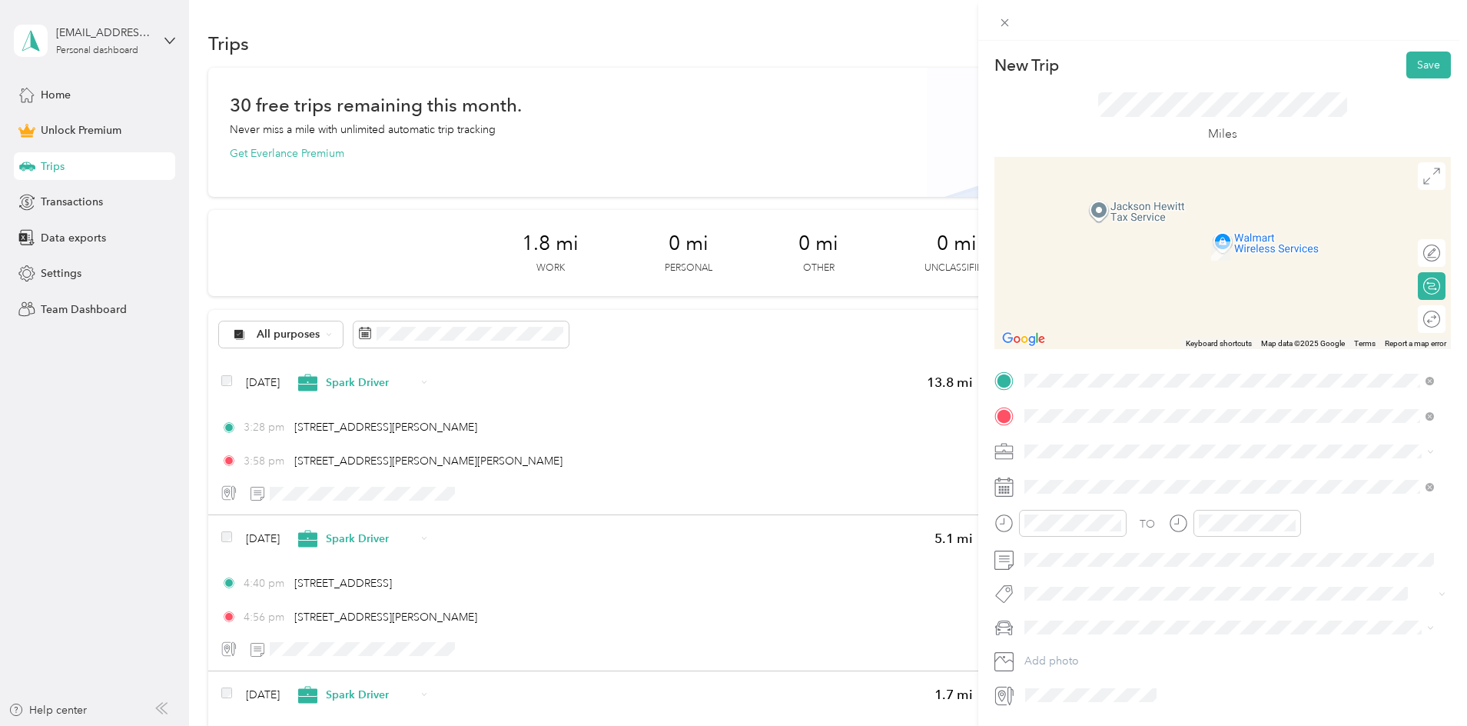
click at [1141, 470] on span "[STREET_ADDRESS][US_STATE]" at bounding box center [1130, 471] width 154 height 14
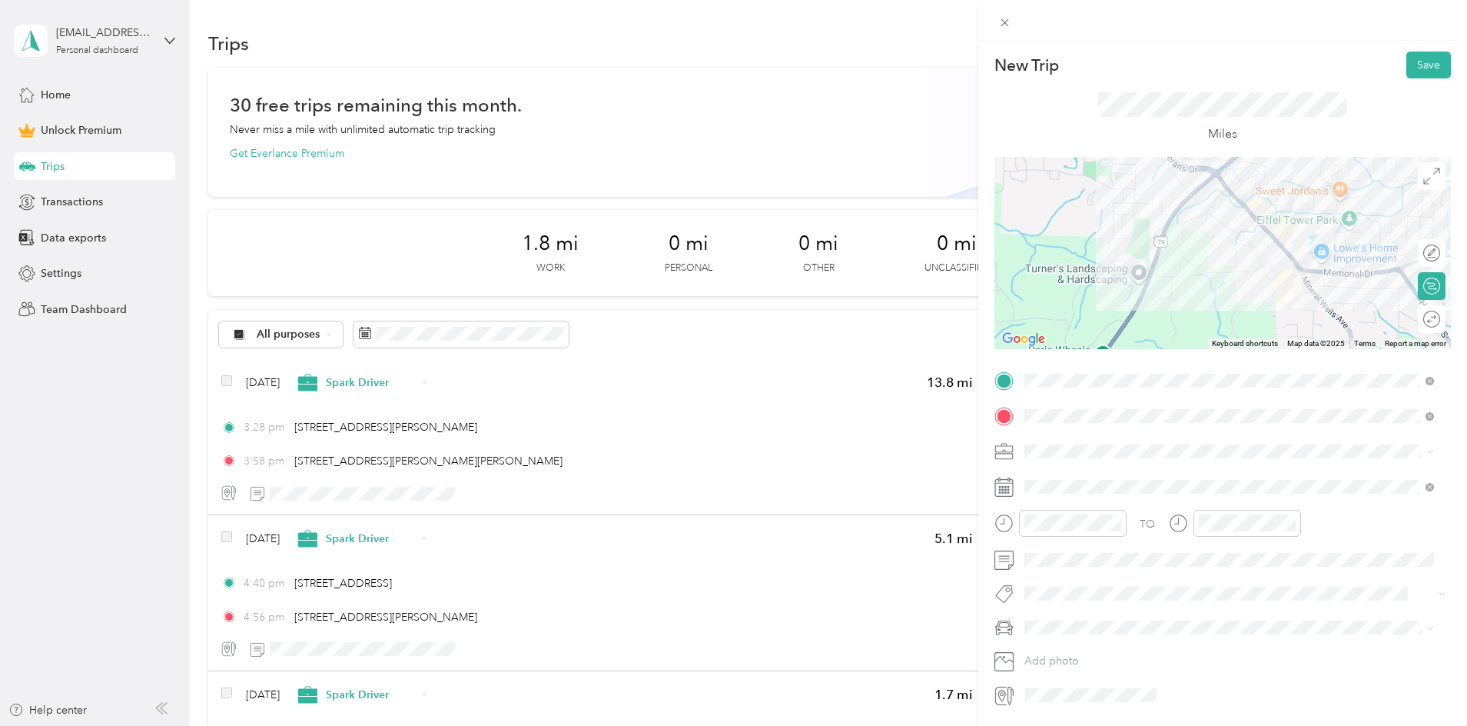
click at [1058, 531] on div "Spark Driver" at bounding box center [1229, 531] width 399 height 16
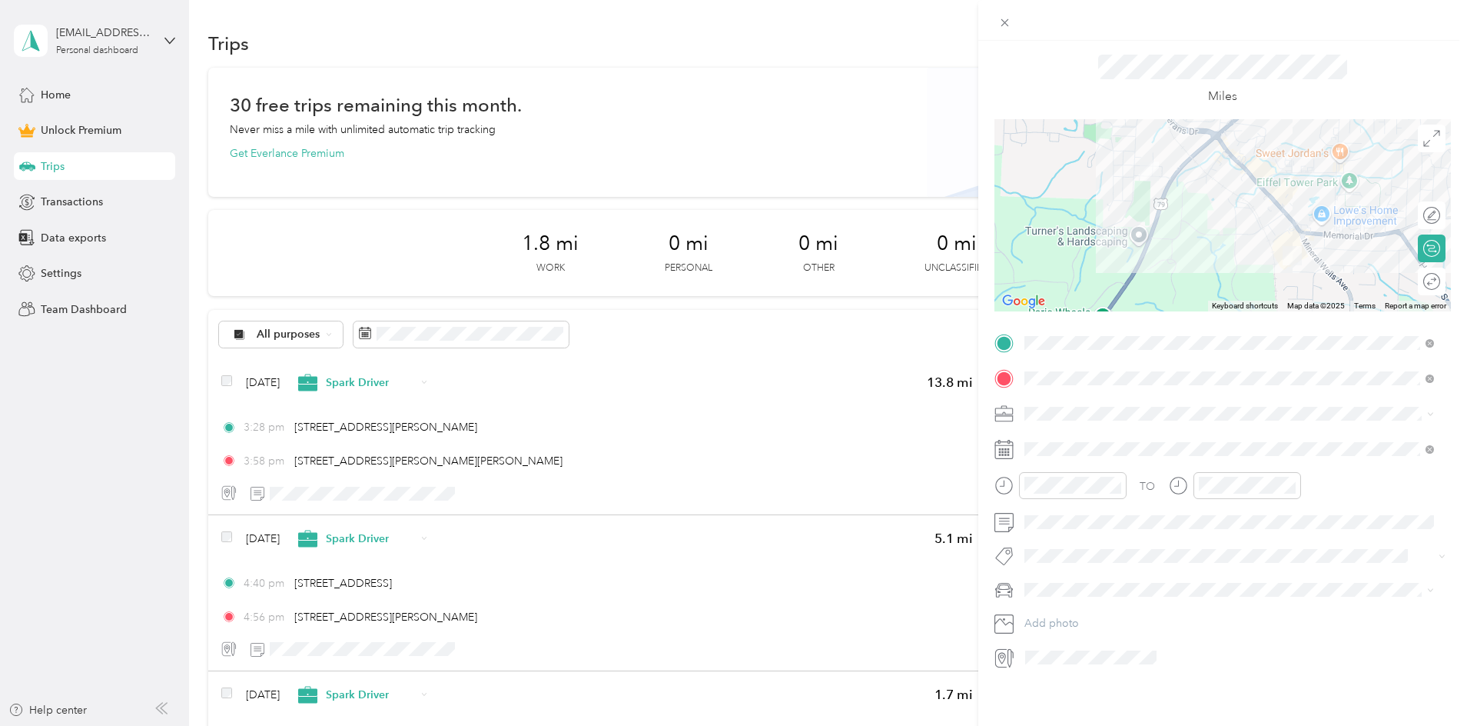
scroll to position [50, 0]
click at [1168, 670] on div "30" at bounding box center [1175, 674] width 20 height 19
click at [1257, 629] on div "TO Add photo" at bounding box center [1222, 500] width 457 height 340
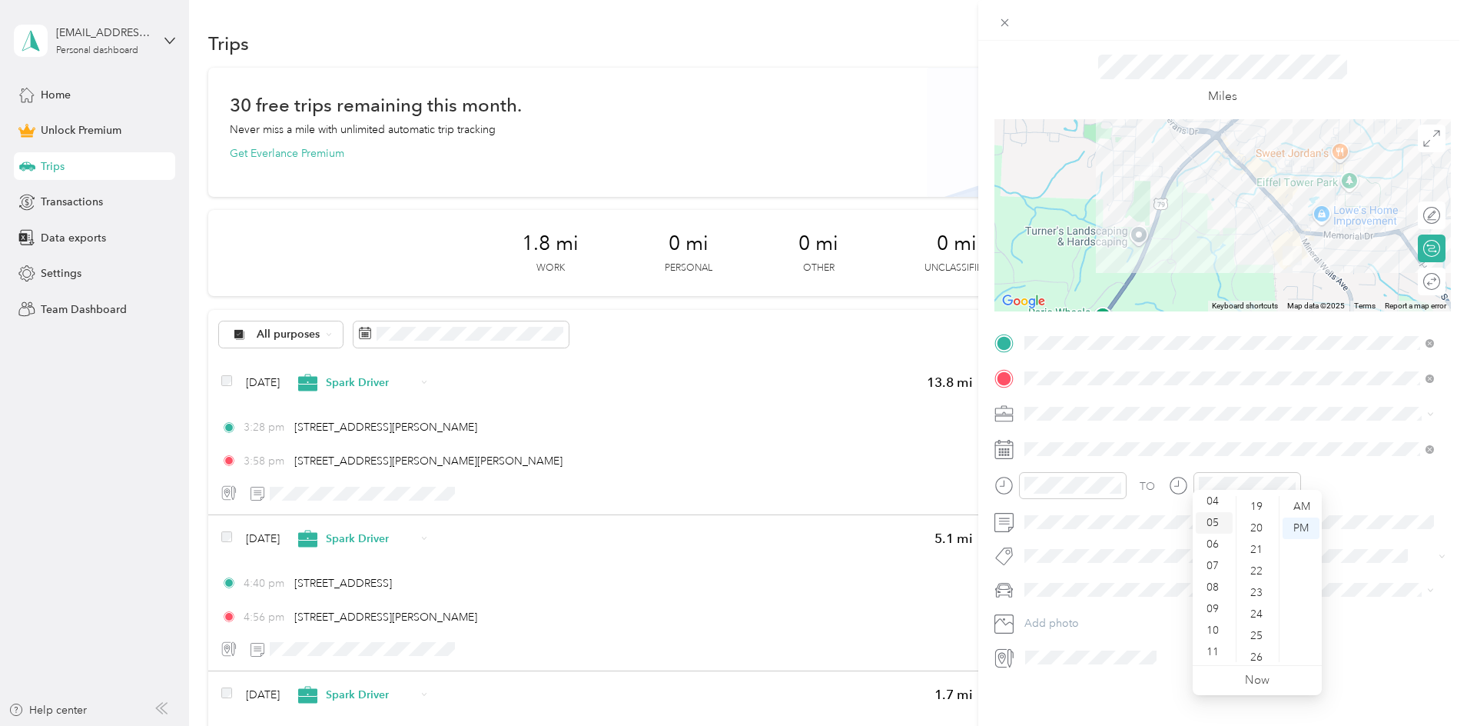
click at [1210, 520] on div "05" at bounding box center [1214, 523] width 37 height 22
click at [1210, 526] on div "05" at bounding box center [1214, 523] width 37 height 22
click at [1291, 480] on icon "close-circle" at bounding box center [1290, 485] width 11 height 11
click at [1293, 480] on icon "close-circle" at bounding box center [1290, 485] width 11 height 11
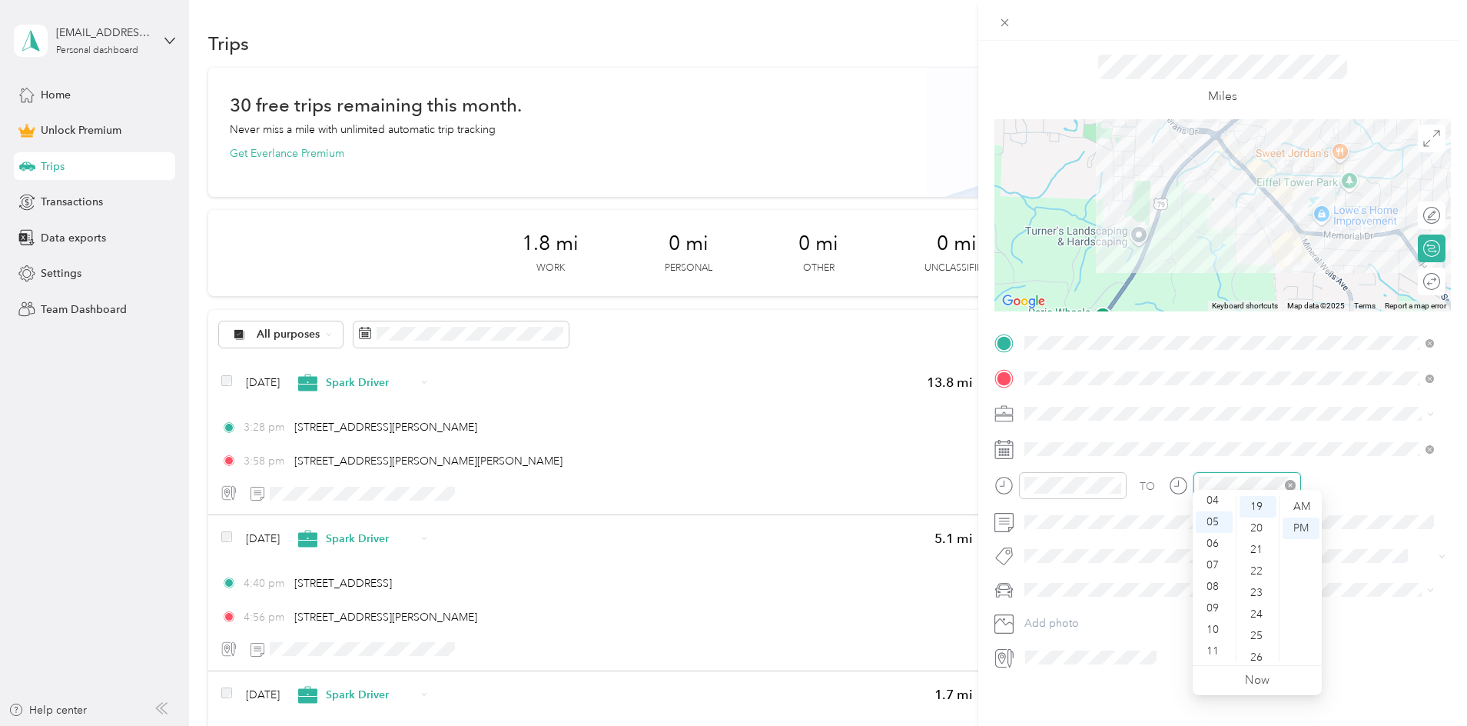
scroll to position [91, 0]
click at [1111, 480] on icon "close-circle" at bounding box center [1116, 485] width 11 height 11
click at [1190, 523] on div "TO Add photo" at bounding box center [1222, 500] width 457 height 340
click at [1156, 627] on div "TO Add photo" at bounding box center [1222, 500] width 457 height 340
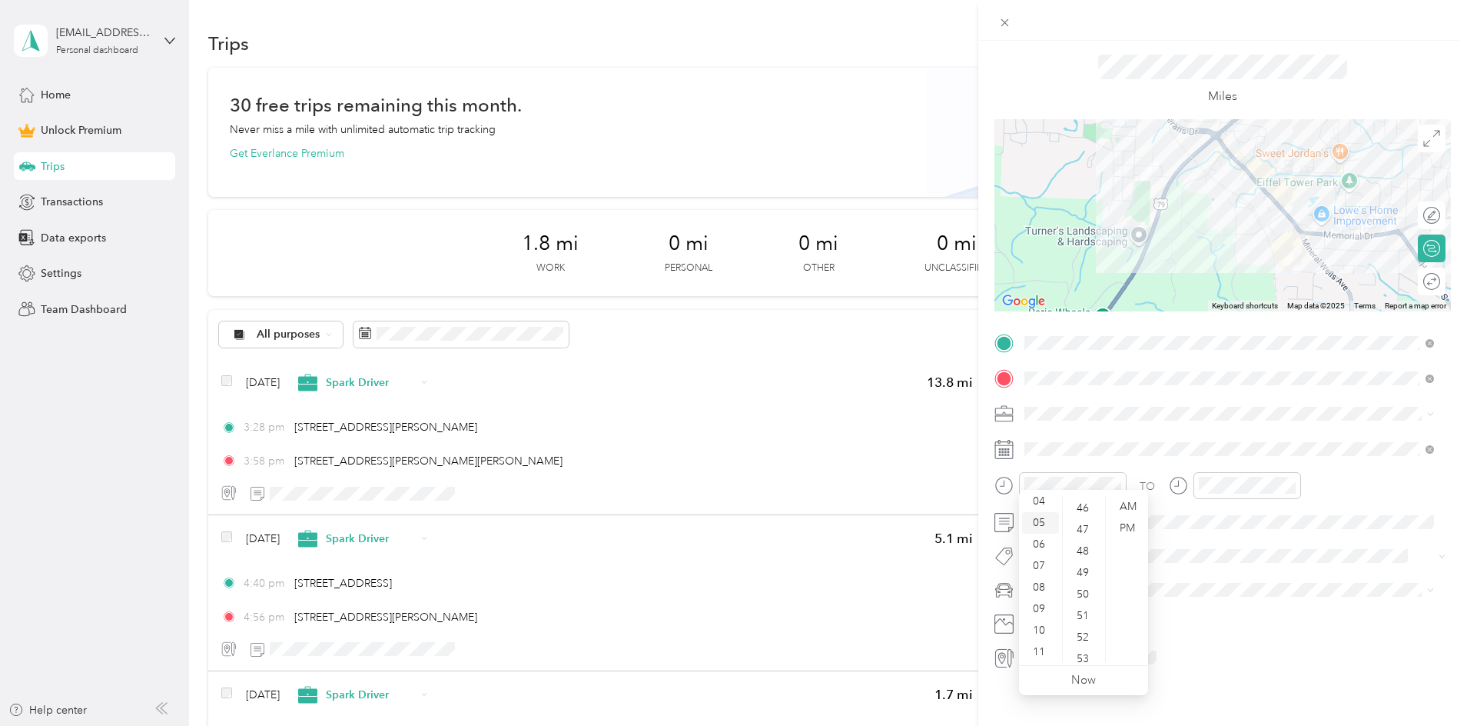
click at [1036, 523] on div "05" at bounding box center [1040, 523] width 37 height 22
click at [1083, 652] on div "12" at bounding box center [1084, 654] width 37 height 22
click at [1133, 530] on div "PM" at bounding box center [1127, 528] width 37 height 22
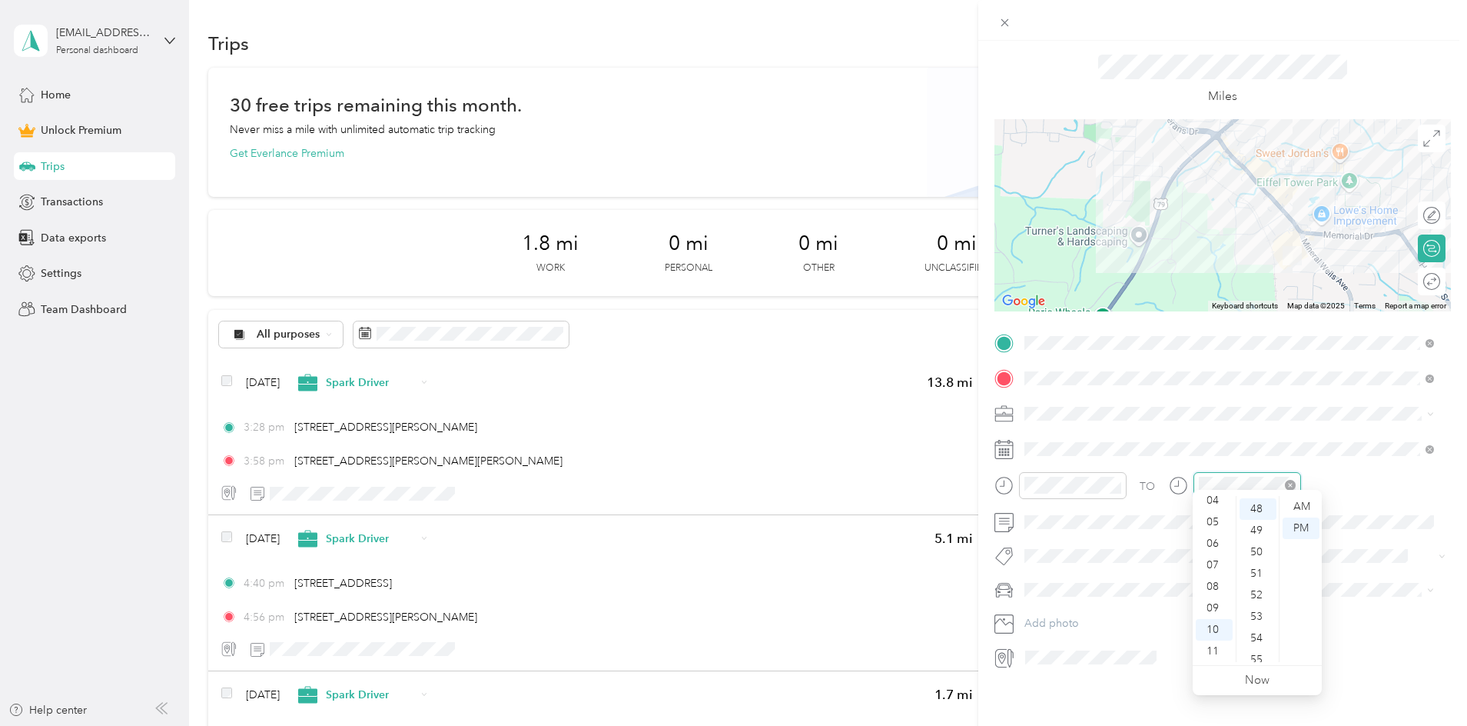
scroll to position [1031, 0]
click at [1210, 518] on div "05" at bounding box center [1214, 522] width 37 height 22
click at [1253, 559] on div "19" at bounding box center [1258, 562] width 37 height 22
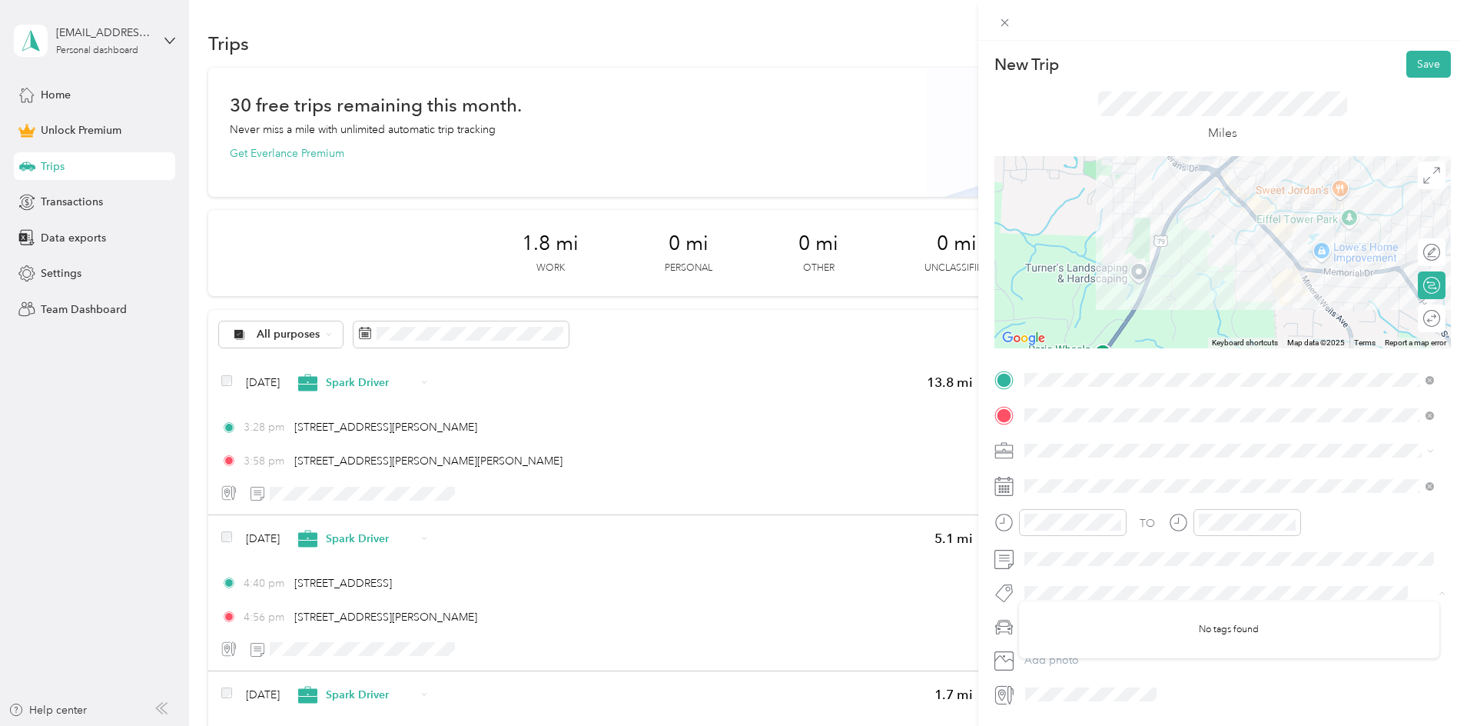
scroll to position [0, 0]
click at [1413, 65] on button "Save" at bounding box center [1428, 64] width 45 height 27
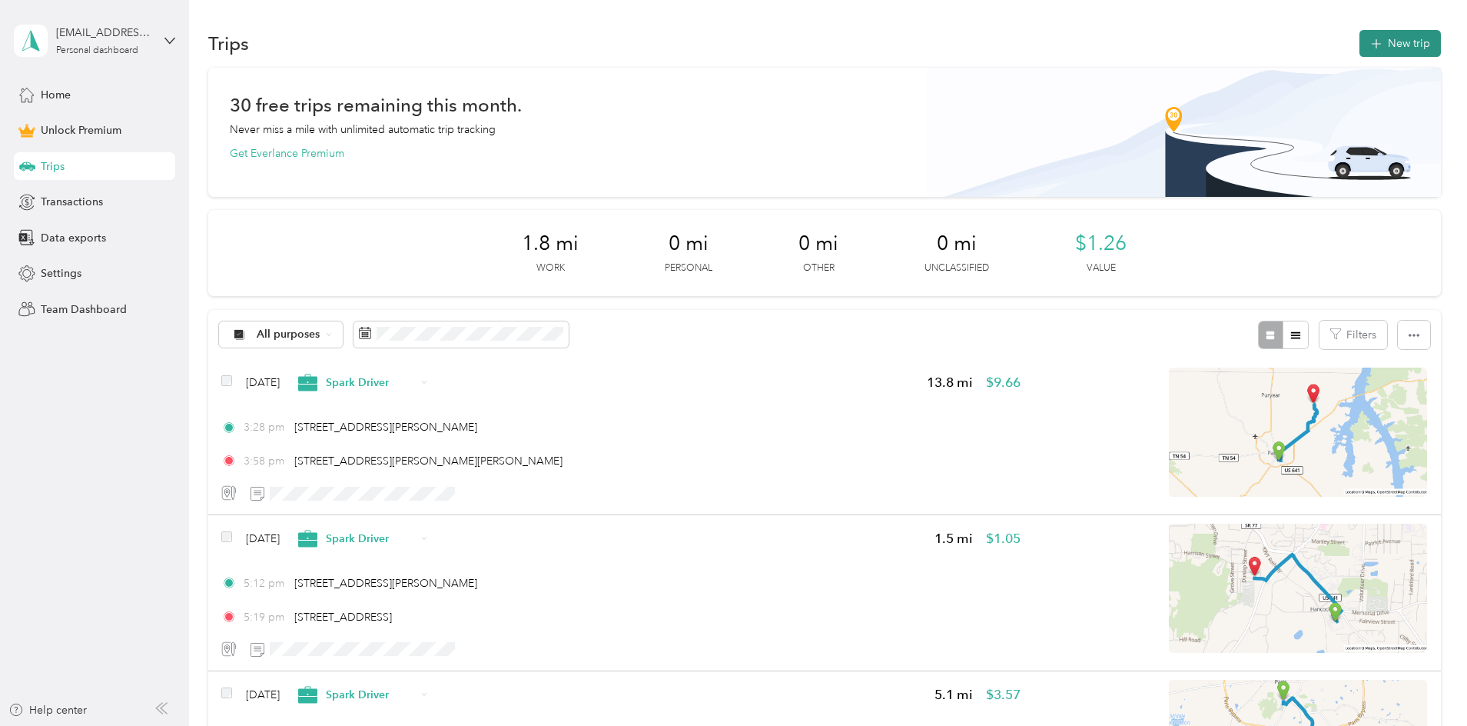
click at [1360, 55] on button "New trip" at bounding box center [1400, 43] width 81 height 27
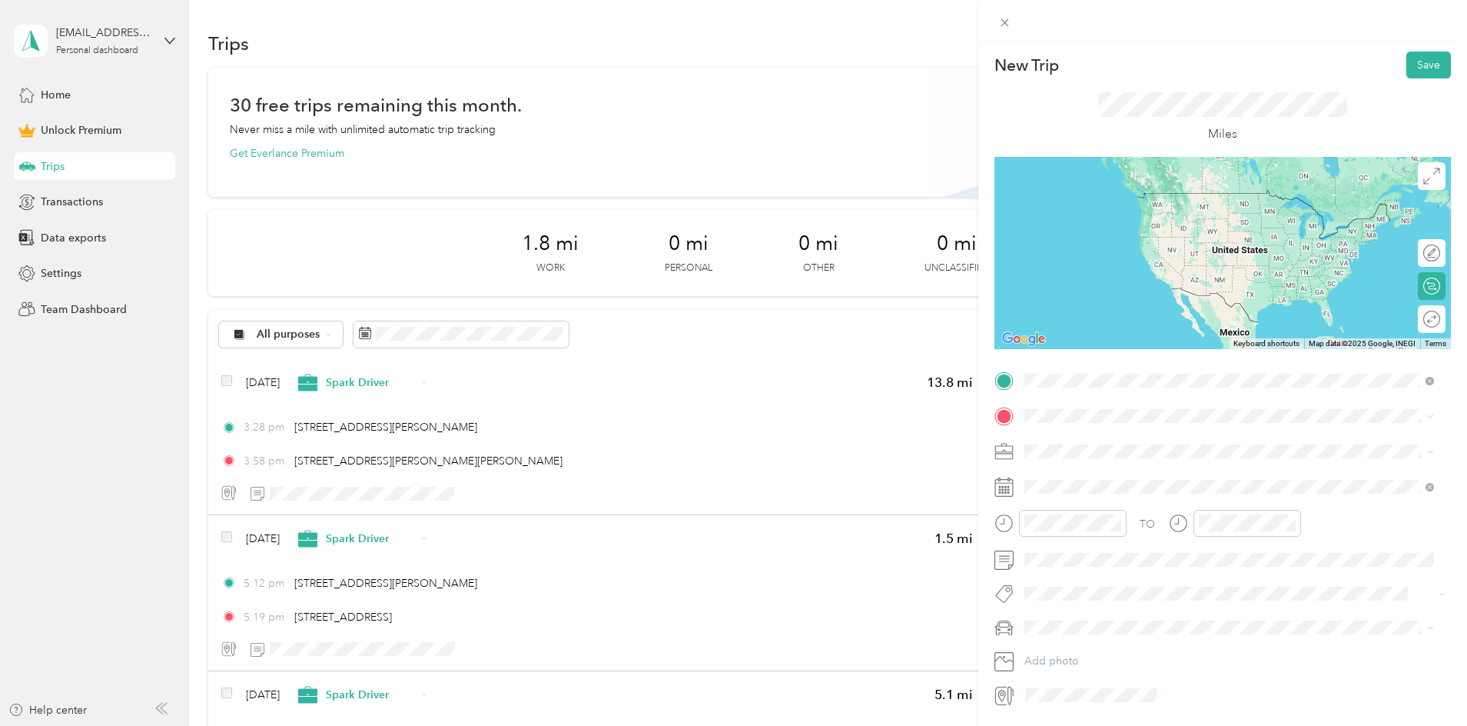
click at [1115, 440] on span "[STREET_ADDRESS][US_STATE]" at bounding box center [1130, 436] width 154 height 14
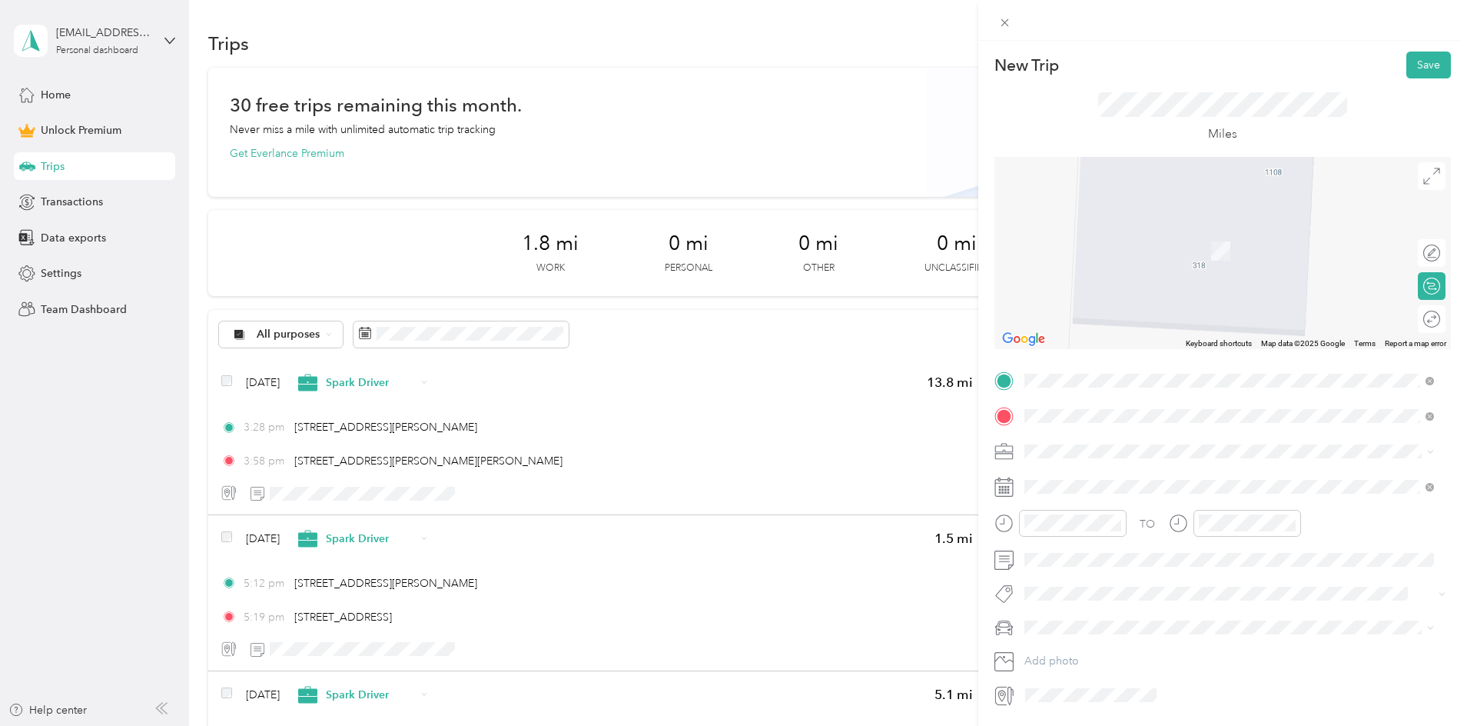
click at [1111, 478] on span "[STREET_ADDRESS][PERSON_NAME][US_STATE]" at bounding box center [1172, 471] width 239 height 14
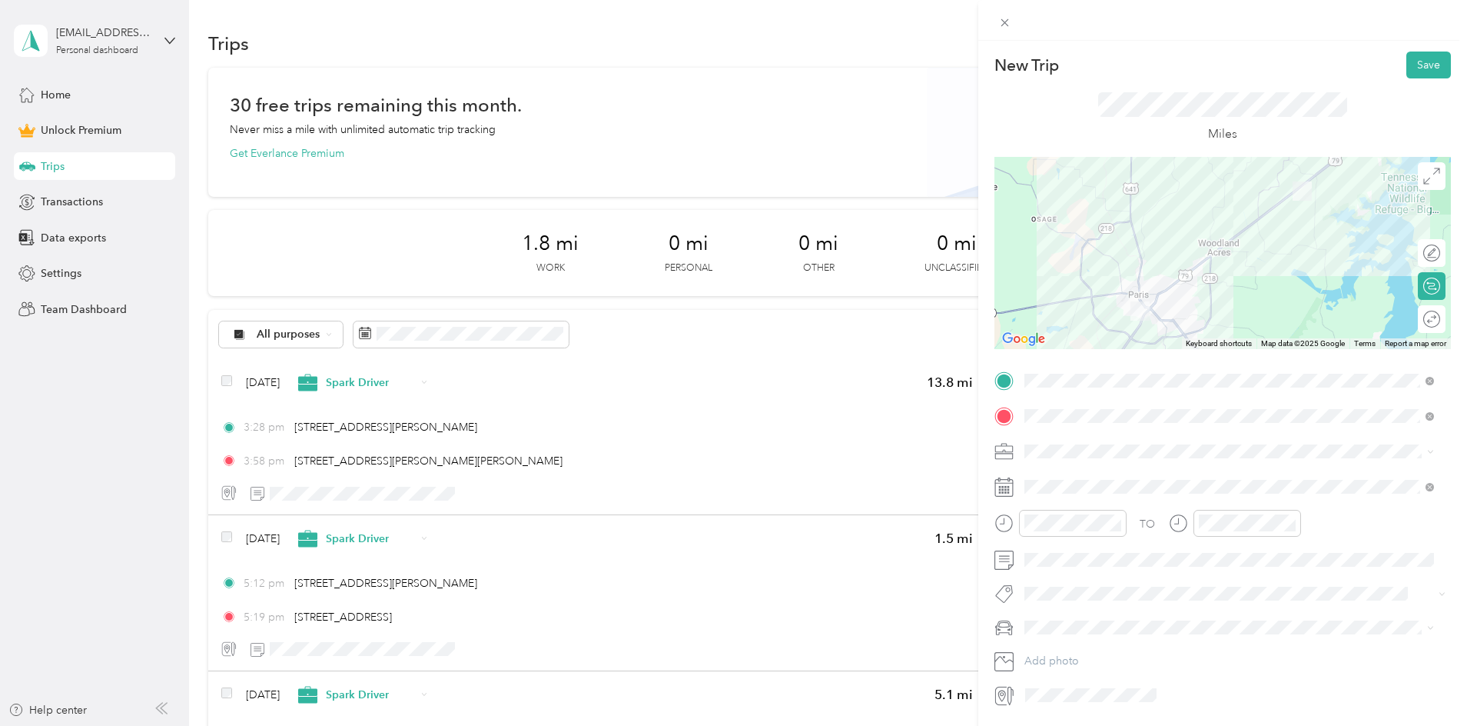
click at [1064, 533] on li "Spark Driver" at bounding box center [1229, 532] width 420 height 27
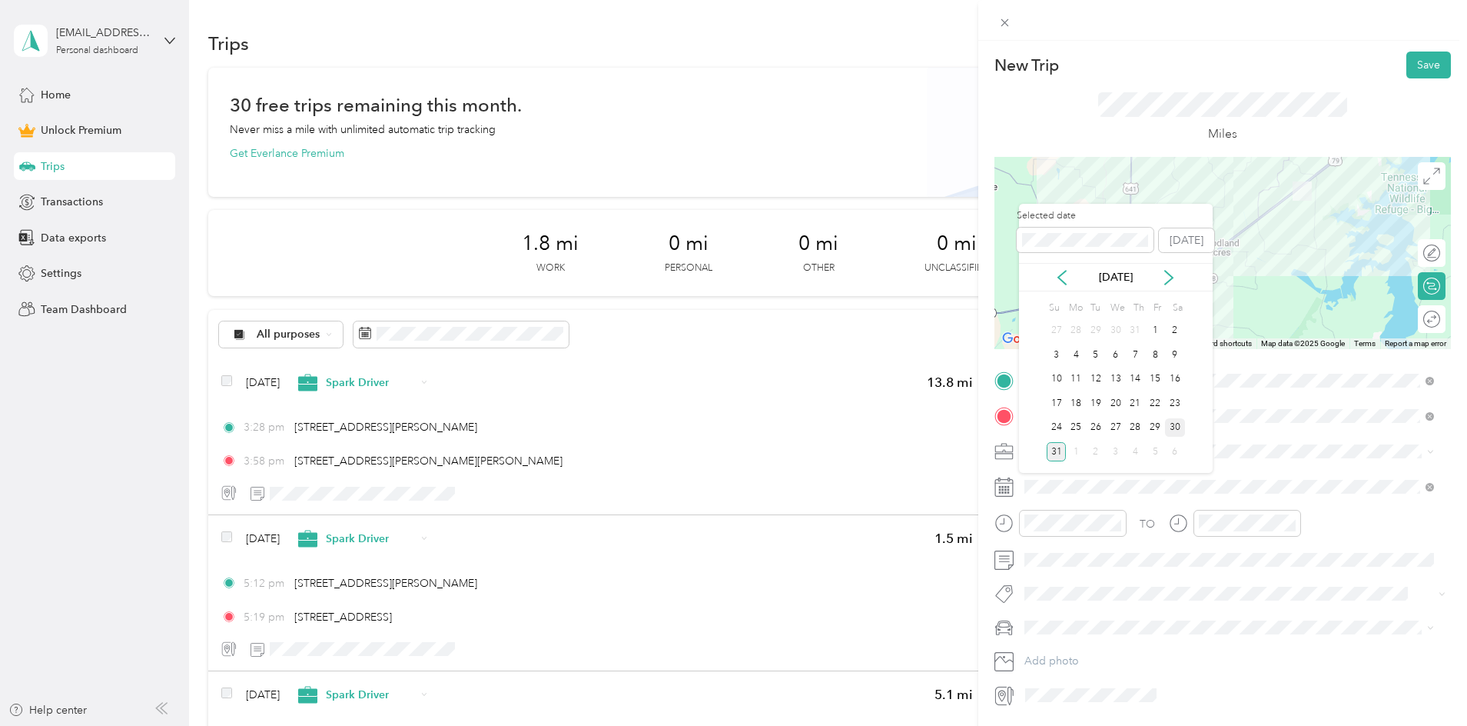
click at [1174, 427] on div "30" at bounding box center [1175, 427] width 20 height 19
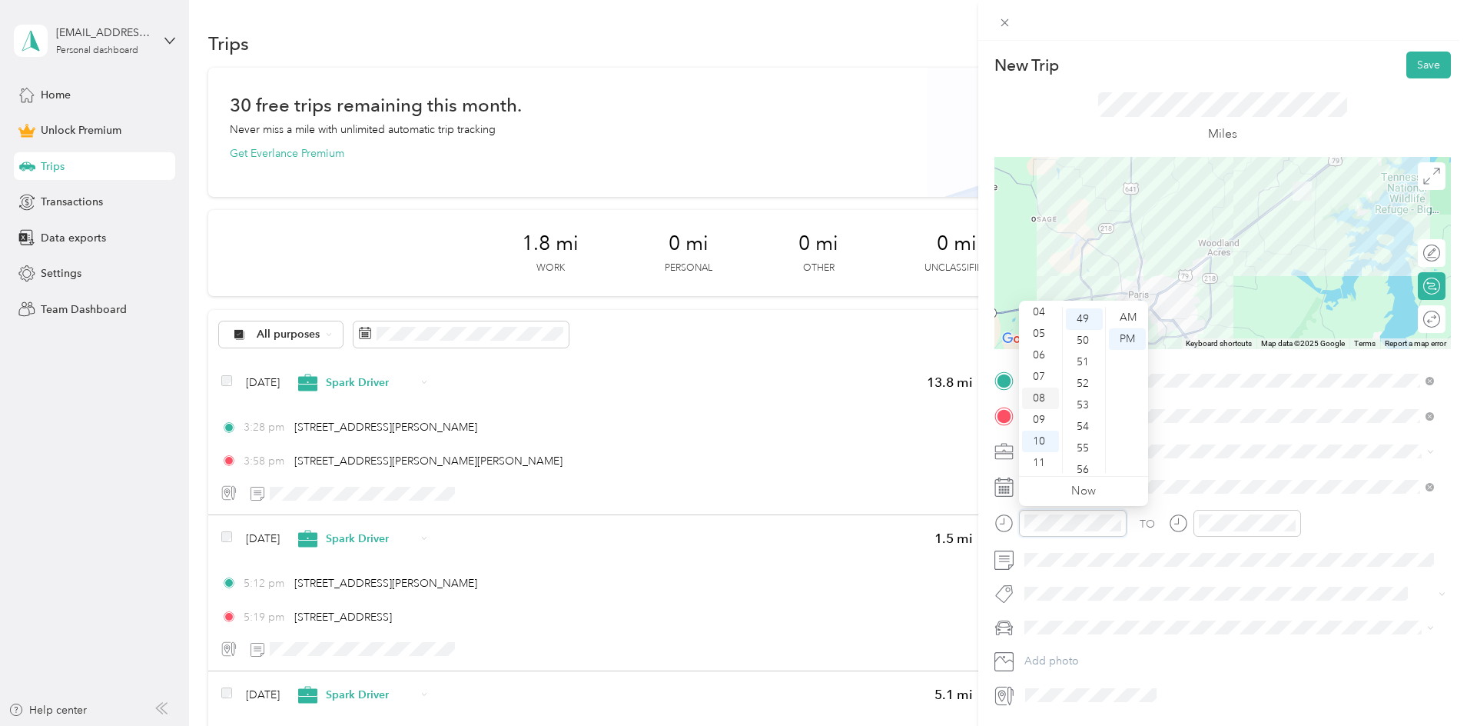
scroll to position [91, 0]
click at [1035, 336] on div "05" at bounding box center [1040, 334] width 37 height 22
click at [1082, 464] on div "19" at bounding box center [1084, 462] width 37 height 22
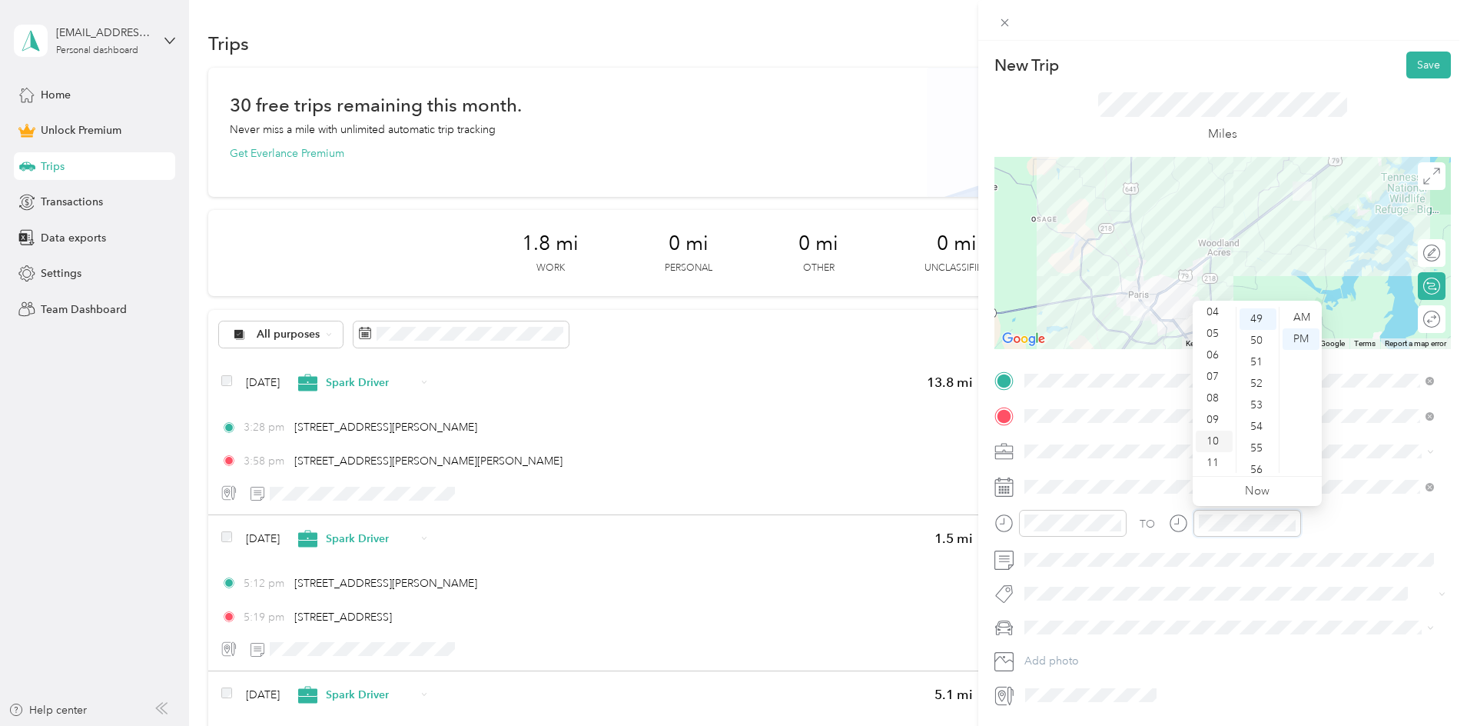
scroll to position [91, 0]
click at [1217, 332] on div "05" at bounding box center [1214, 334] width 37 height 22
click at [1255, 354] on div "41" at bounding box center [1258, 355] width 37 height 22
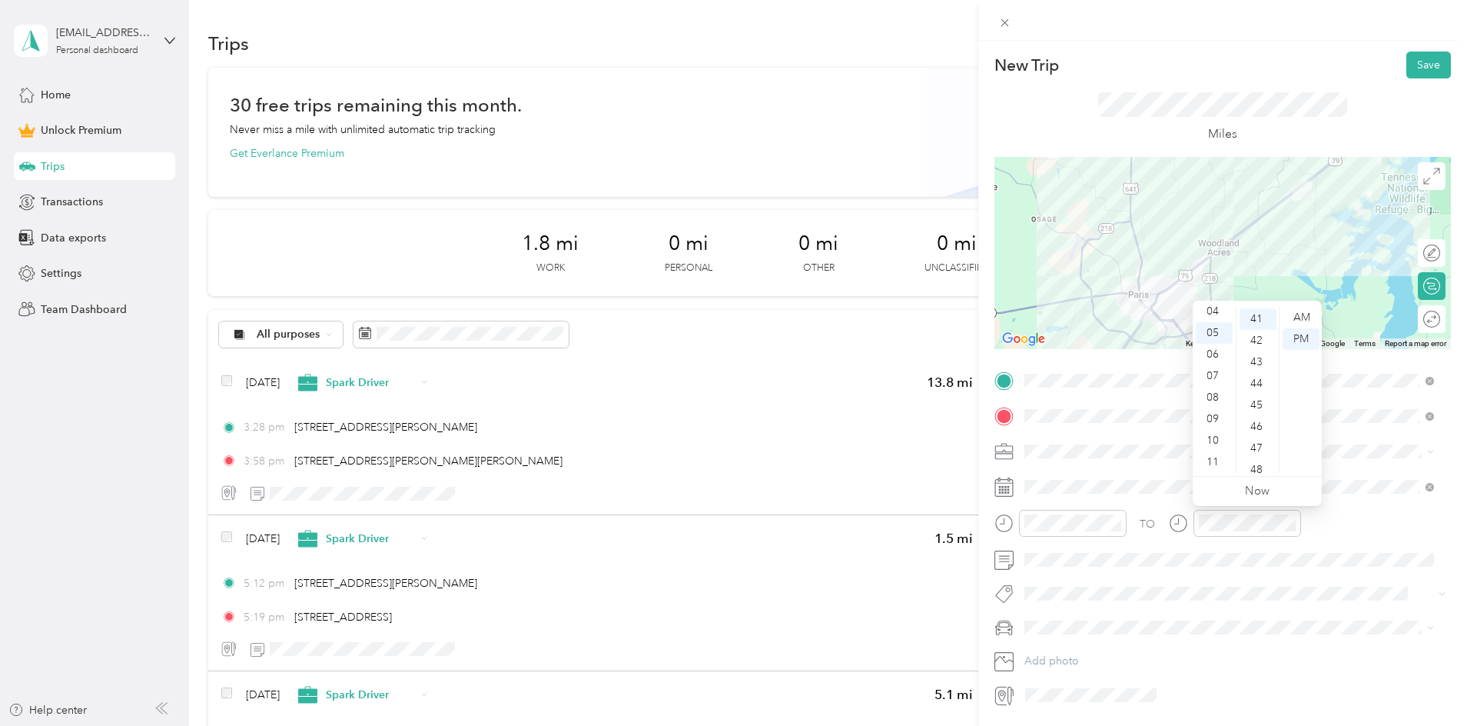
click at [1168, 609] on div "TO Add photo" at bounding box center [1222, 538] width 457 height 340
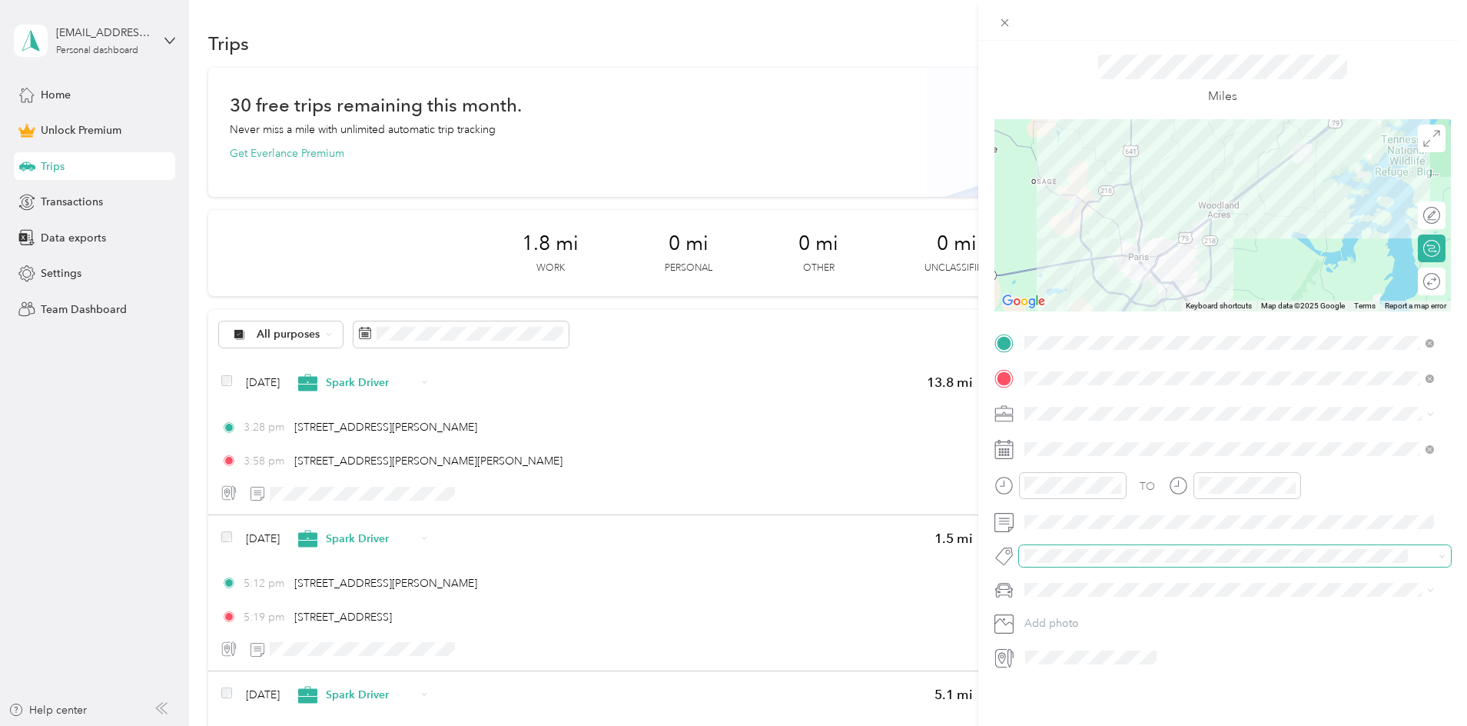
scroll to position [0, 0]
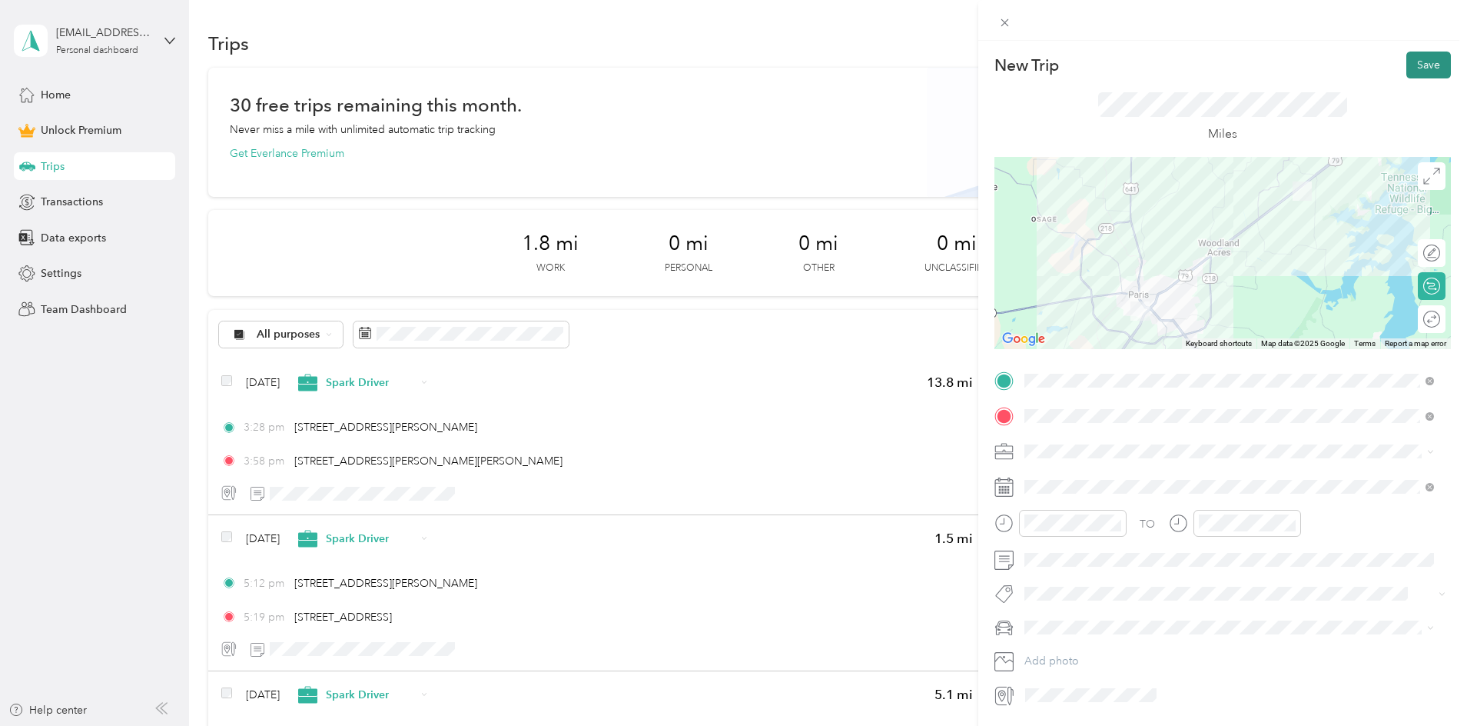
click at [1406, 68] on button "Save" at bounding box center [1428, 64] width 45 height 27
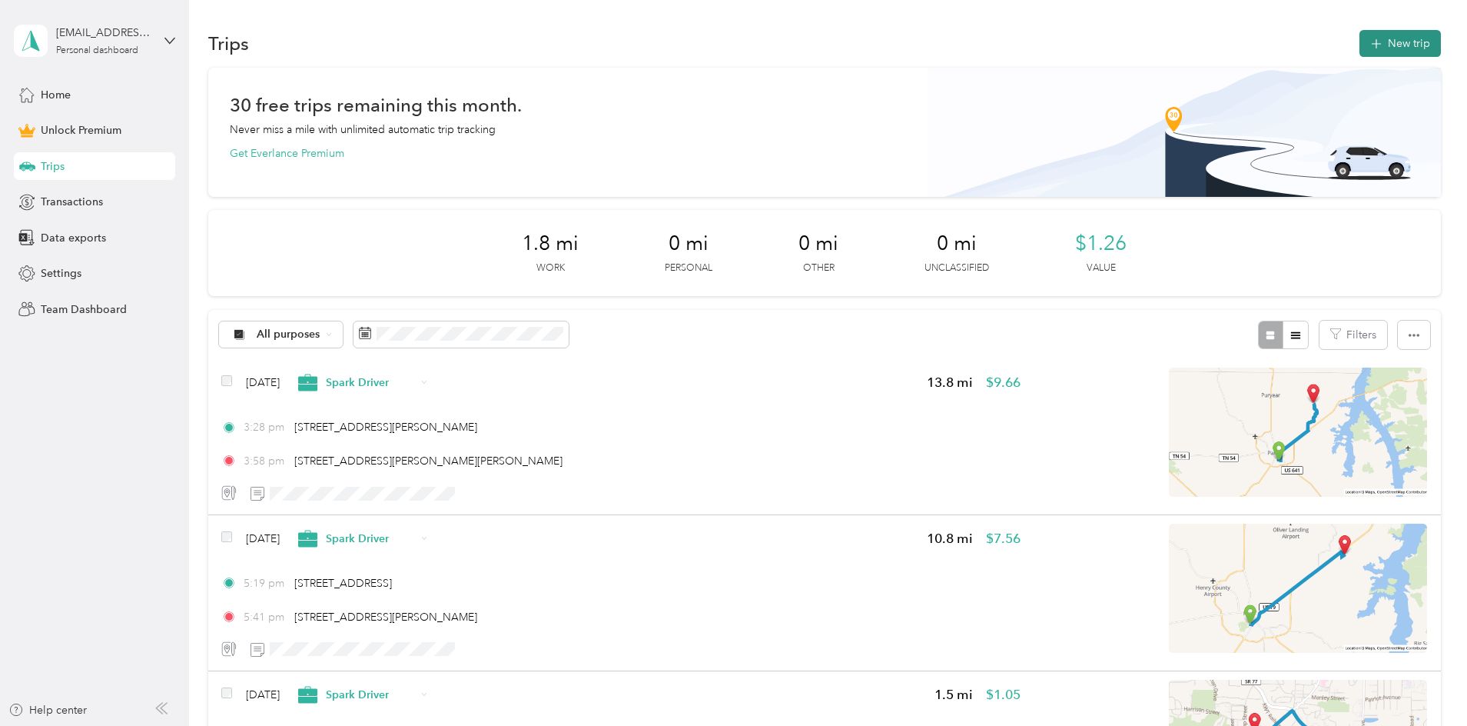
click at [1360, 49] on button "New trip" at bounding box center [1400, 43] width 81 height 27
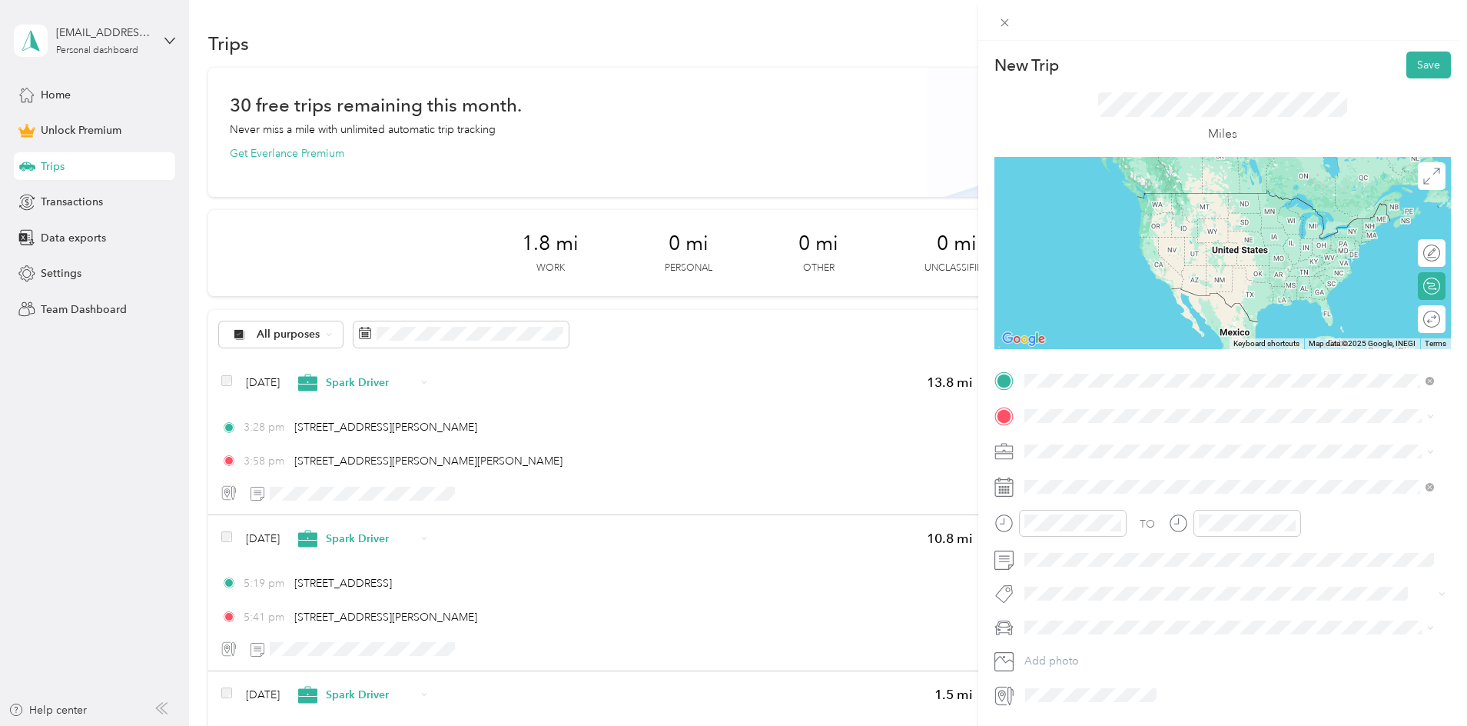
click at [1196, 443] on span "[STREET_ADDRESS][PERSON_NAME][US_STATE]" at bounding box center [1172, 436] width 239 height 14
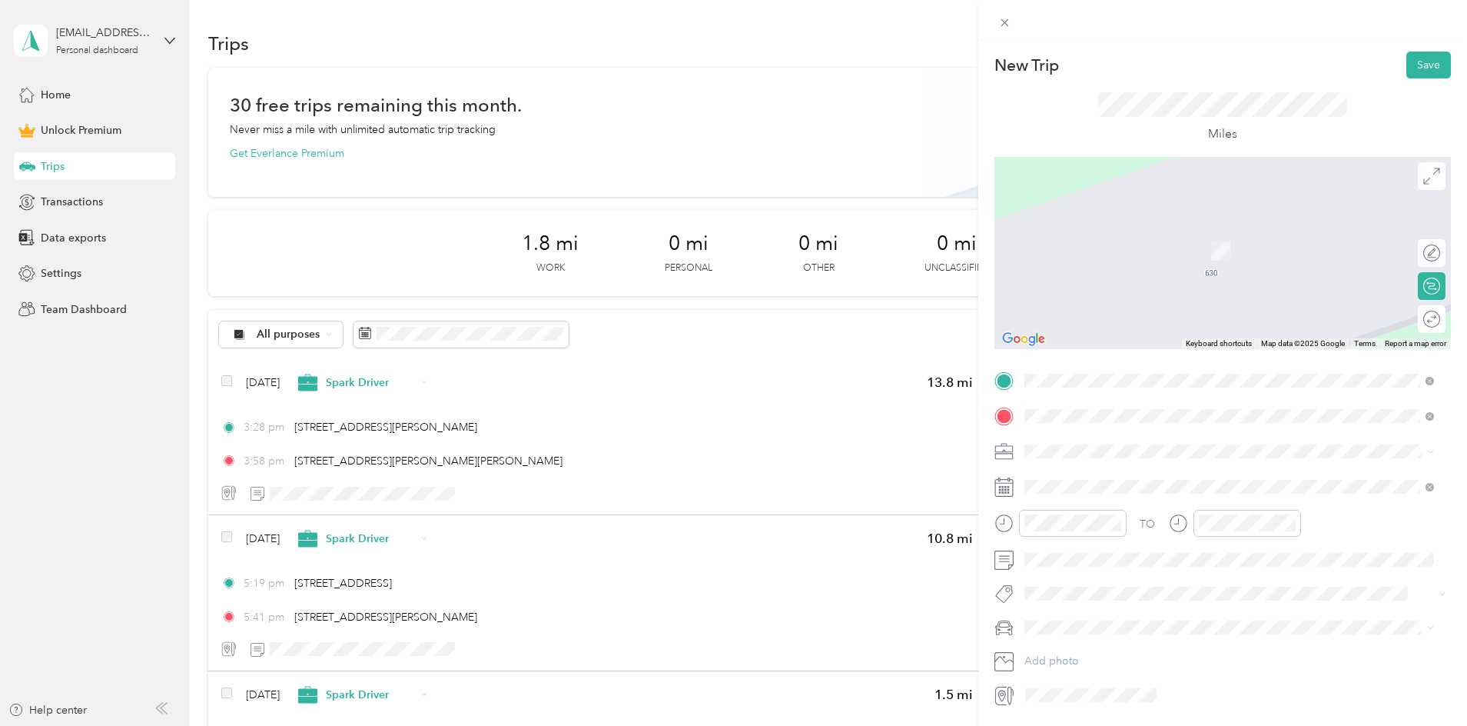
click at [1134, 478] on span "[STREET_ADDRESS][US_STATE][PERSON_NAME][US_STATE]" at bounding box center [1200, 471] width 295 height 14
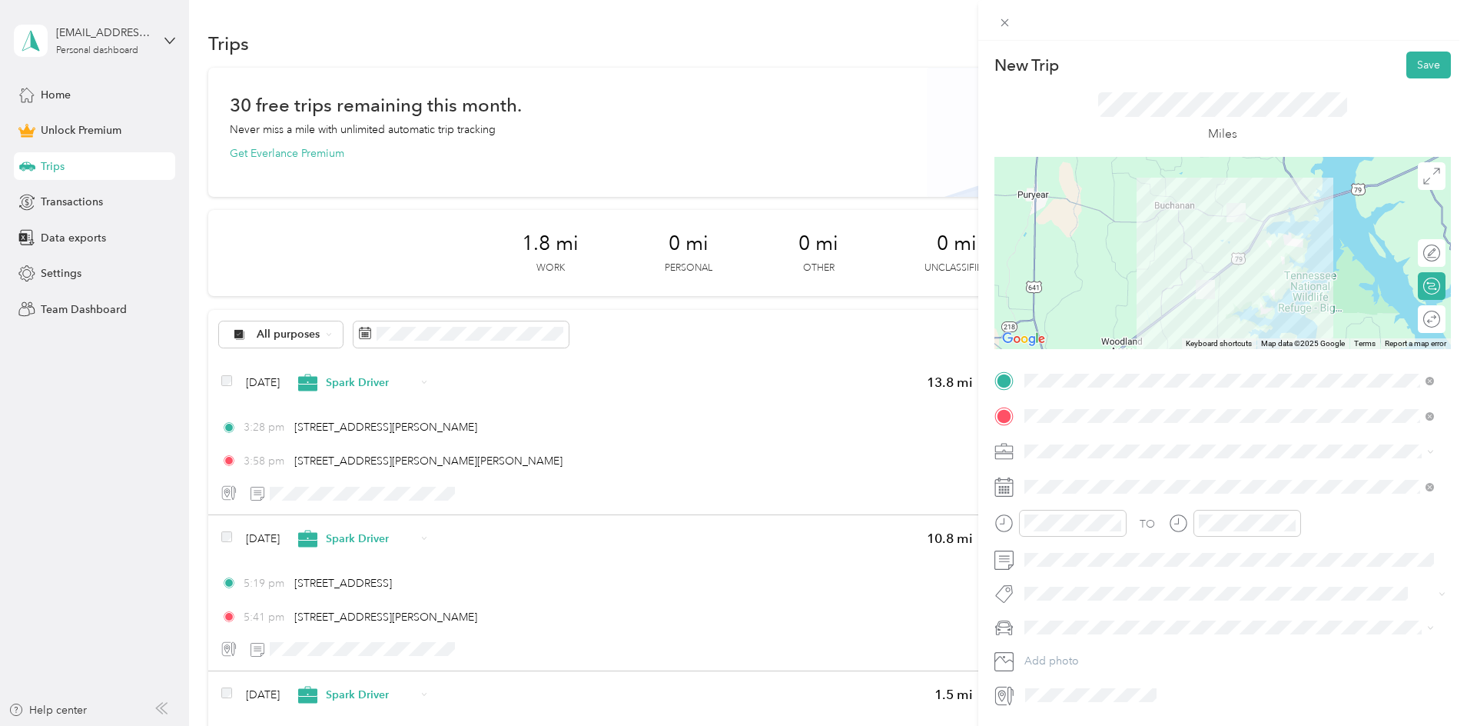
click at [1061, 533] on li "Spark Driver" at bounding box center [1229, 525] width 420 height 27
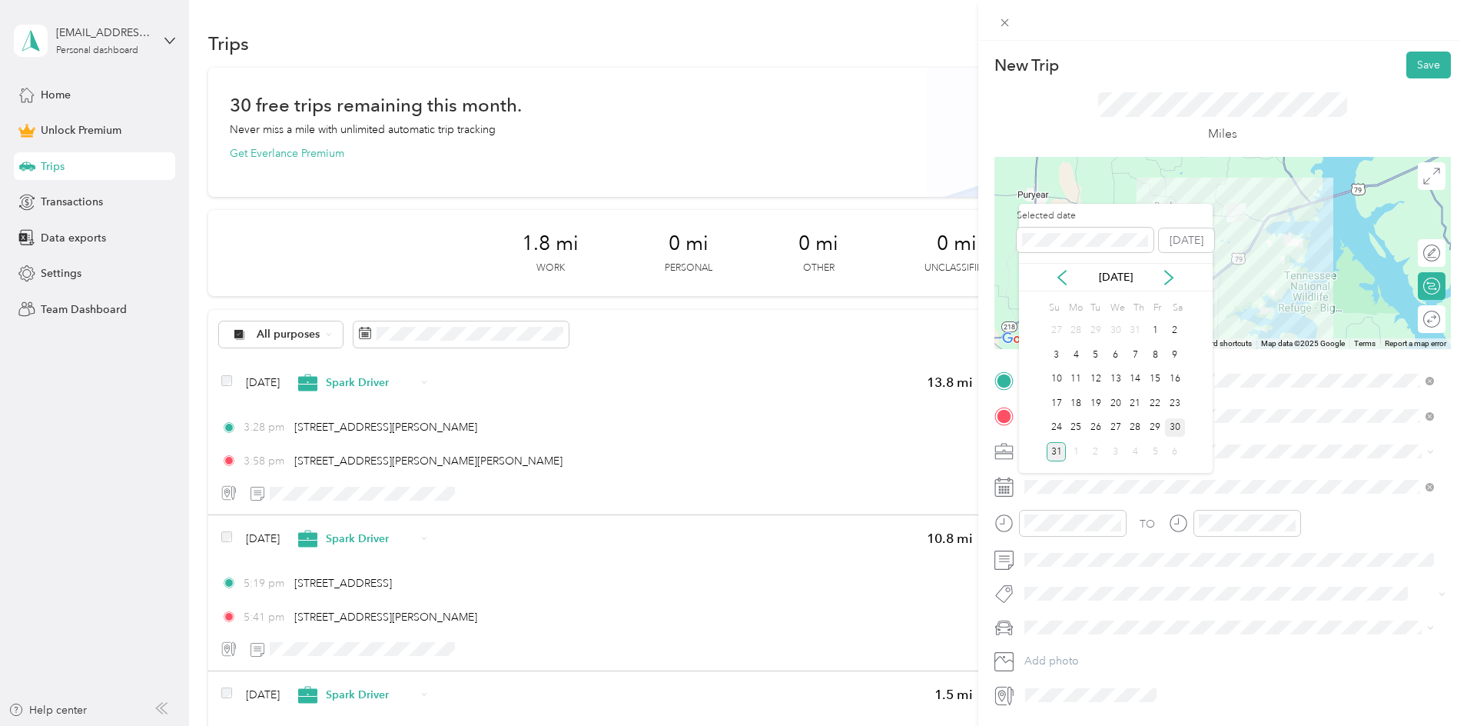
click at [1178, 422] on div "30" at bounding box center [1175, 427] width 20 height 19
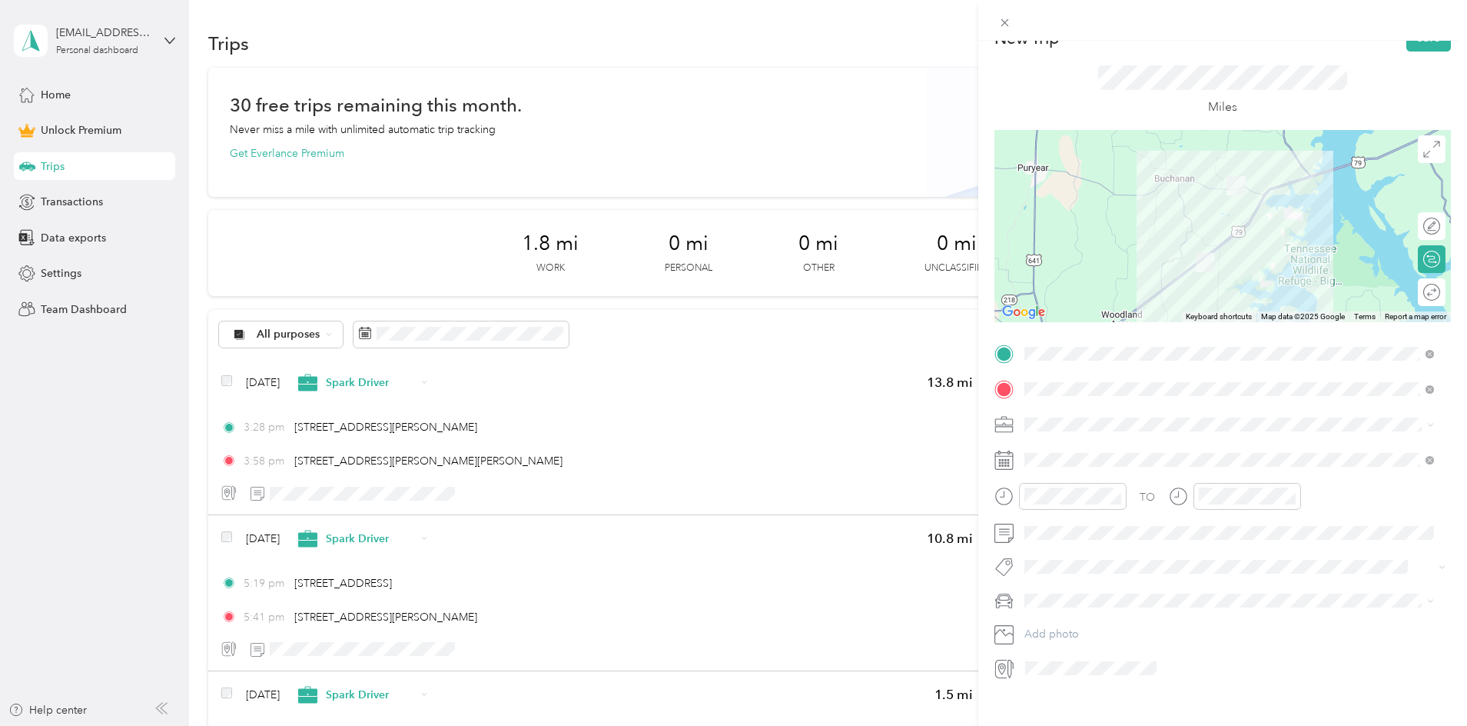
scroll to position [28, 0]
click at [1051, 485] on div at bounding box center [1073, 495] width 108 height 27
click at [1041, 538] on div "05" at bounding box center [1040, 544] width 37 height 22
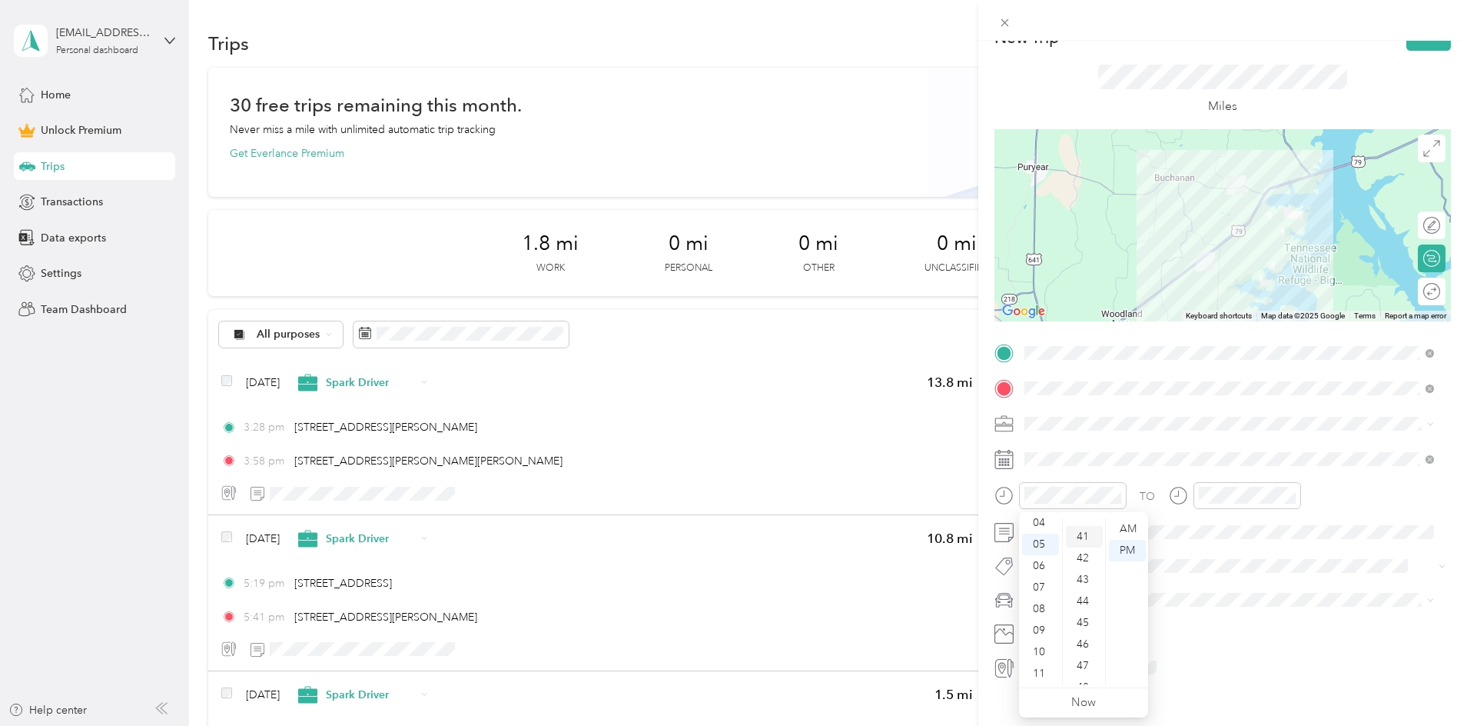
click at [1077, 537] on div "41" at bounding box center [1084, 537] width 37 height 22
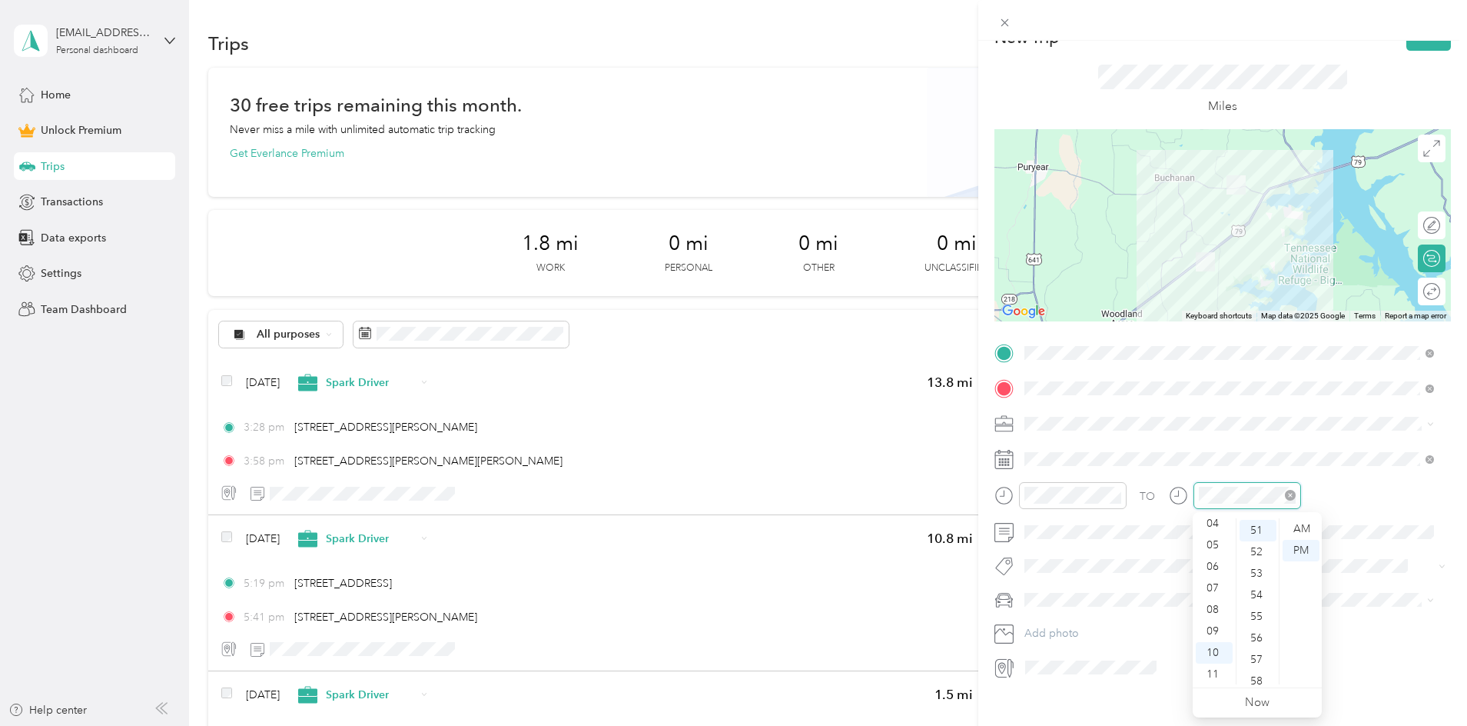
scroll to position [1096, 0]
click at [1210, 548] on div "05" at bounding box center [1214, 545] width 37 height 22
click at [1257, 675] on div "58" at bounding box center [1258, 681] width 37 height 22
click at [1403, 587] on div "TO Add photo" at bounding box center [1222, 510] width 457 height 340
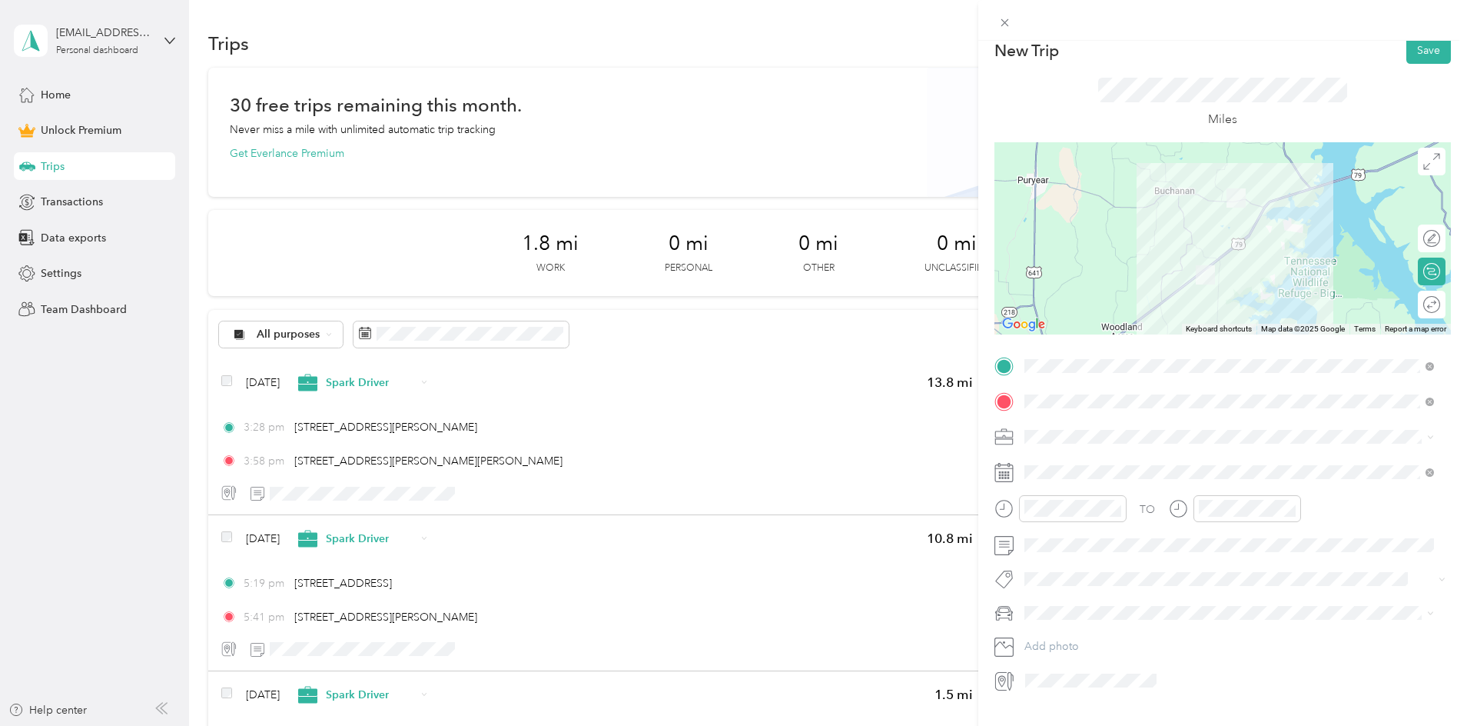
scroll to position [0, 0]
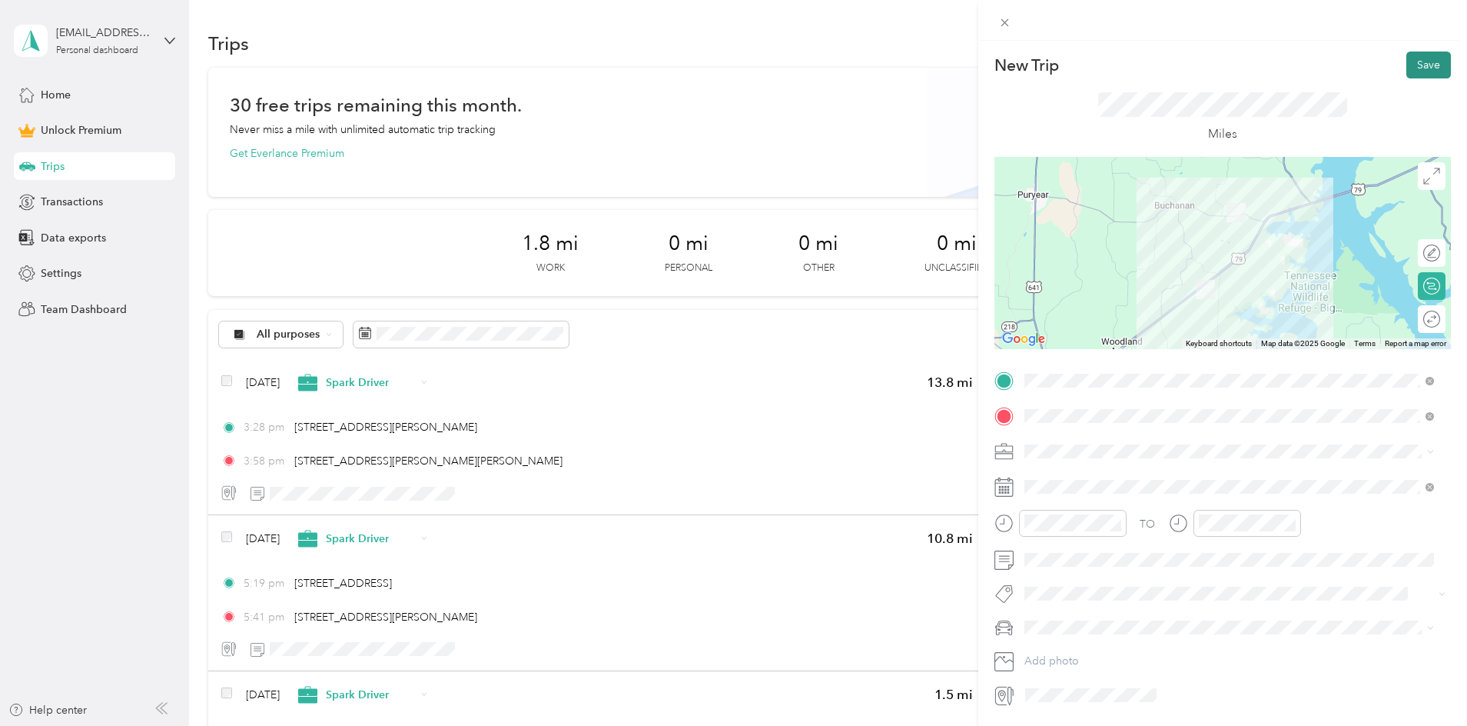
click at [1416, 61] on button "Save" at bounding box center [1428, 64] width 45 height 27
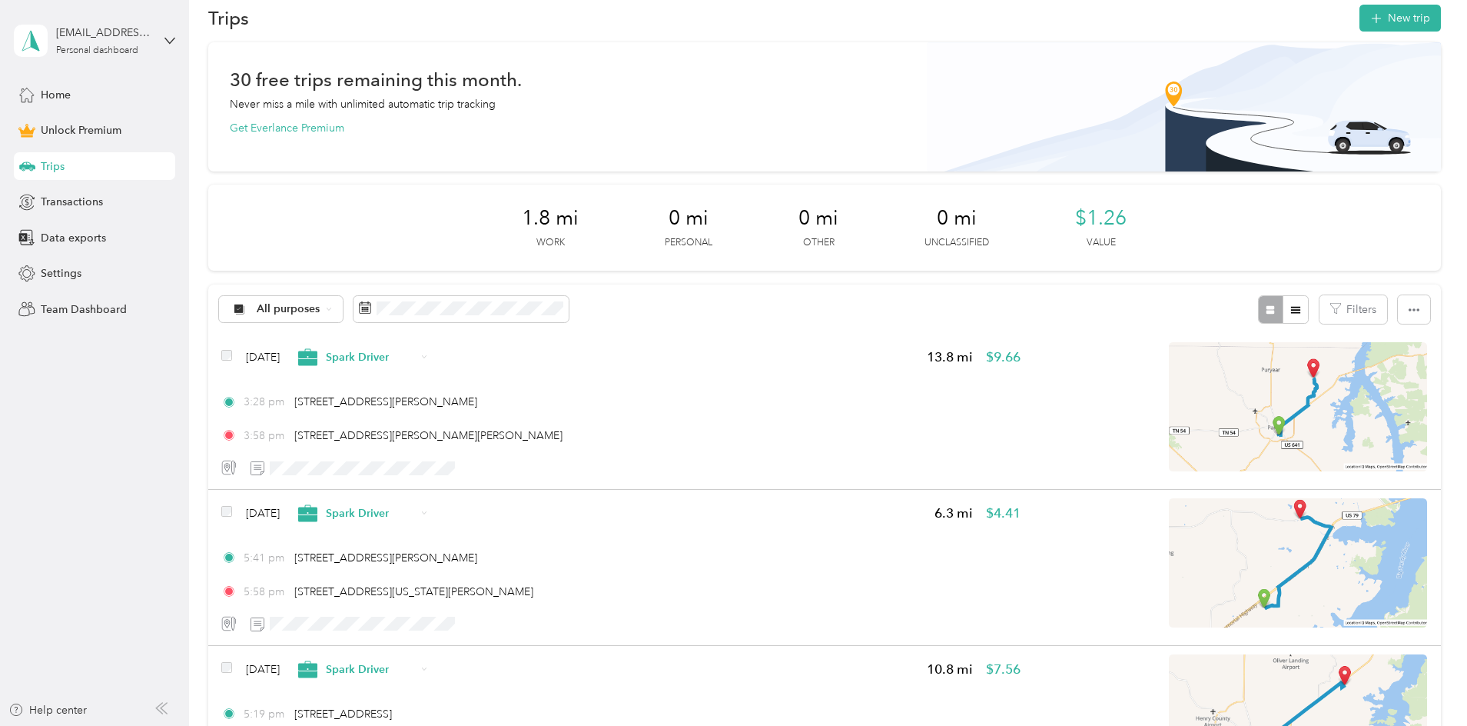
scroll to position [22, 0]
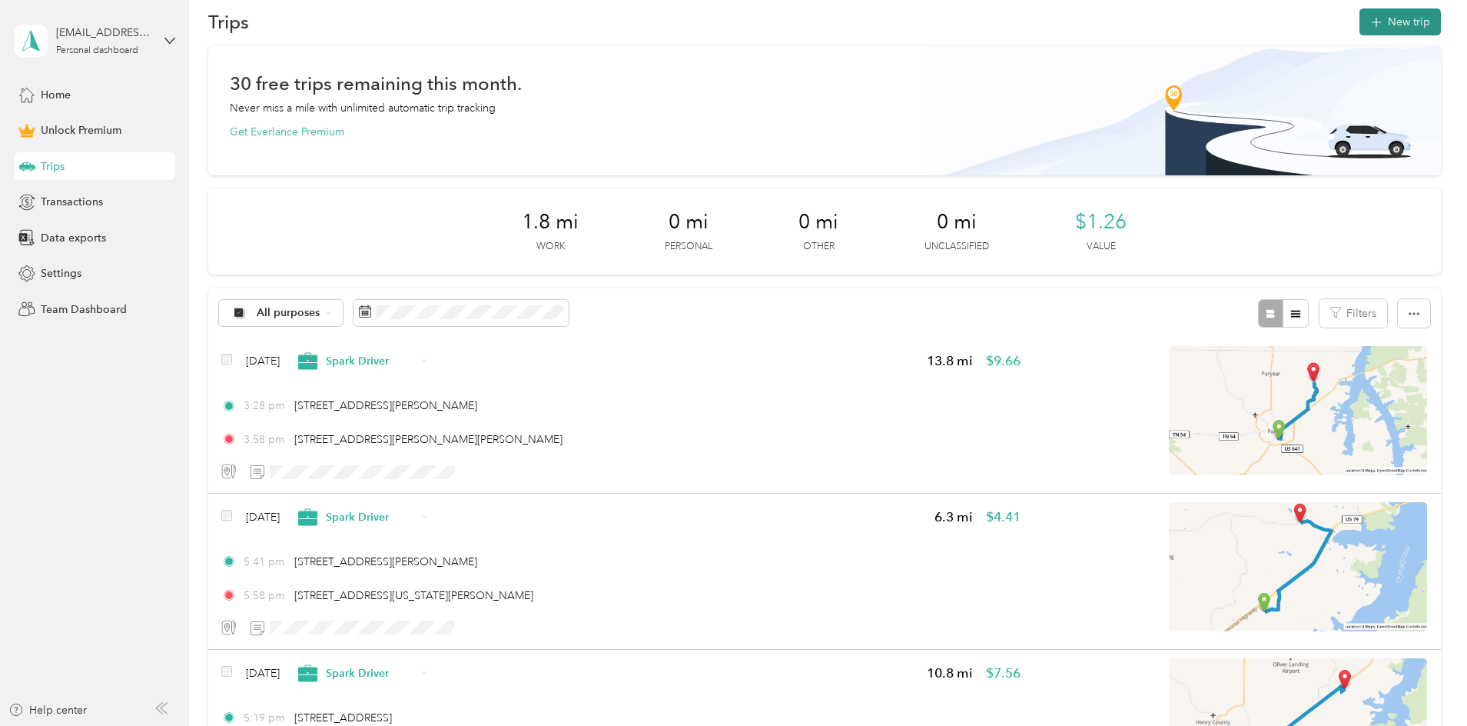
click at [1360, 18] on button "New trip" at bounding box center [1400, 21] width 81 height 27
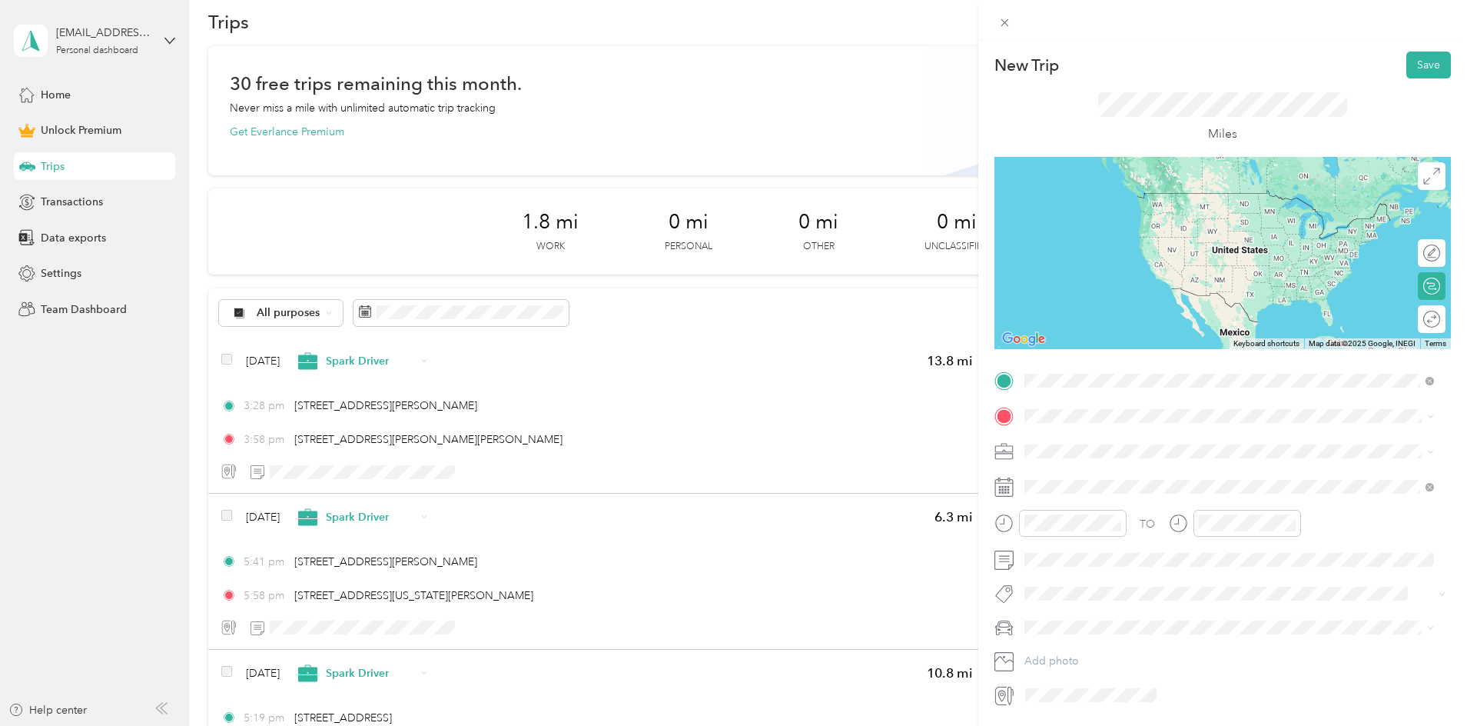
click at [1118, 435] on span "[STREET_ADDRESS][PERSON_NAME][US_STATE]" at bounding box center [1172, 436] width 239 height 14
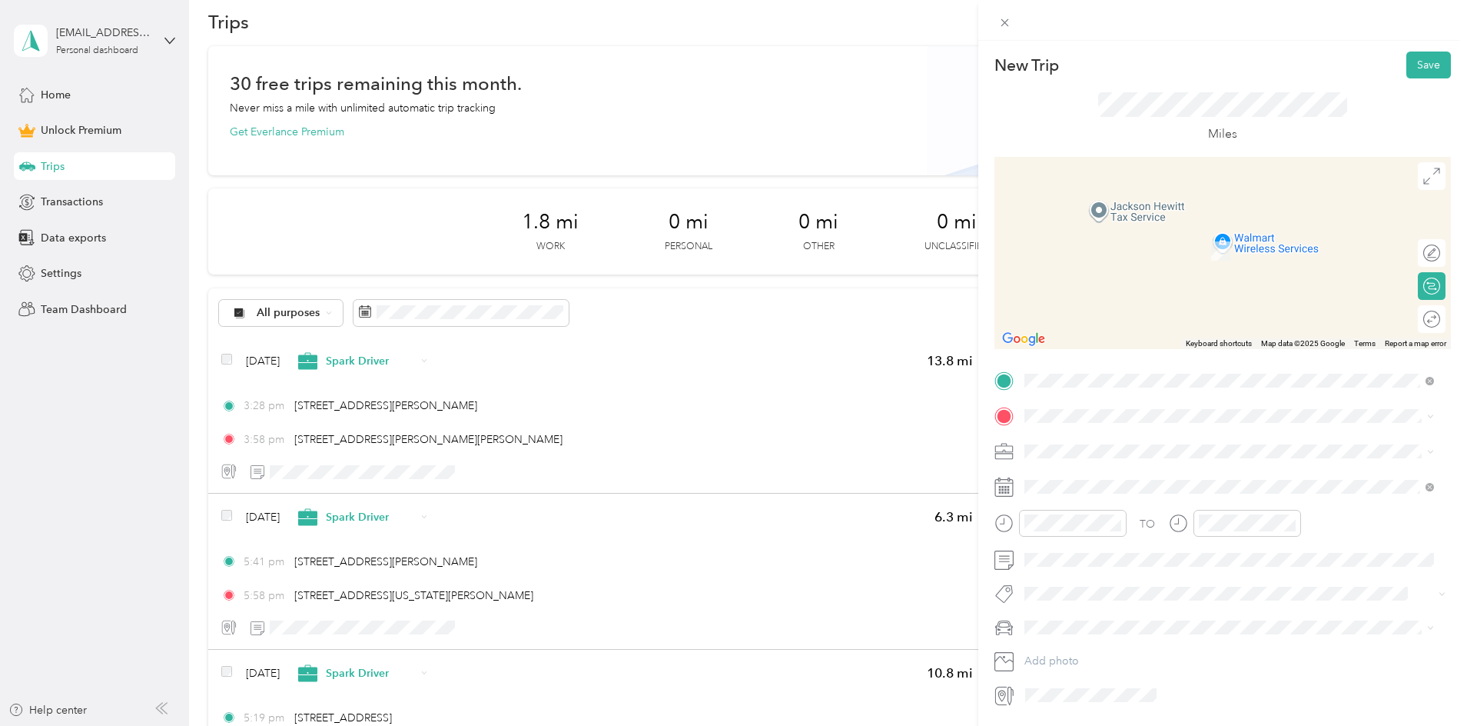
click at [1105, 472] on span "[STREET_ADDRESS][PERSON_NAME][US_STATE]" at bounding box center [1172, 471] width 239 height 14
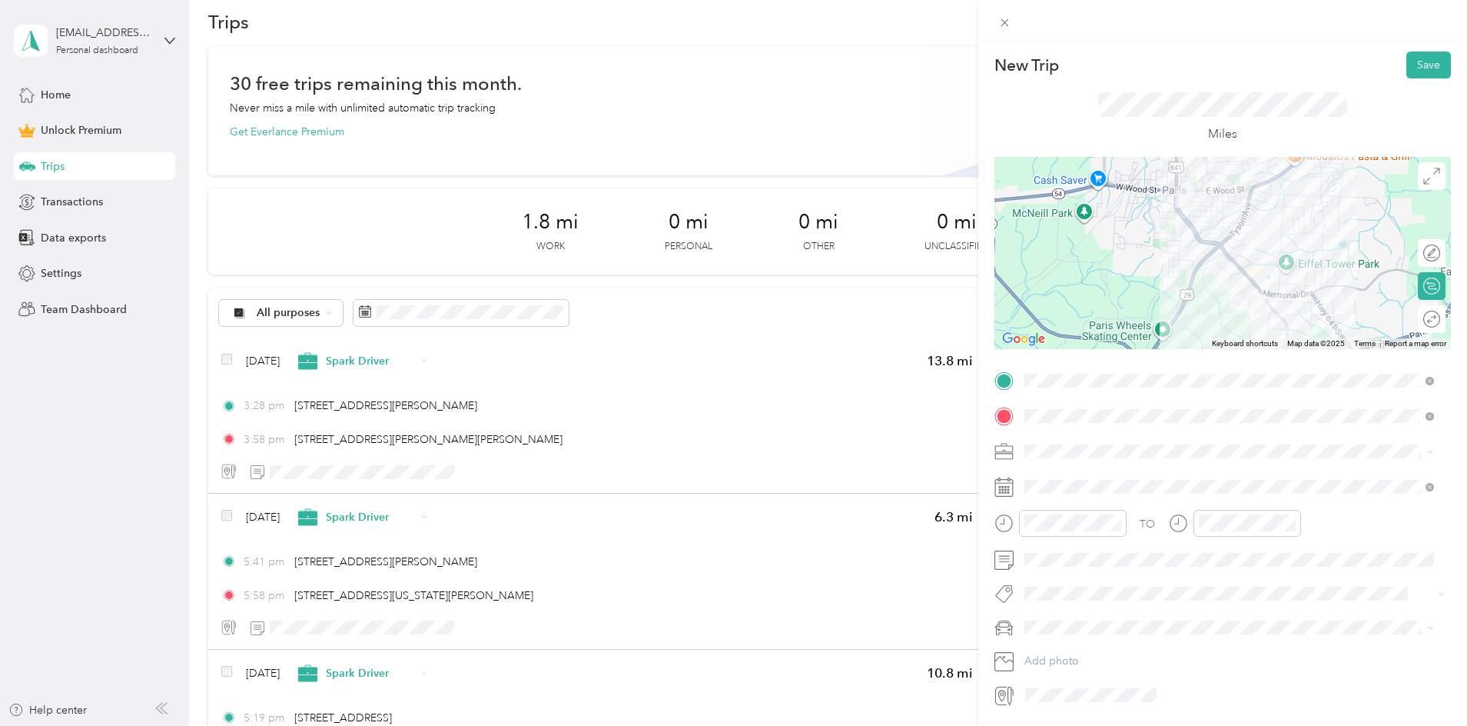
click at [1074, 530] on span "Spark Driver" at bounding box center [1060, 525] width 61 height 13
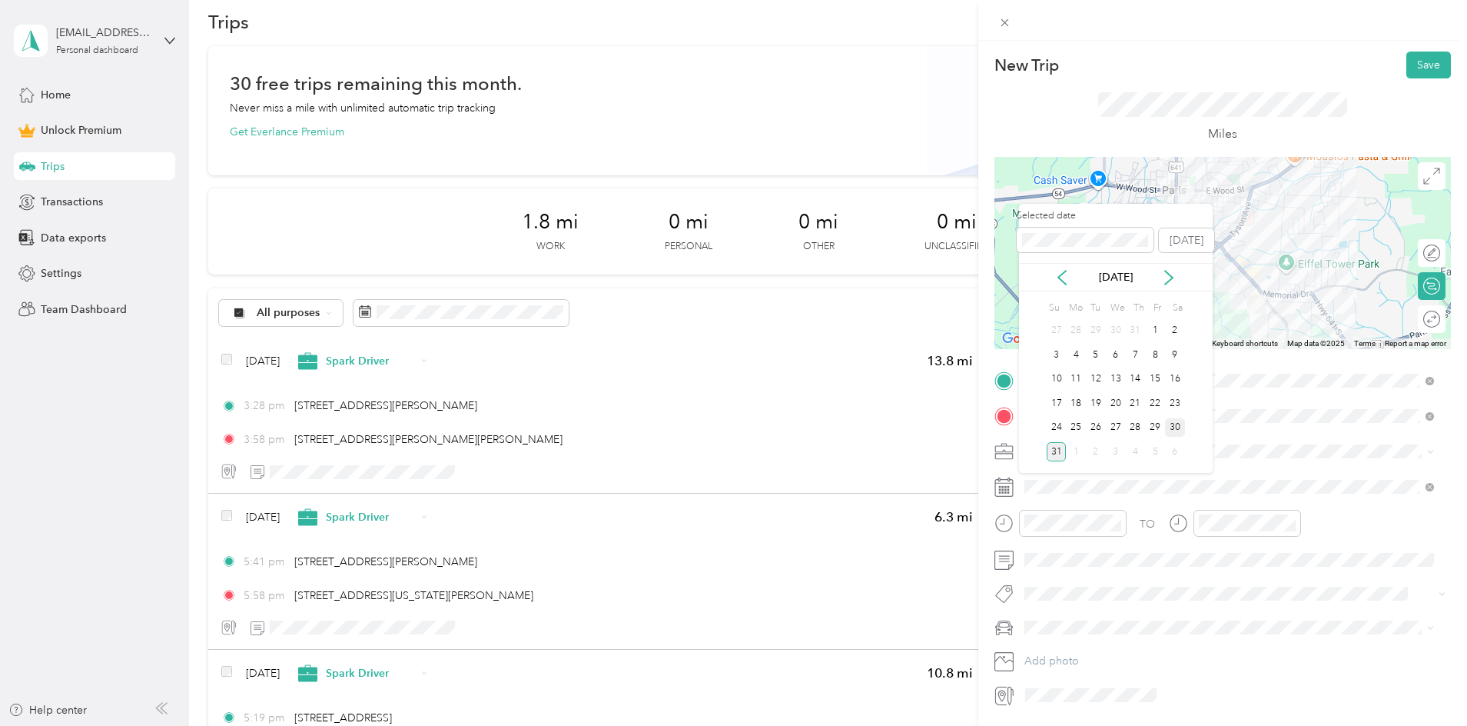
click at [1179, 427] on div "30" at bounding box center [1175, 427] width 20 height 19
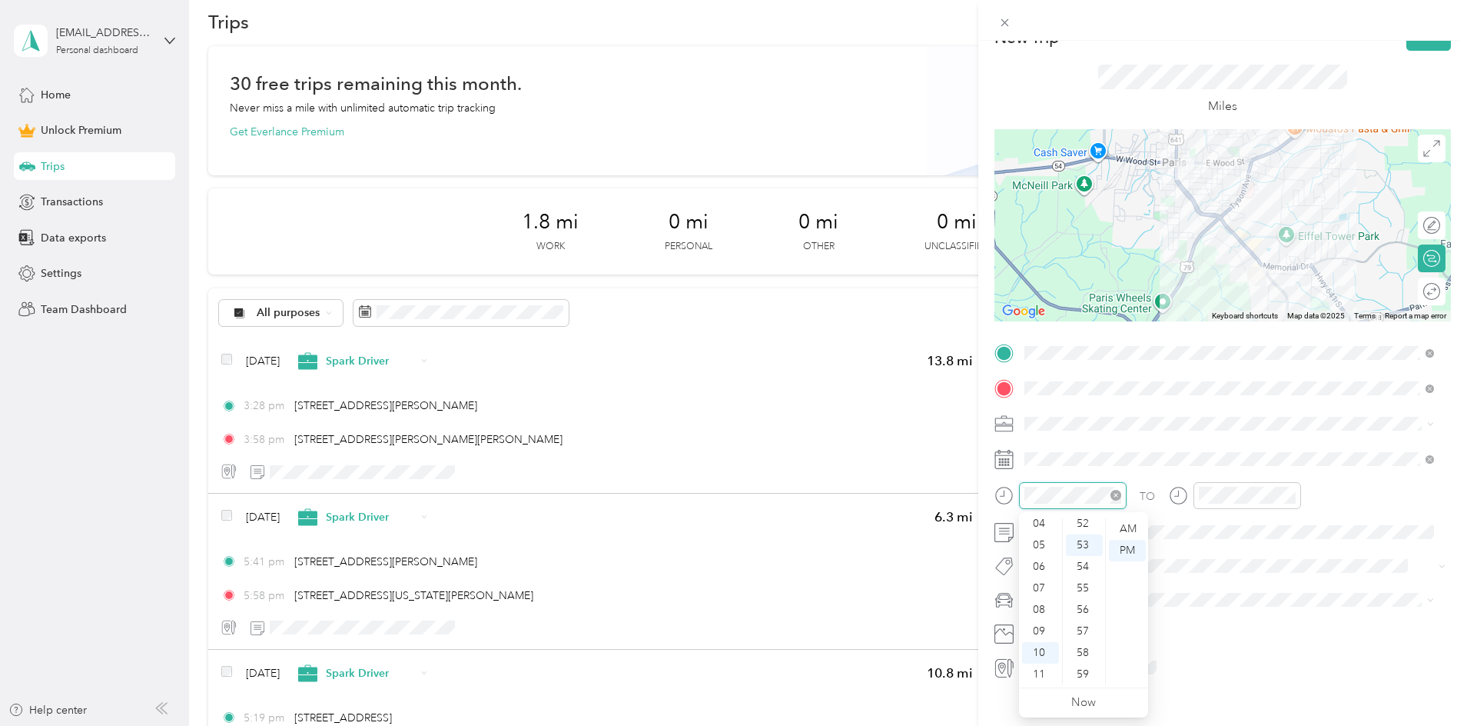
scroll to position [1124, 0]
click at [1039, 566] on div "06" at bounding box center [1040, 567] width 37 height 22
click at [1086, 533] on div "30" at bounding box center [1084, 534] width 37 height 22
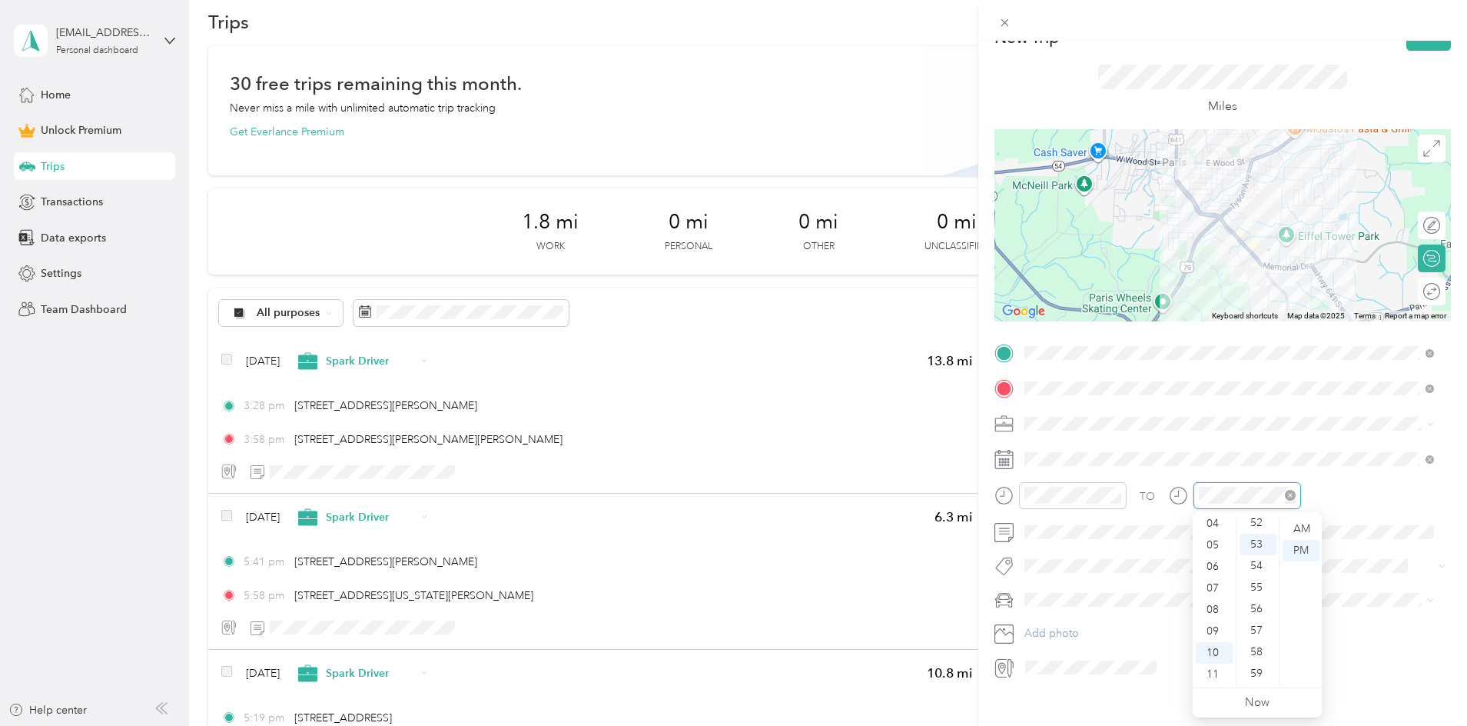
scroll to position [1125, 0]
click at [1217, 563] on div "06" at bounding box center [1214, 567] width 37 height 22
click at [1261, 583] on div "38" at bounding box center [1258, 581] width 37 height 22
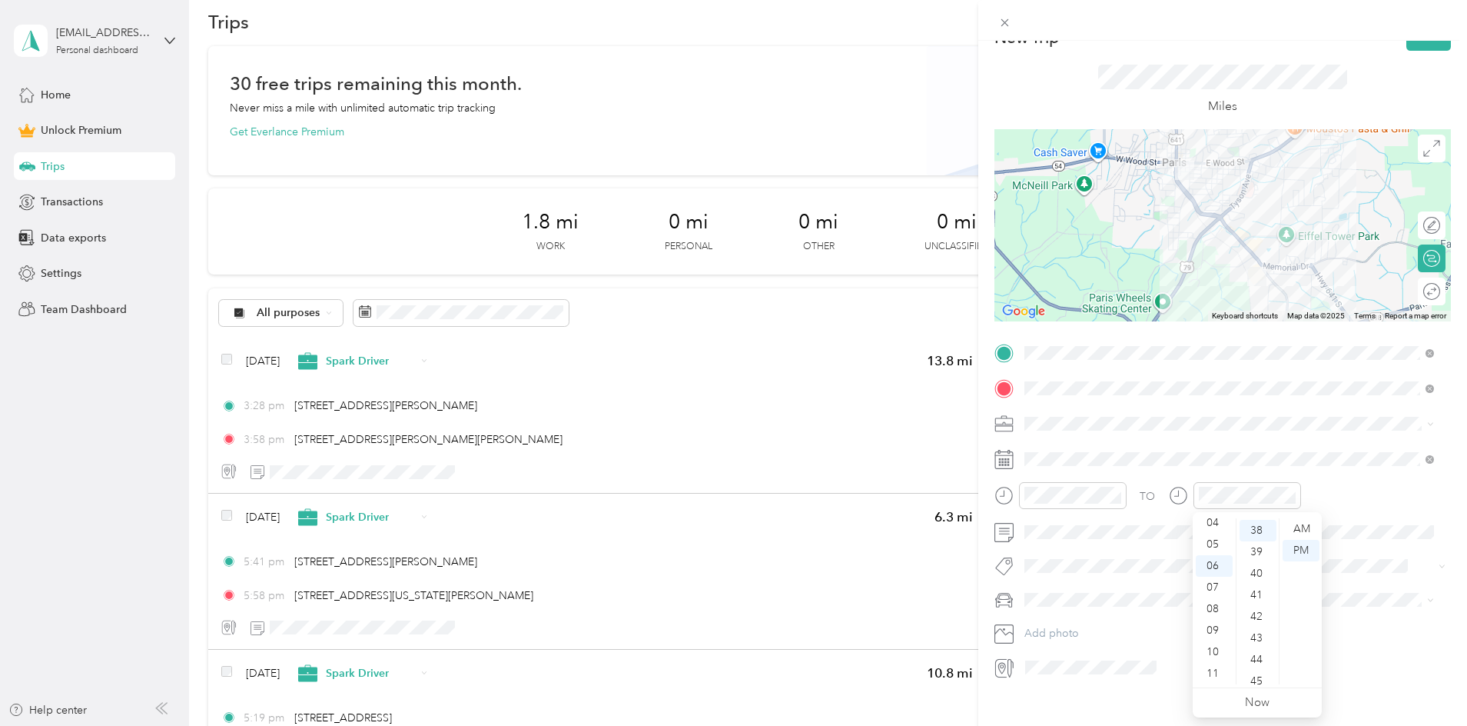
click at [1413, 591] on span at bounding box center [1235, 599] width 432 height 25
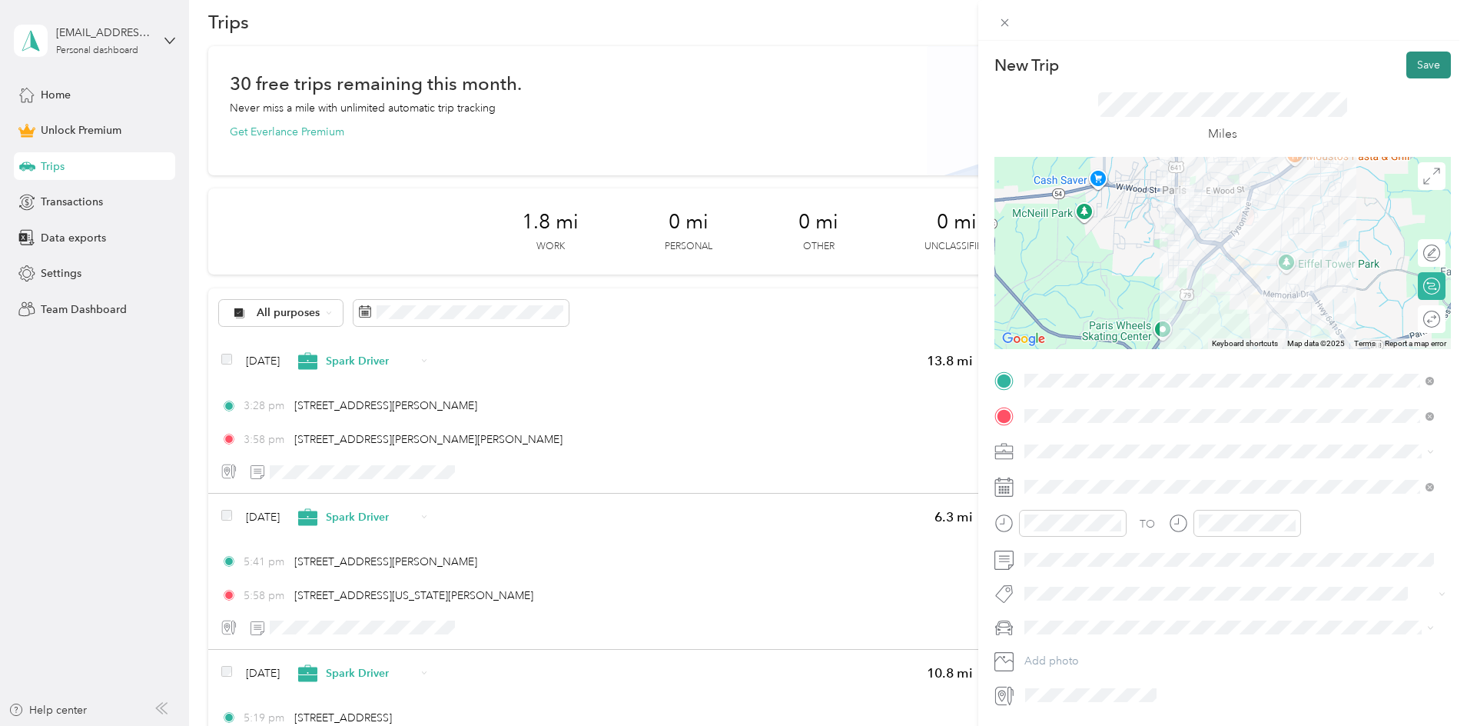
click at [1406, 67] on button "Save" at bounding box center [1428, 64] width 45 height 27
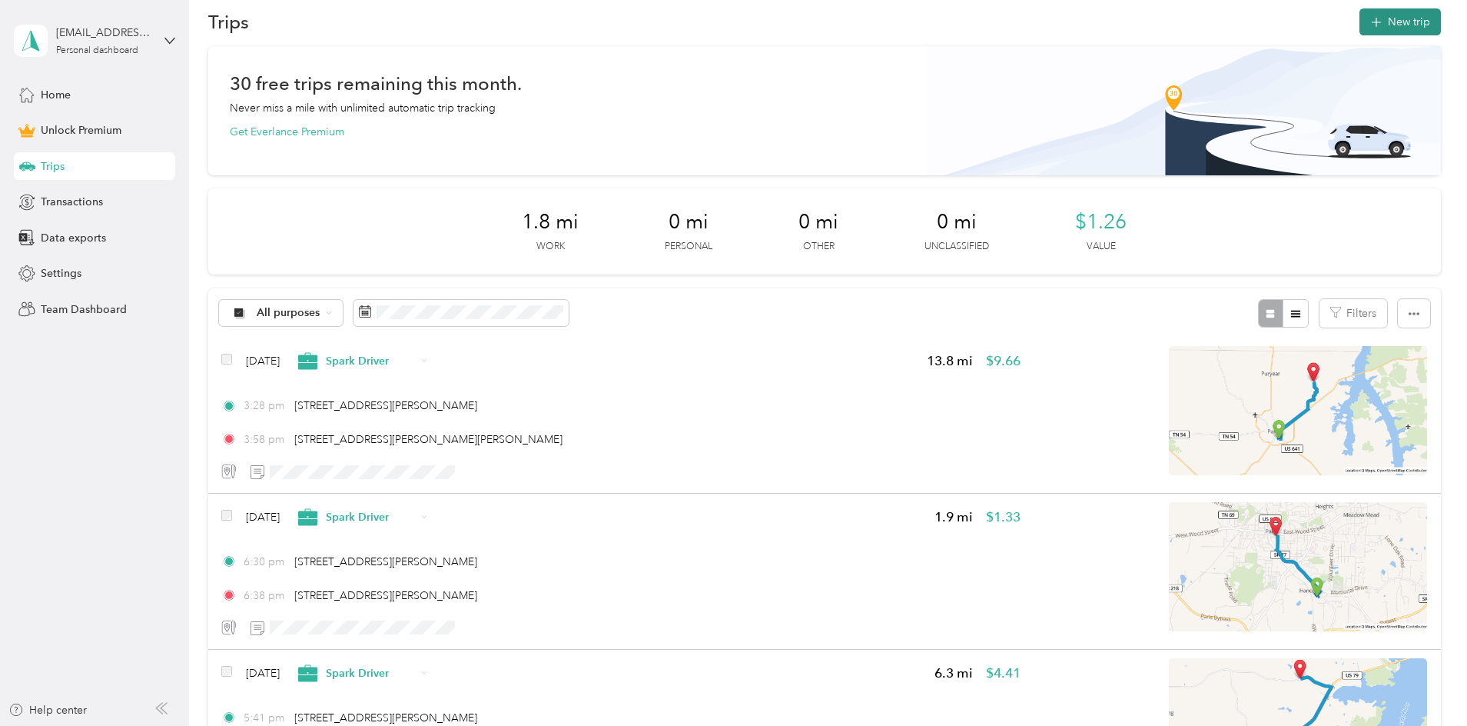
click at [1367, 25] on icon "button" at bounding box center [1376, 23] width 18 height 18
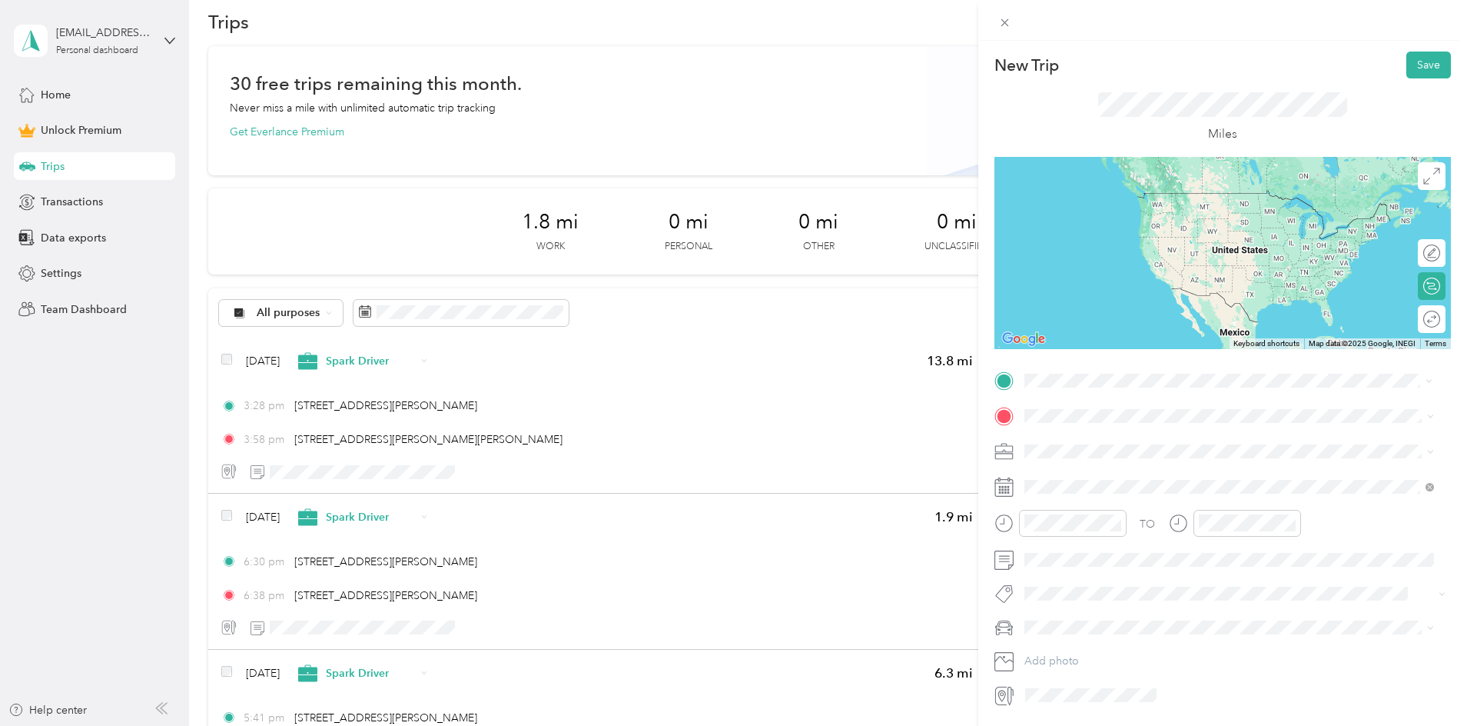
click at [1085, 443] on span "[STREET_ADDRESS][PERSON_NAME][US_STATE]" at bounding box center [1172, 436] width 239 height 14
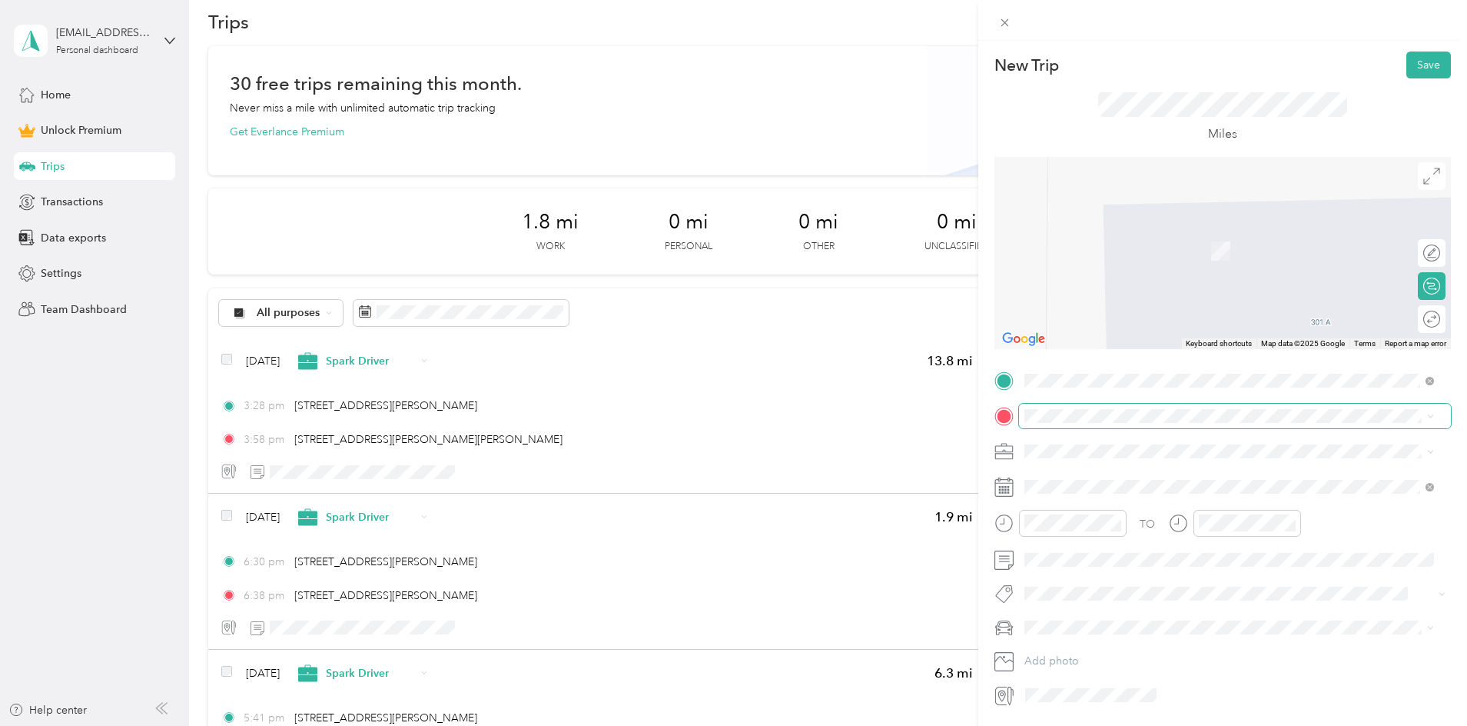
click at [1083, 423] on span at bounding box center [1235, 415] width 432 height 25
click at [1124, 478] on span "[STREET_ADDRESS][PERSON_NAME][US_STATE]" at bounding box center [1172, 471] width 239 height 14
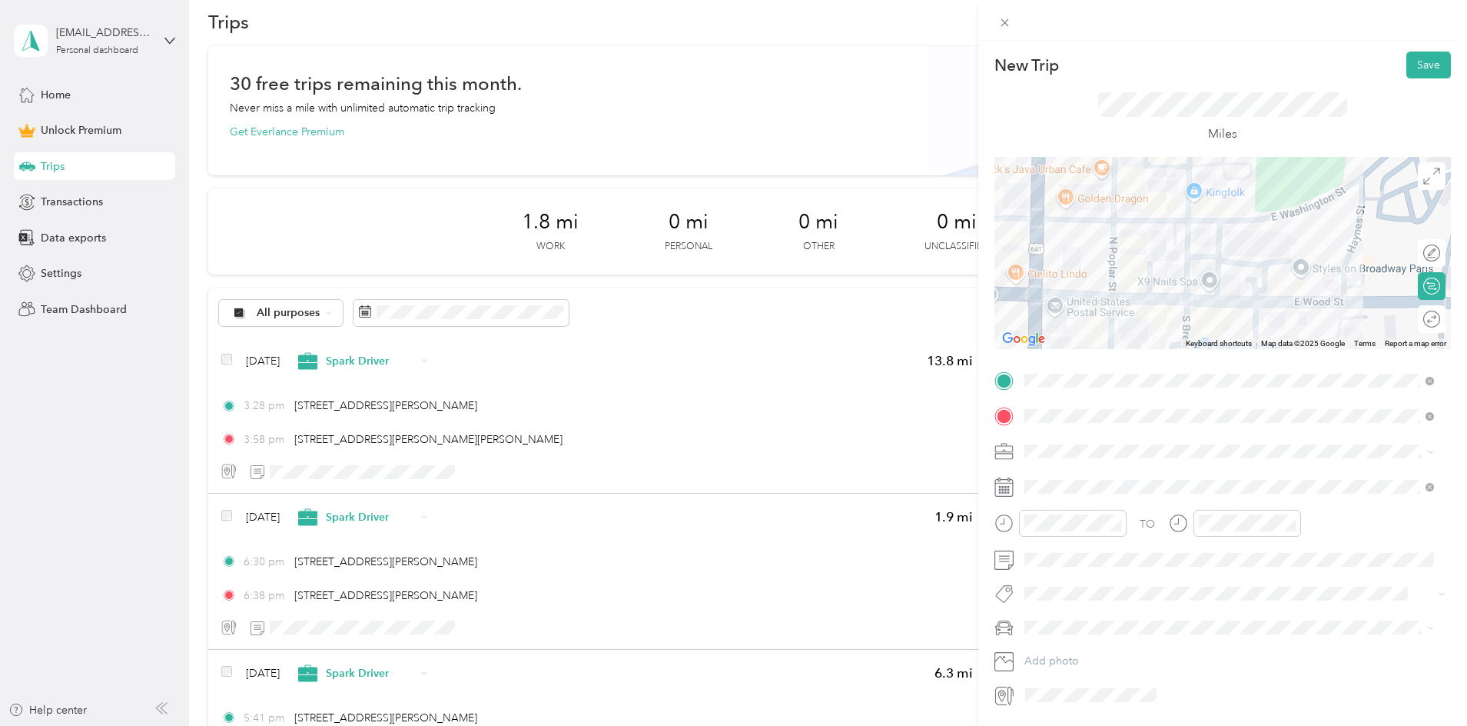
drag, startPoint x: 1211, startPoint y: 272, endPoint x: 1217, endPoint y: 321, distance: 49.6
click at [1217, 321] on div at bounding box center [1222, 253] width 457 height 192
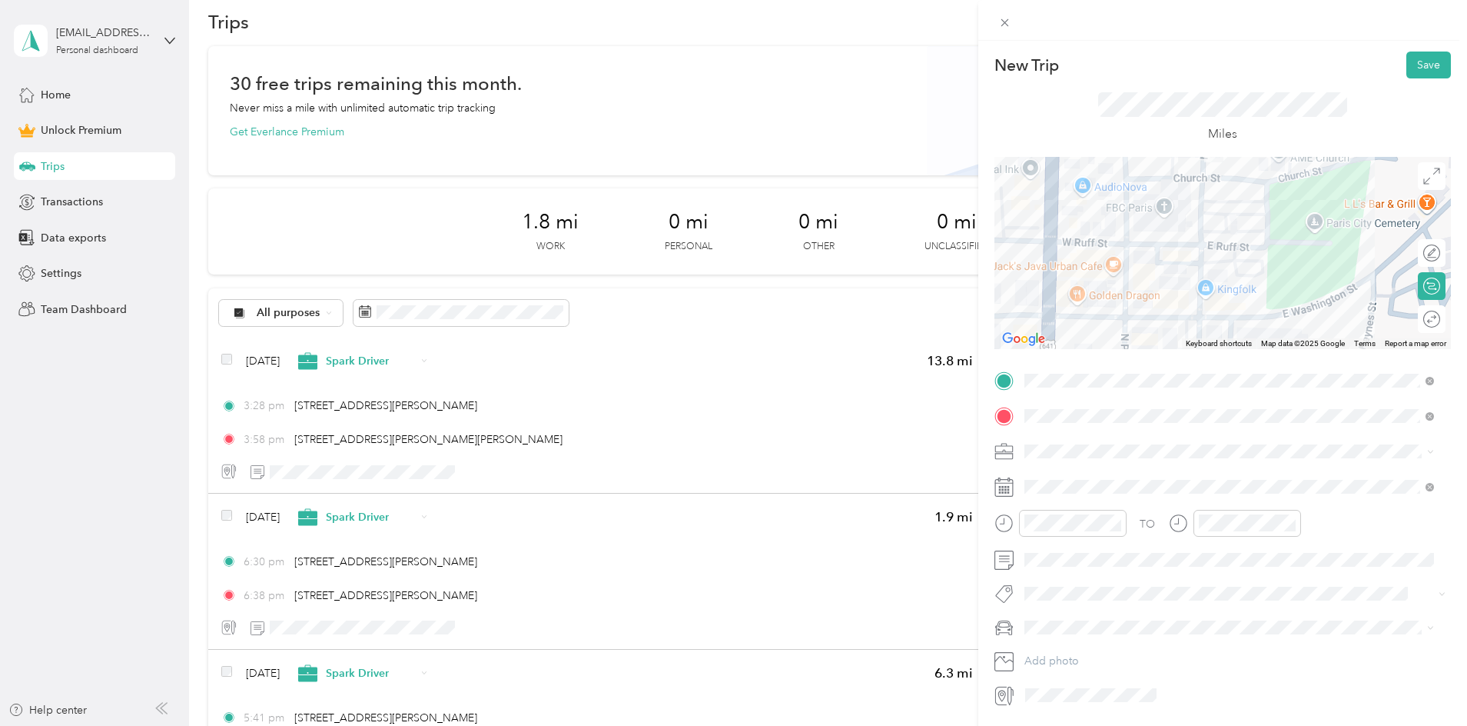
drag, startPoint x: 1217, startPoint y: 228, endPoint x: 1228, endPoint y: 326, distance: 98.3
click at [1228, 326] on div at bounding box center [1222, 253] width 457 height 192
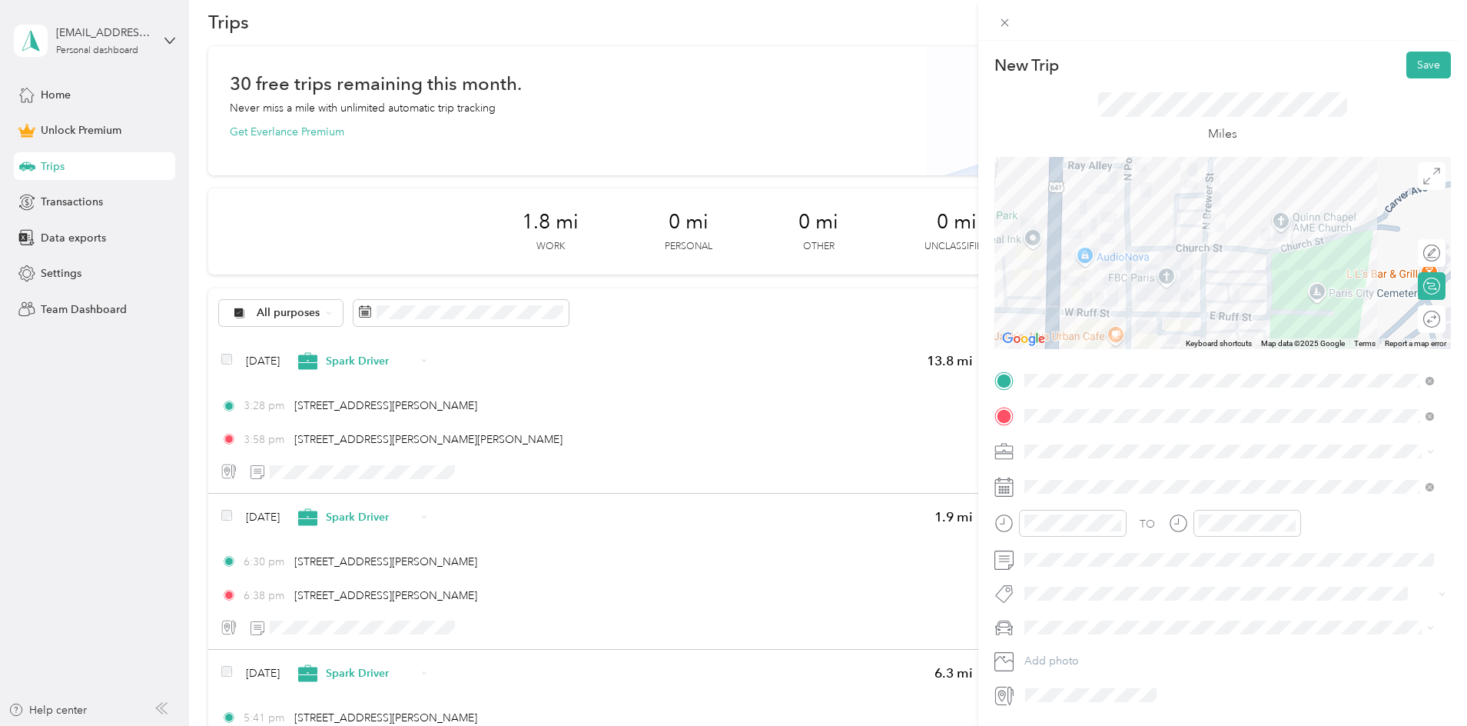
drag, startPoint x: 1224, startPoint y: 220, endPoint x: 1227, endPoint y: 293, distance: 73.0
click at [1227, 293] on div at bounding box center [1222, 253] width 457 height 192
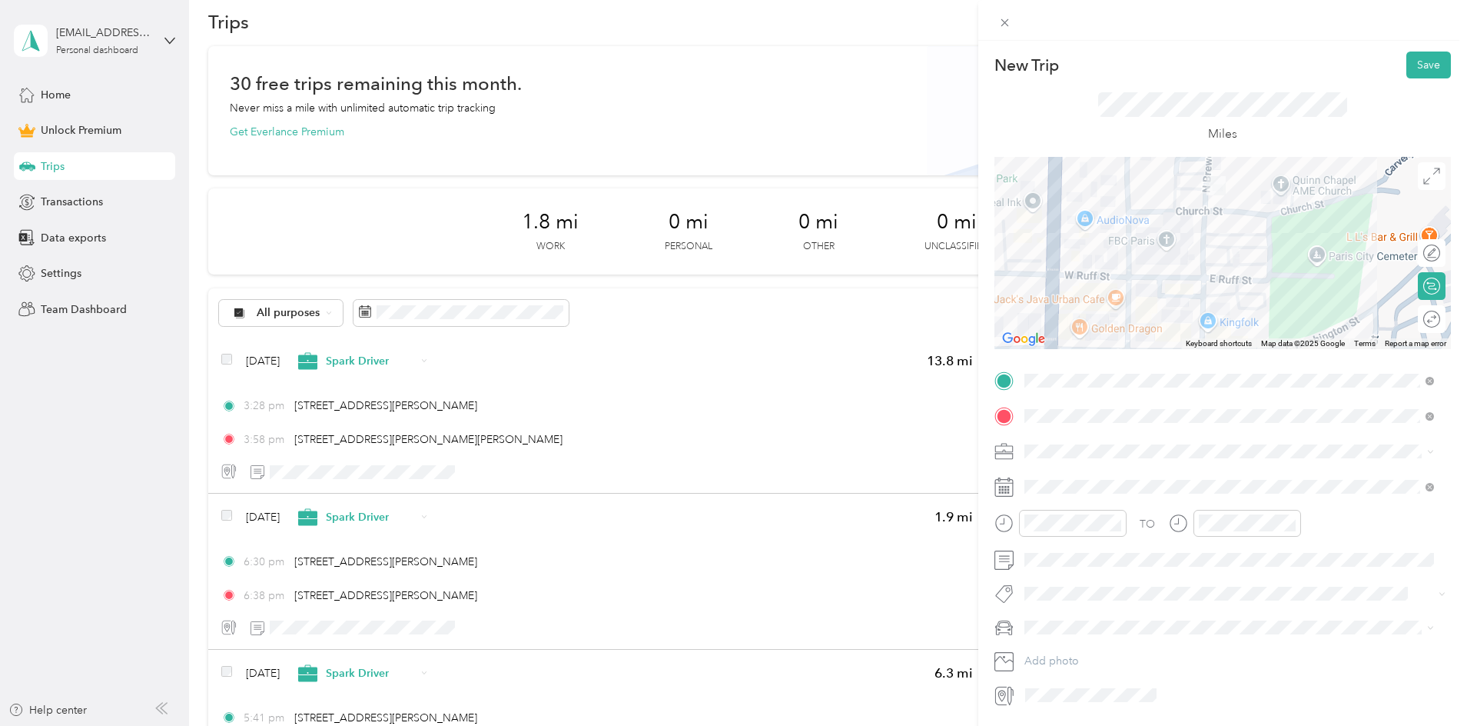
drag, startPoint x: 1251, startPoint y: 283, endPoint x: 1251, endPoint y: 241, distance: 41.5
click at [1251, 241] on div at bounding box center [1222, 253] width 457 height 192
click at [1075, 459] on span at bounding box center [1235, 451] width 432 height 25
click at [1069, 528] on span "Spark Driver" at bounding box center [1060, 532] width 61 height 13
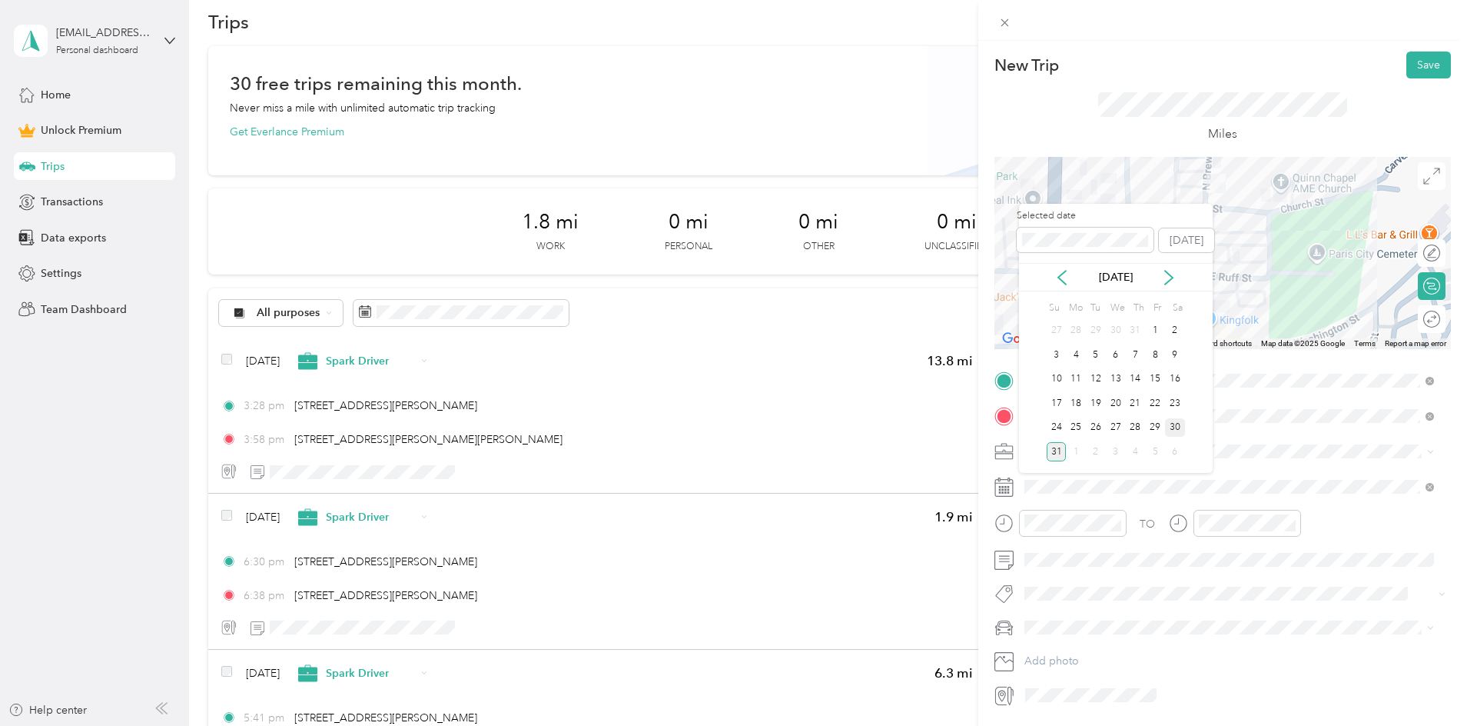
click at [1181, 427] on div "30" at bounding box center [1175, 427] width 20 height 19
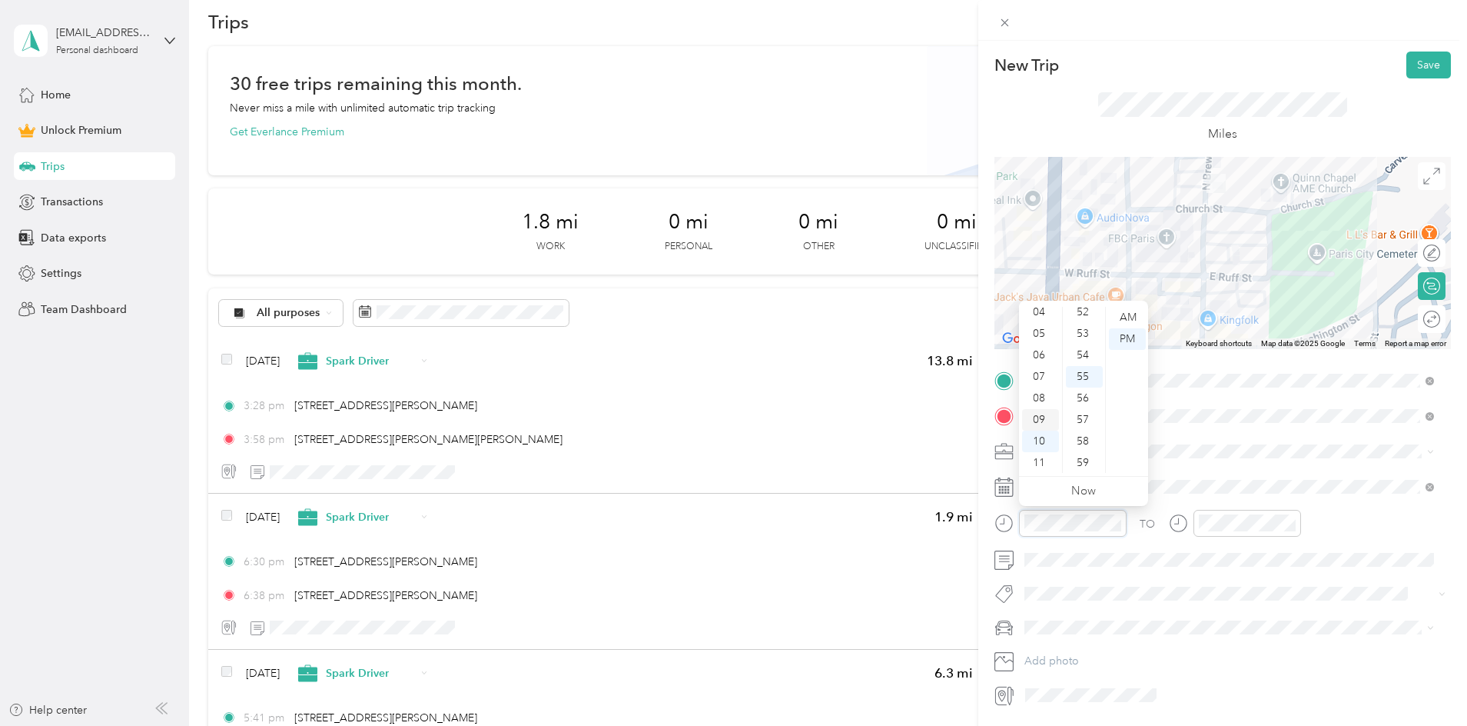
scroll to position [91, 0]
click at [1037, 351] on div "06" at bounding box center [1040, 355] width 37 height 22
click at [1082, 318] on div "48" at bounding box center [1084, 322] width 37 height 22
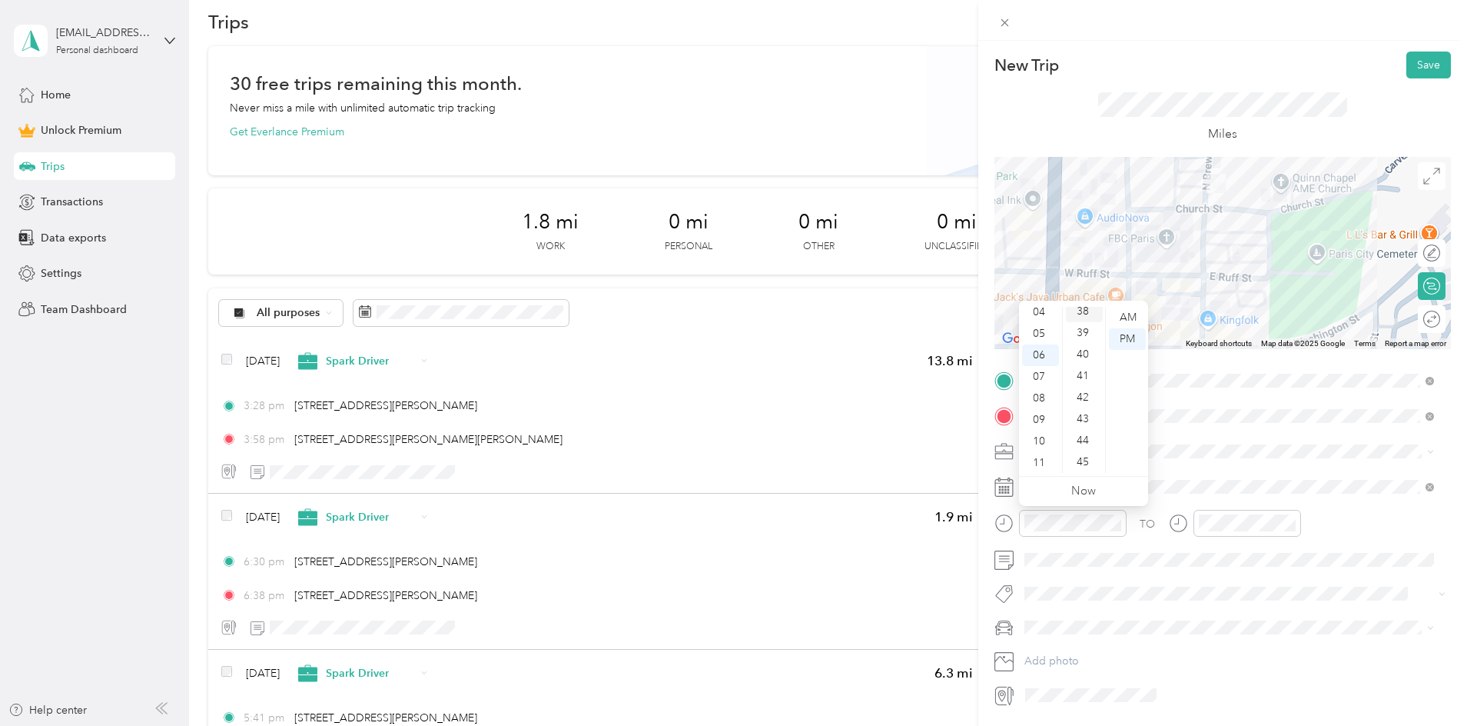
click at [1078, 308] on div "38" at bounding box center [1084, 312] width 37 height 22
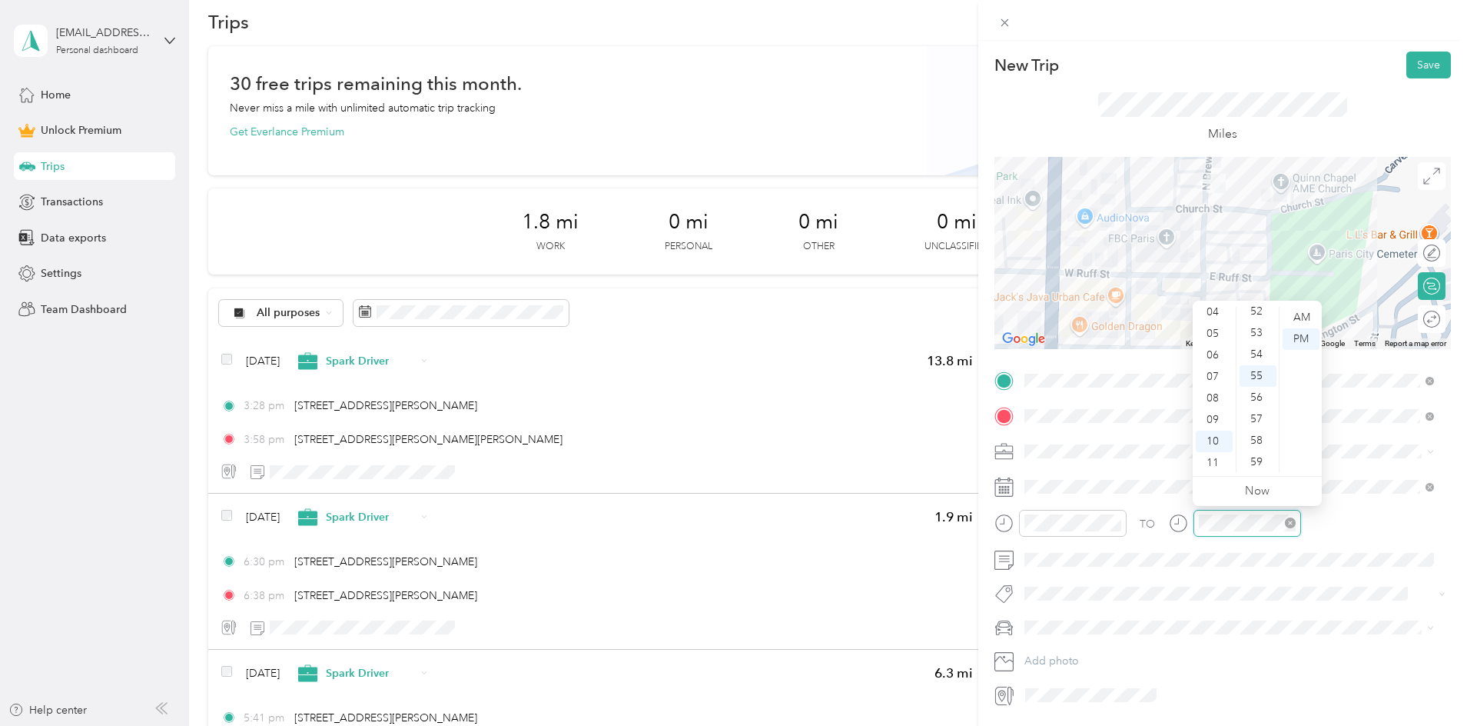
scroll to position [1125, 0]
click at [1214, 356] on div "06" at bounding box center [1214, 355] width 37 height 22
click at [1257, 378] on div "48" at bounding box center [1258, 378] width 37 height 22
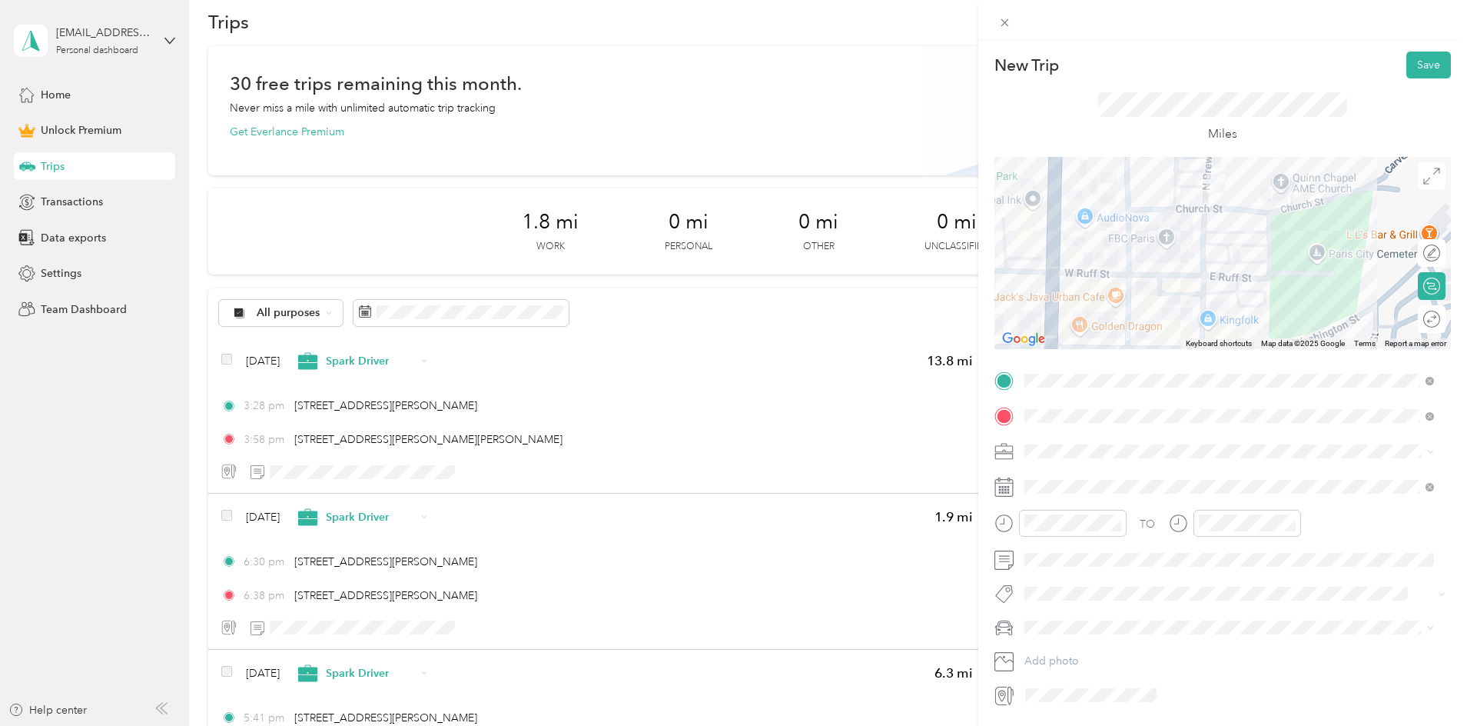
click at [1353, 606] on div "TO Add photo" at bounding box center [1222, 538] width 457 height 340
click at [1406, 70] on button "Save" at bounding box center [1428, 64] width 45 height 27
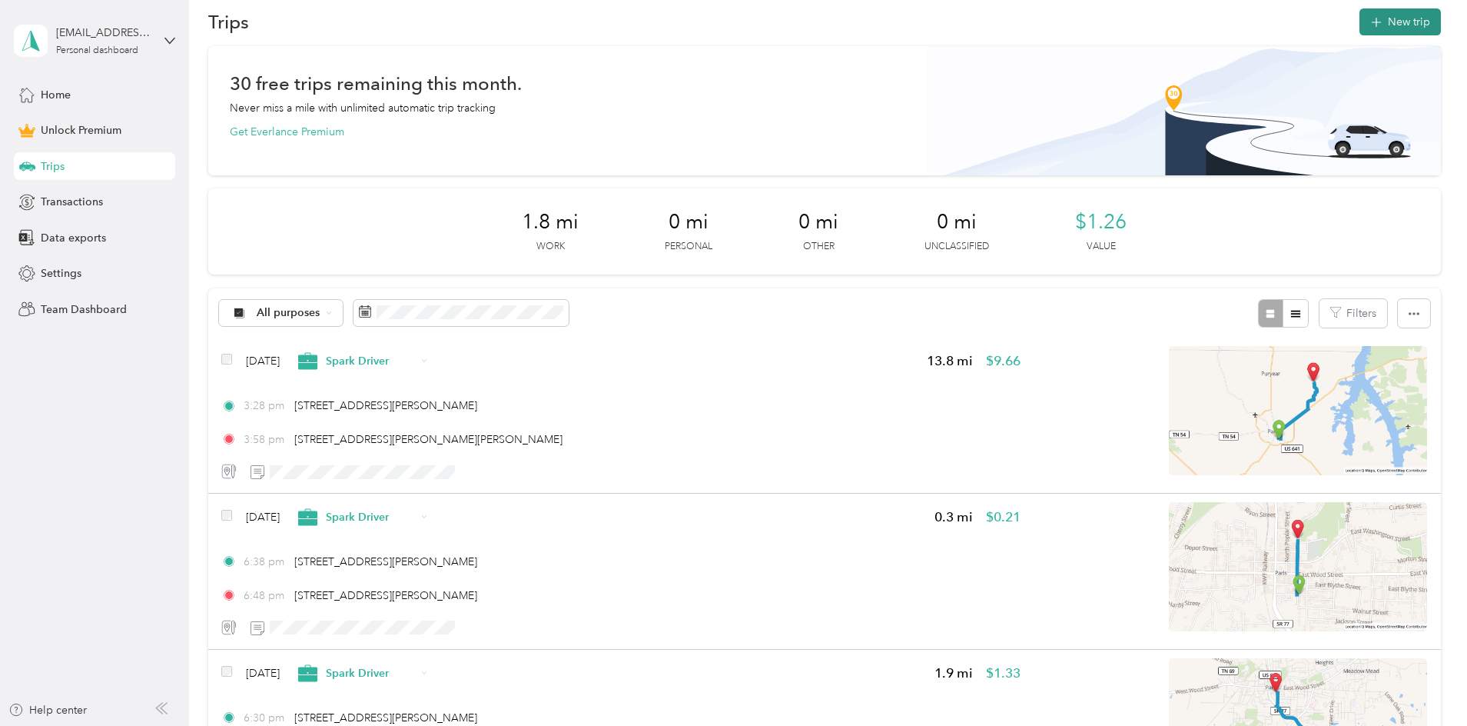
click at [1360, 18] on button "New trip" at bounding box center [1400, 21] width 81 height 27
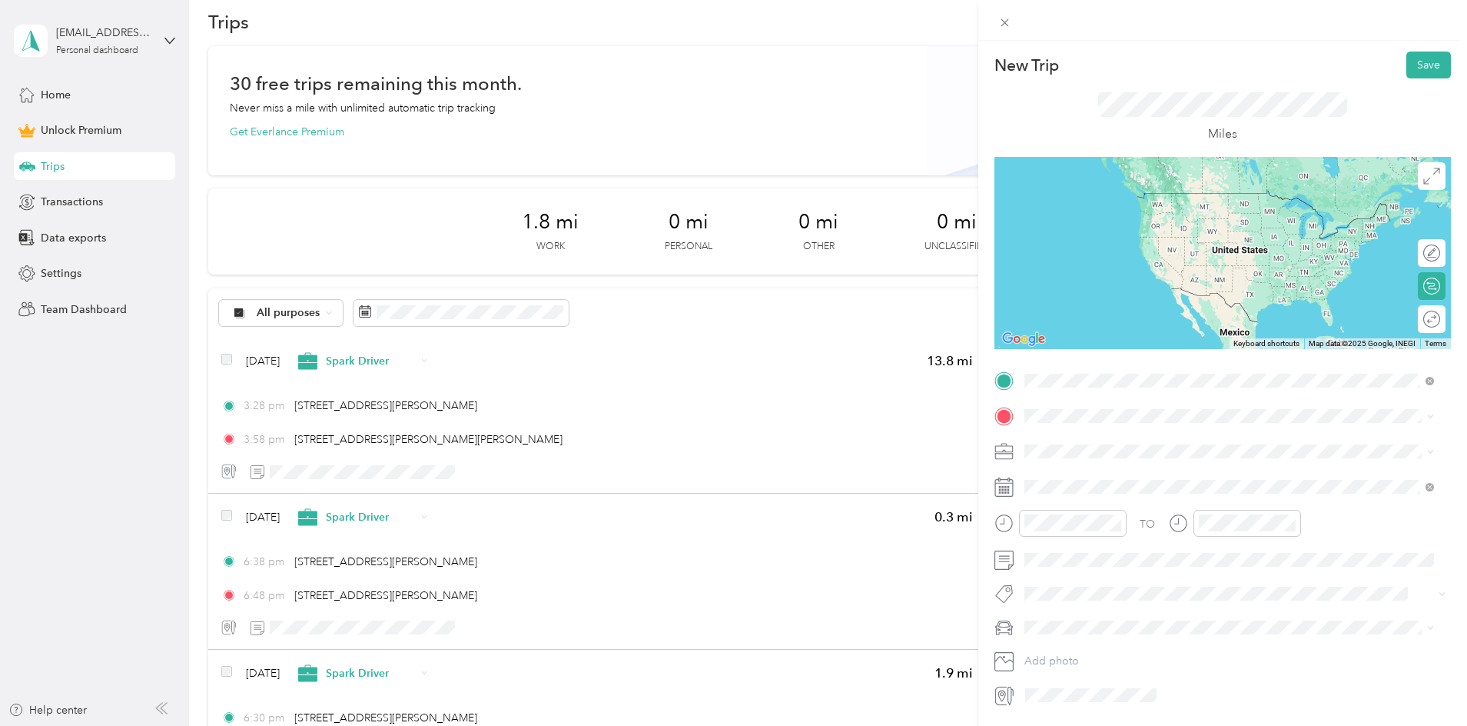
click at [1108, 432] on span "[STREET_ADDRESS][PERSON_NAME][US_STATE]" at bounding box center [1172, 436] width 239 height 14
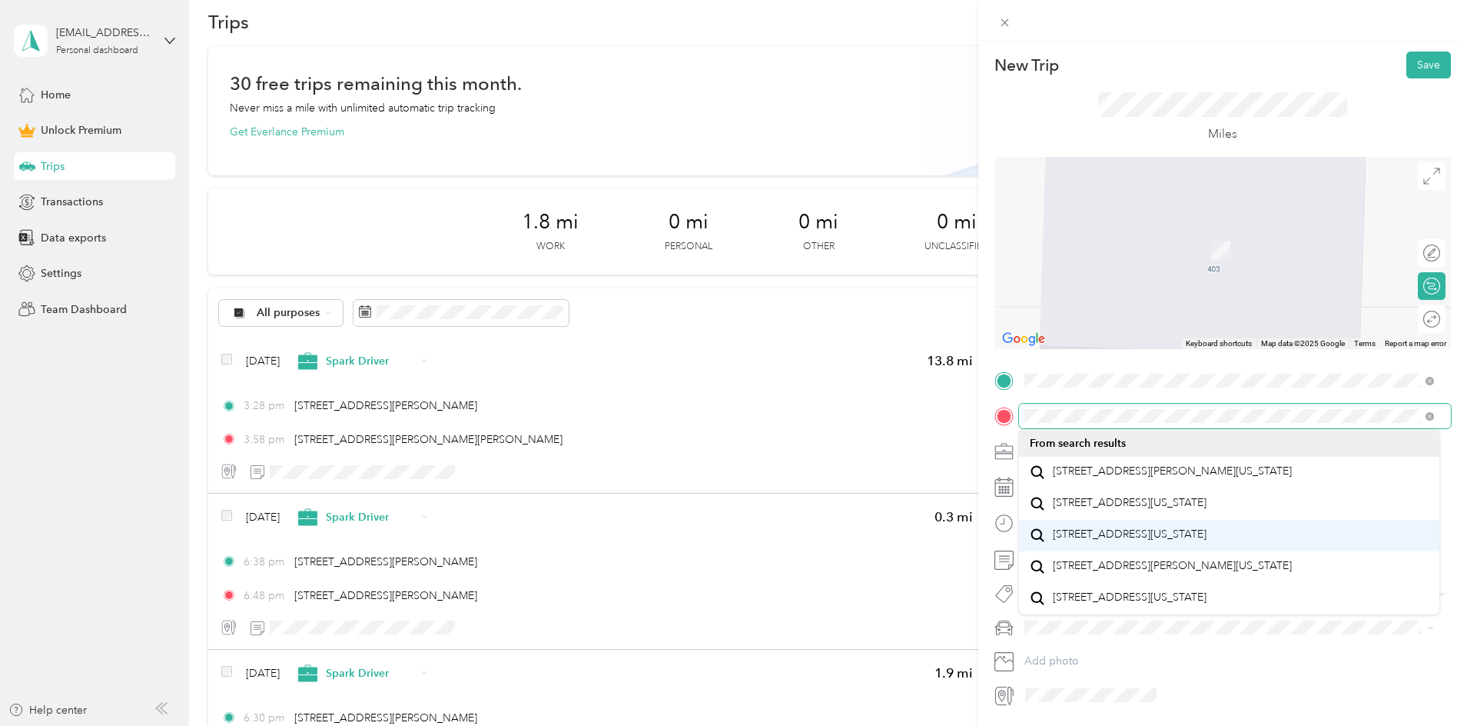
scroll to position [27, 0]
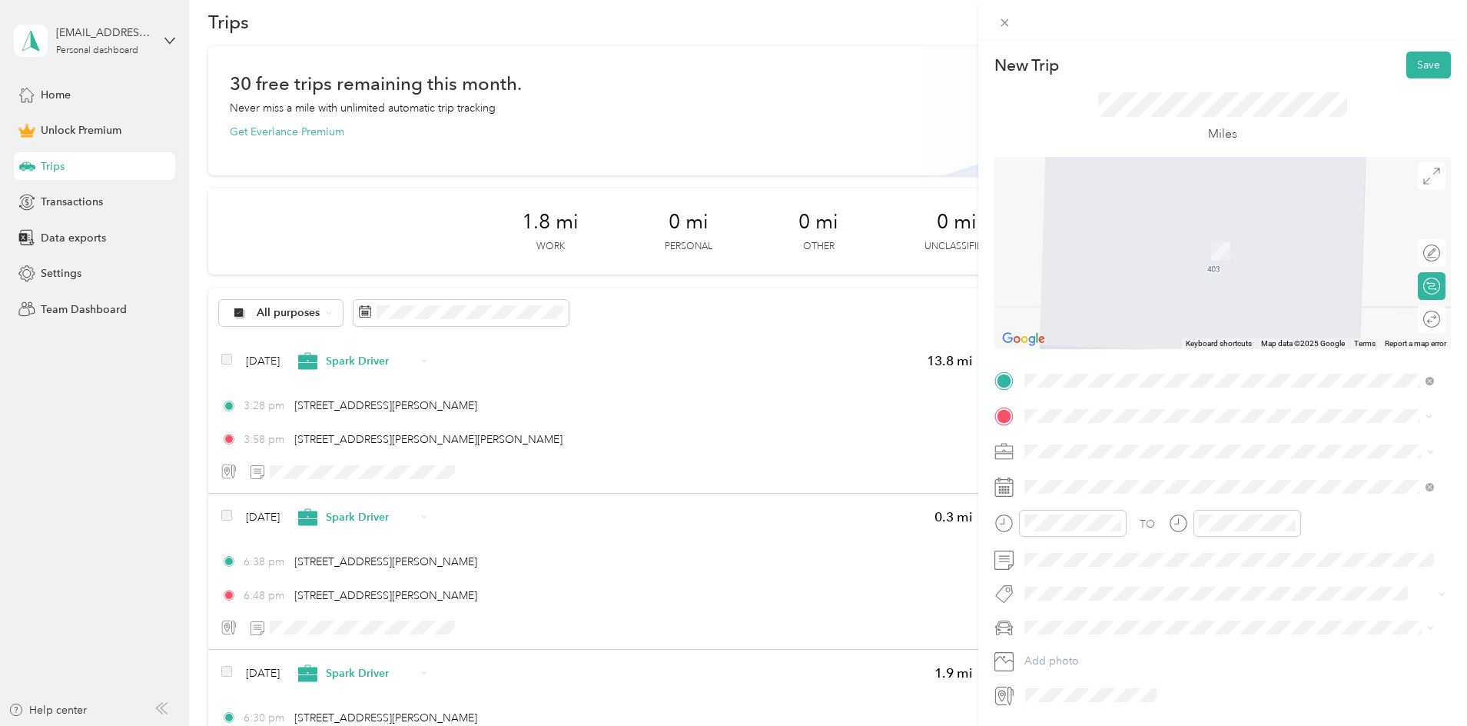
click at [1122, 510] on span "[STREET_ADDRESS][US_STATE]" at bounding box center [1130, 503] width 154 height 14
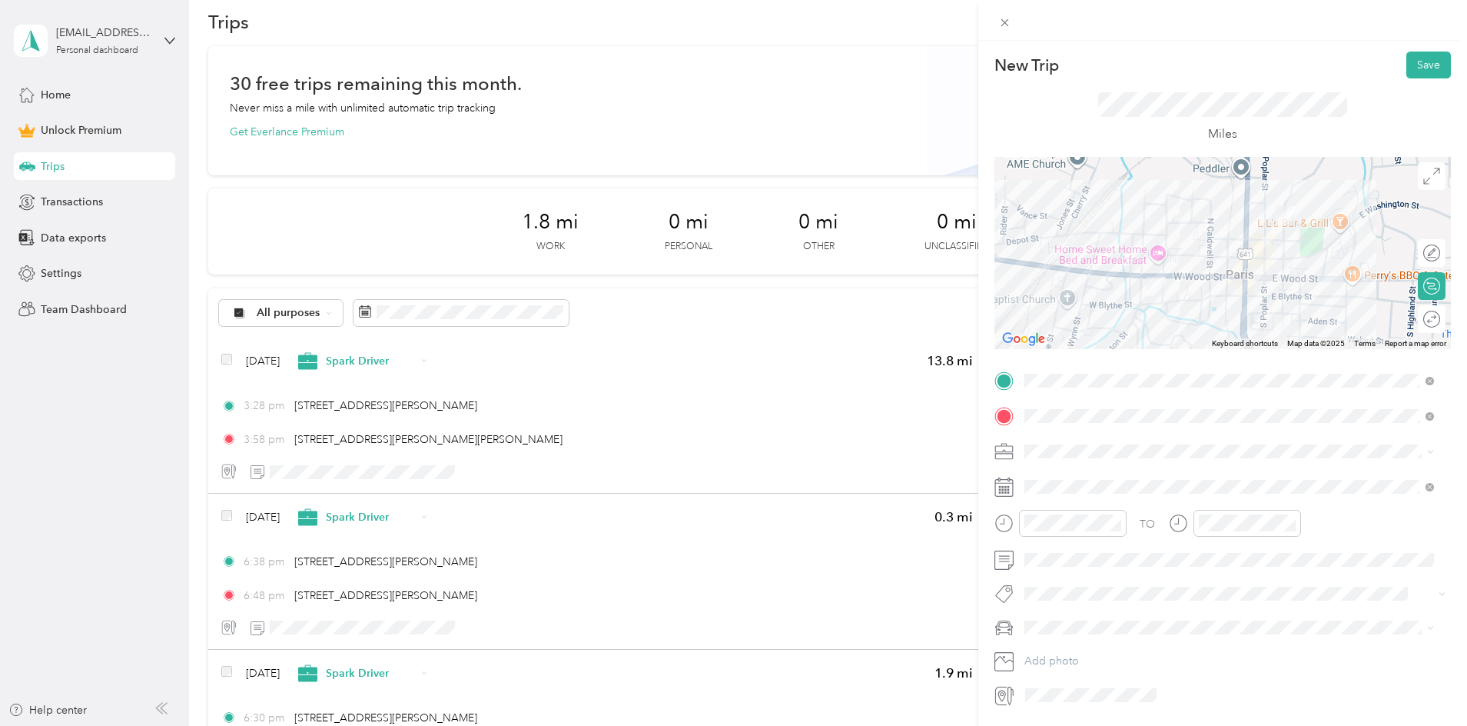
click at [1064, 531] on div "Spark Driver" at bounding box center [1229, 525] width 399 height 16
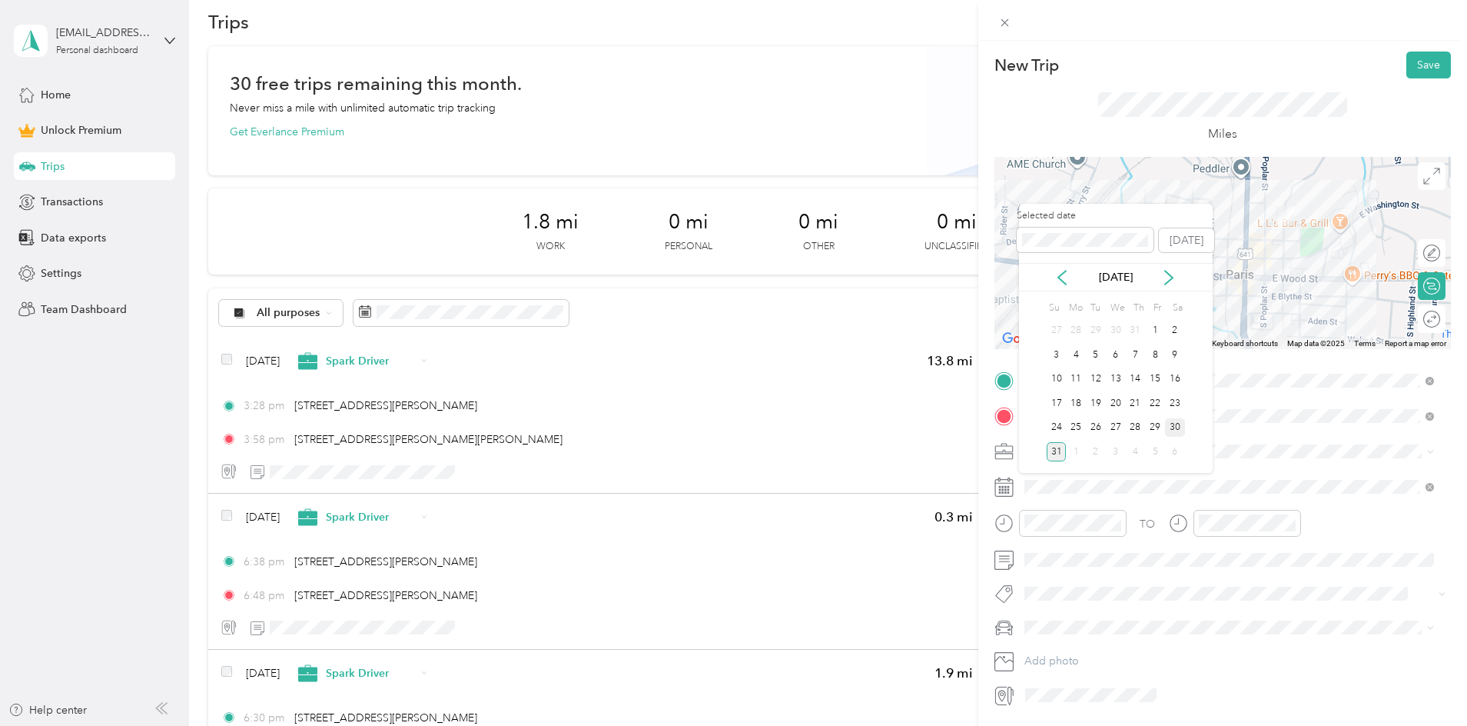
click at [1181, 425] on div "30" at bounding box center [1175, 427] width 20 height 19
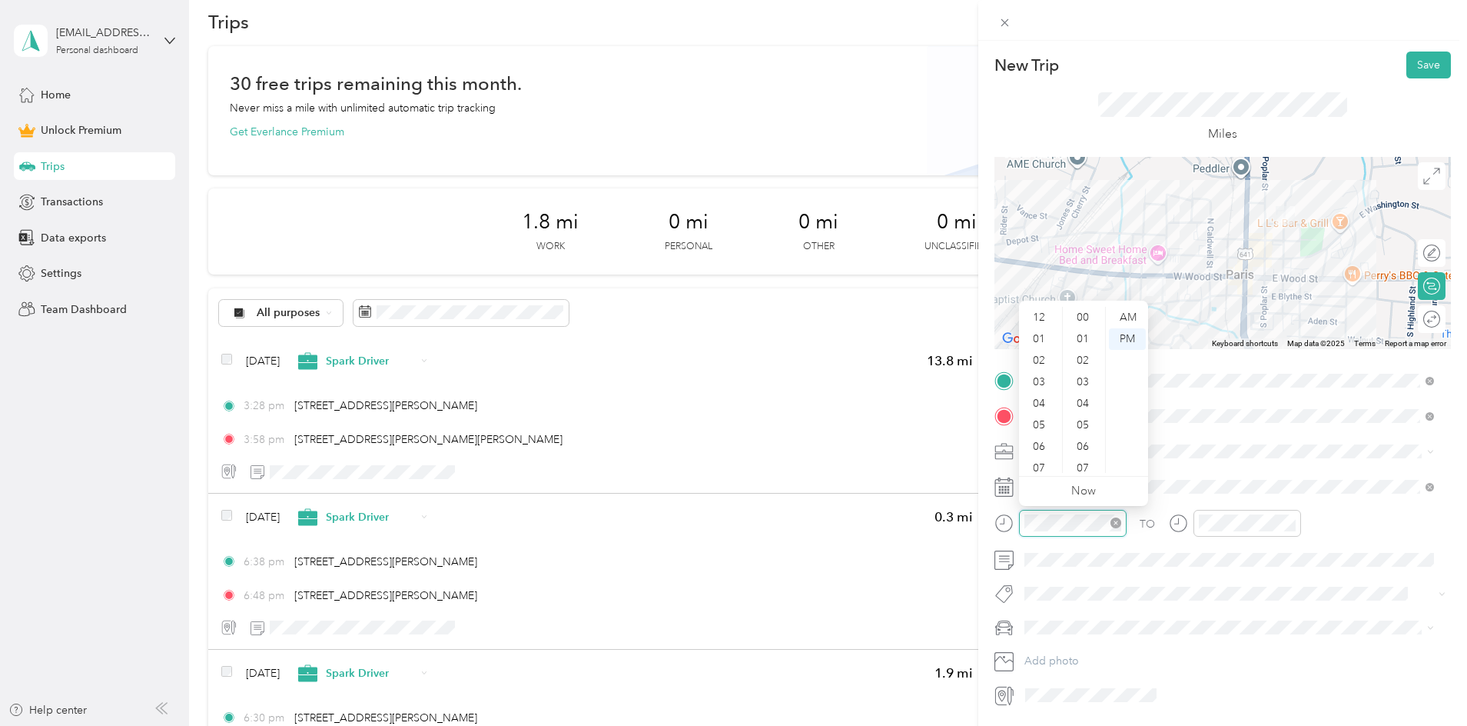
scroll to position [1124, 0]
click at [1037, 352] on div "06" at bounding box center [1040, 355] width 37 height 22
click at [1087, 334] on div "48" at bounding box center [1084, 336] width 37 height 22
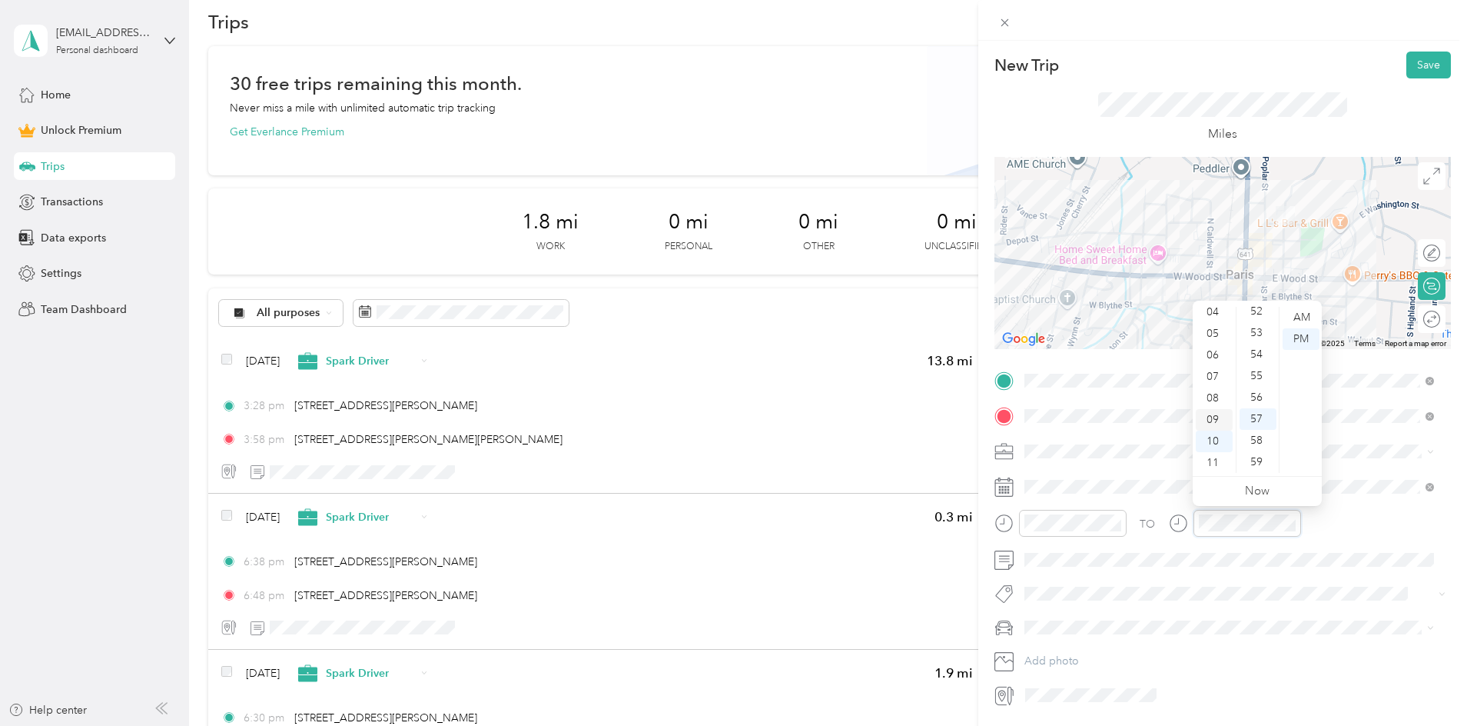
scroll to position [91, 0]
click at [1214, 372] on div "07" at bounding box center [1214, 377] width 37 height 22
click at [1256, 317] on div "00" at bounding box center [1258, 318] width 37 height 22
click at [1349, 581] on div "TO Add photo" at bounding box center [1222, 538] width 457 height 340
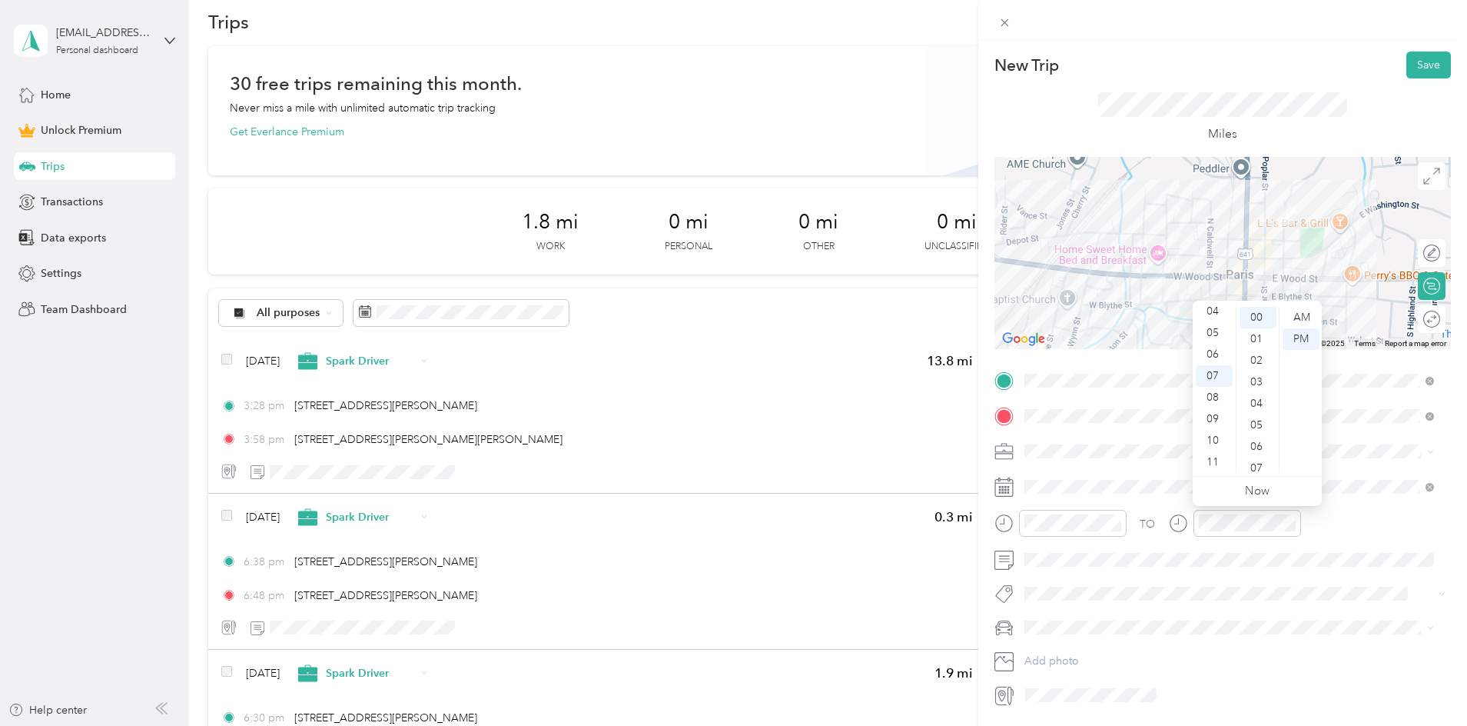
scroll to position [91, 0]
click at [1411, 77] on button "Save" at bounding box center [1428, 64] width 45 height 27
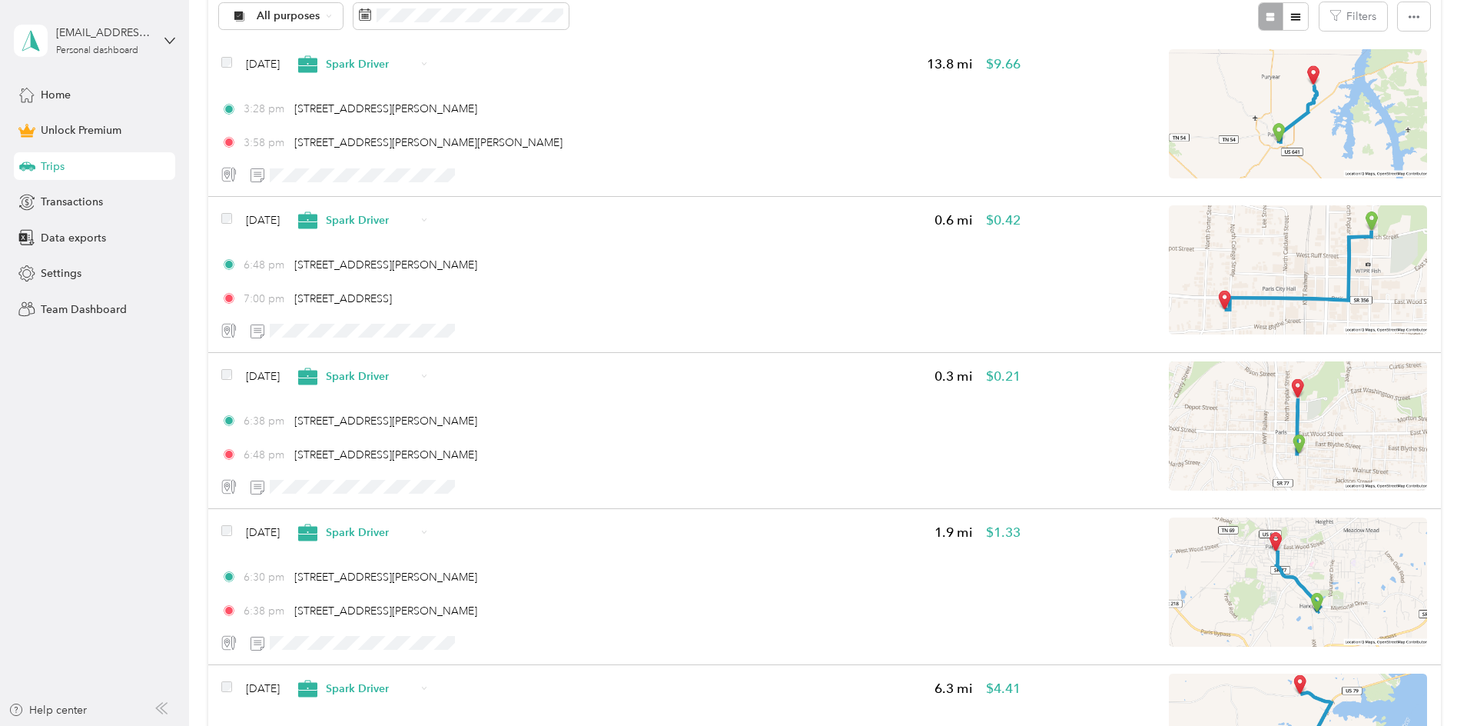
scroll to position [470, 0]
